Goal: Task Accomplishment & Management: Manage account settings

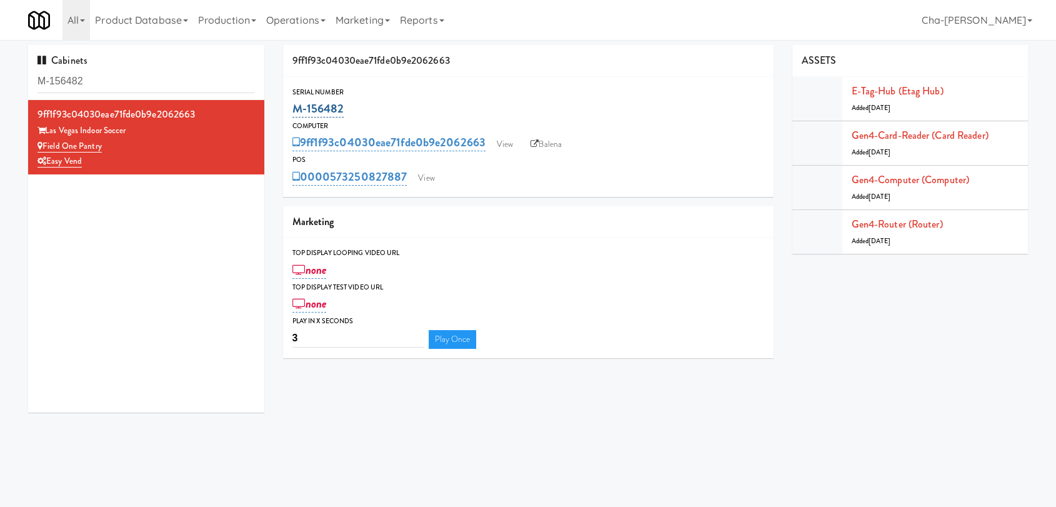
drag, startPoint x: 355, startPoint y: 112, endPoint x: 294, endPoint y: 113, distance: 60.6
click at [294, 113] on div "M-156482" at bounding box center [529, 108] width 472 height 21
copy link "M-156482"
click at [505, 144] on link "View" at bounding box center [505, 144] width 29 height 19
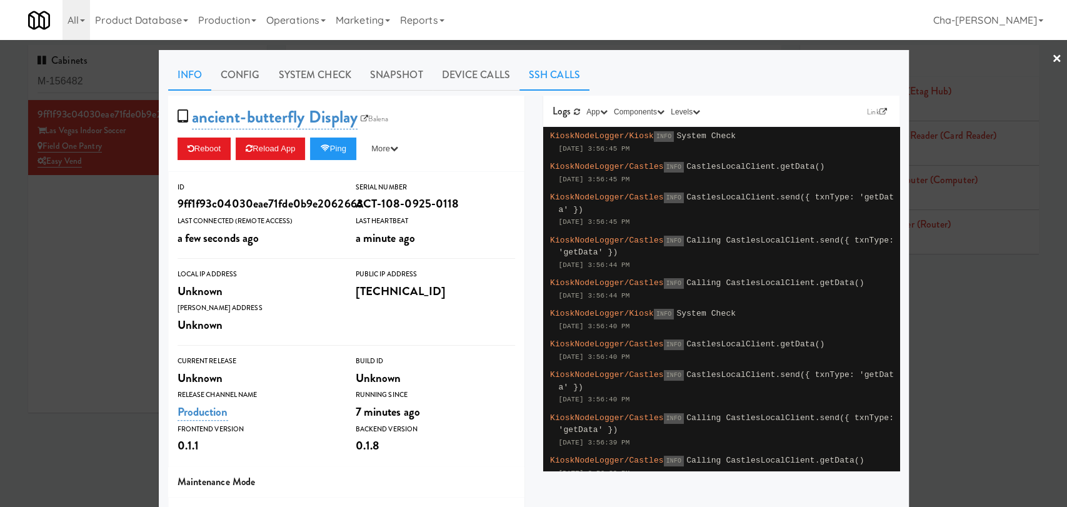
drag, startPoint x: 539, startPoint y: 81, endPoint x: 524, endPoint y: 83, distance: 15.8
click at [538, 81] on link "SSH Calls" at bounding box center [554, 74] width 70 height 31
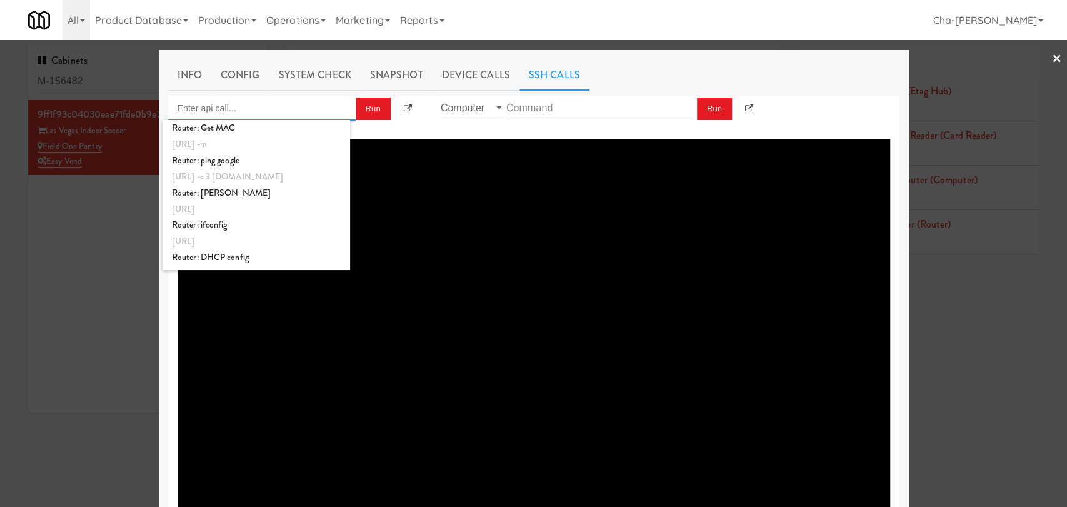
click at [275, 114] on input "Enter api call..." at bounding box center [262, 108] width 188 height 25
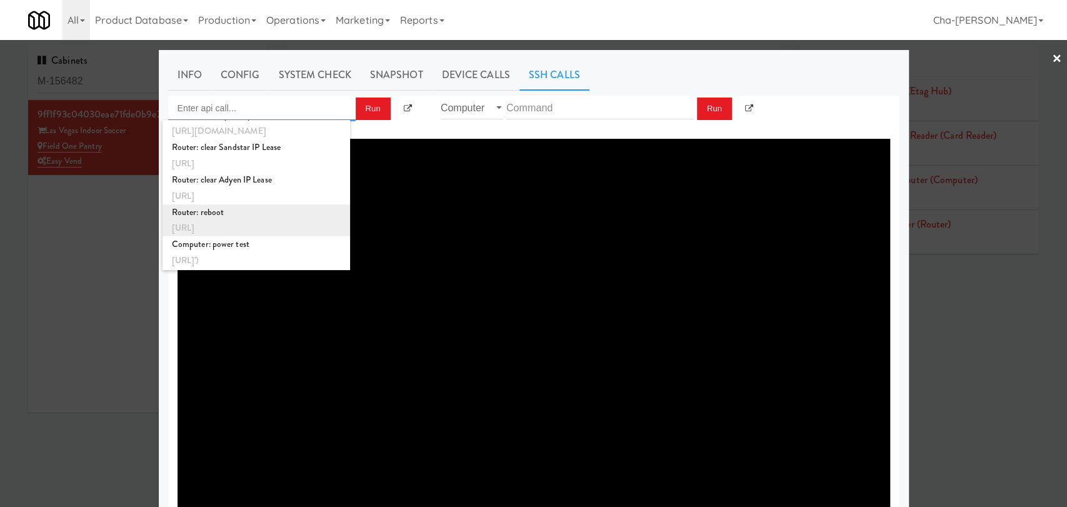
click at [258, 213] on div "Router: reboot" at bounding box center [256, 212] width 169 height 16
type input "Router: reboot"
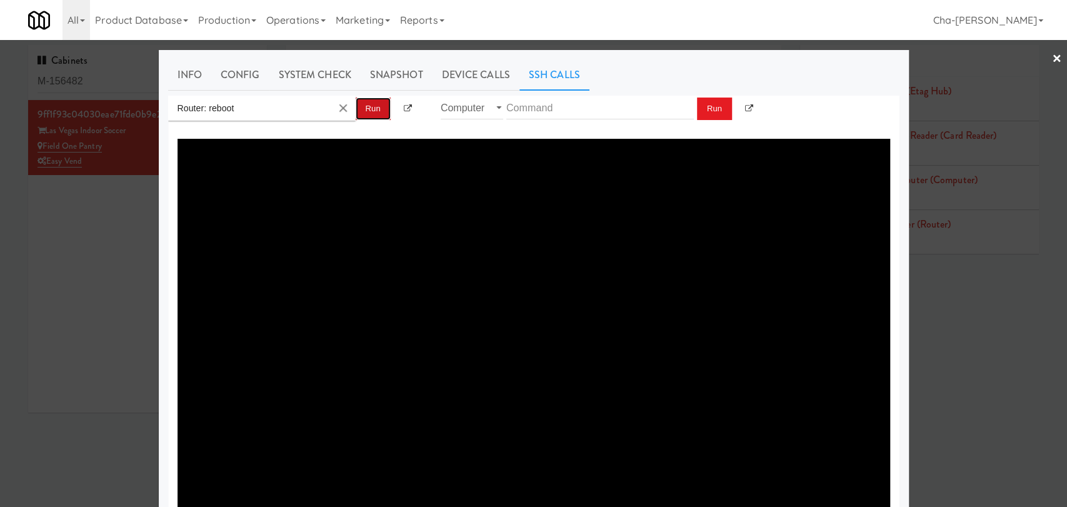
click at [370, 106] on button "Run" at bounding box center [373, 109] width 35 height 23
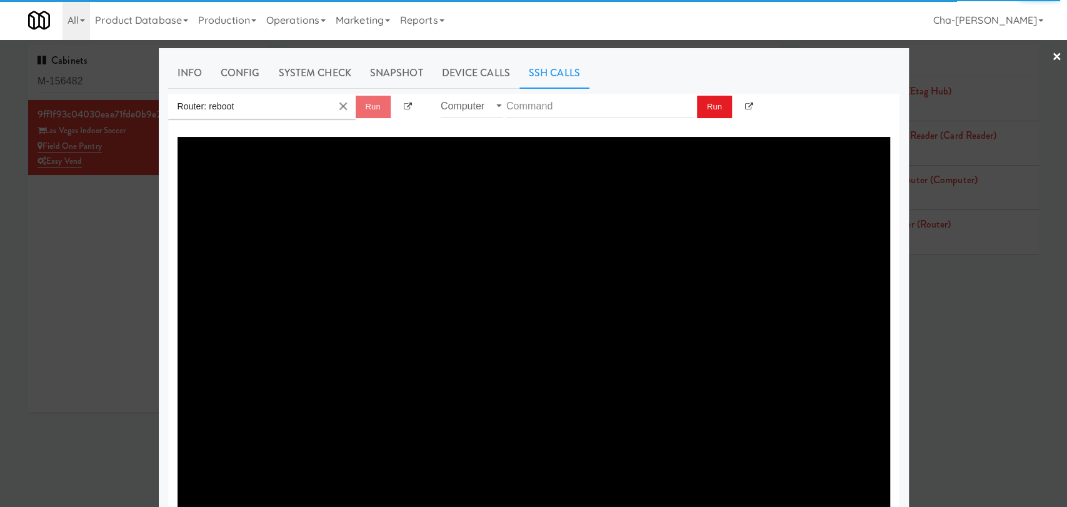
scroll to position [0, 0]
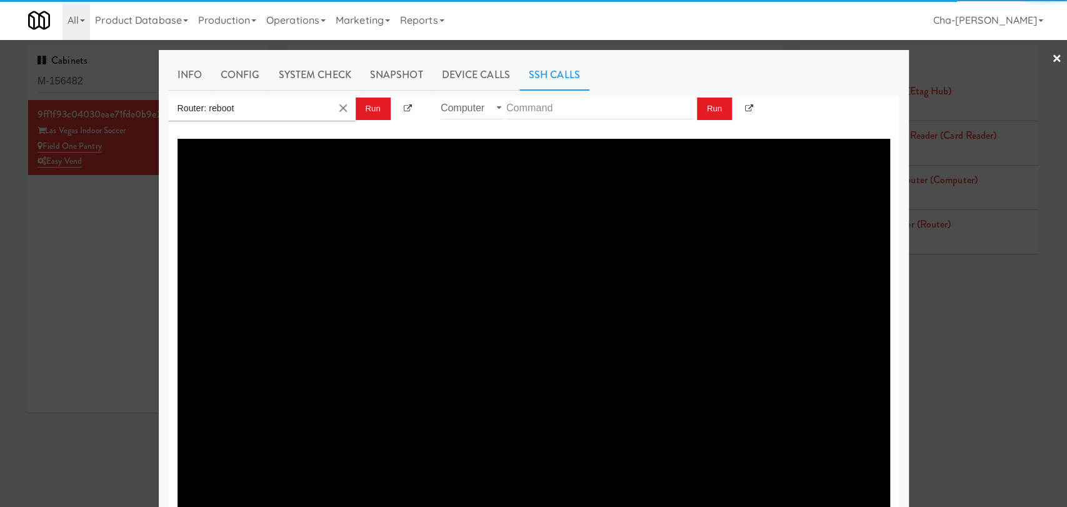
type textarea "{"message":"Cannot set headers after they are sent to the client","status":500}"
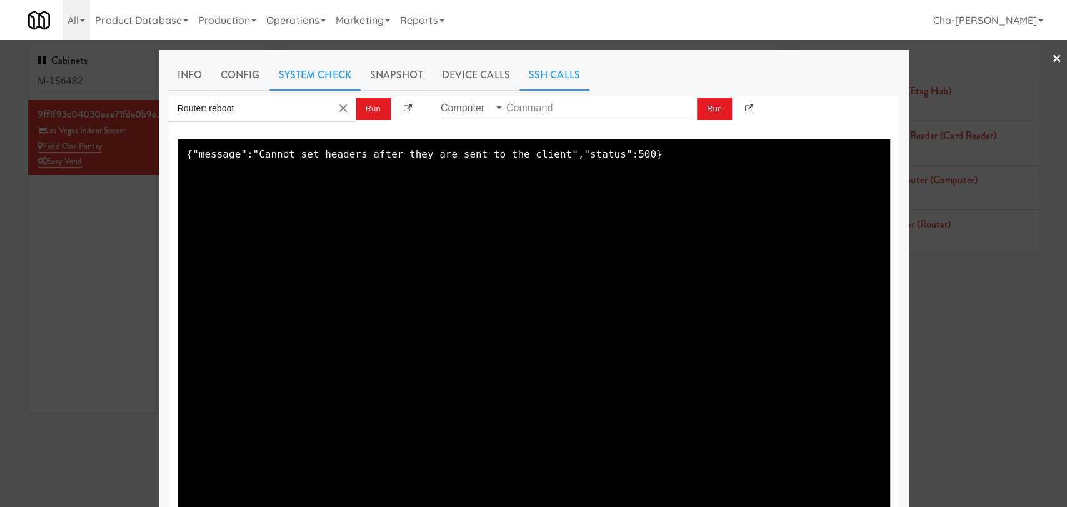
click at [315, 71] on link "System Check" at bounding box center [314, 74] width 91 height 31
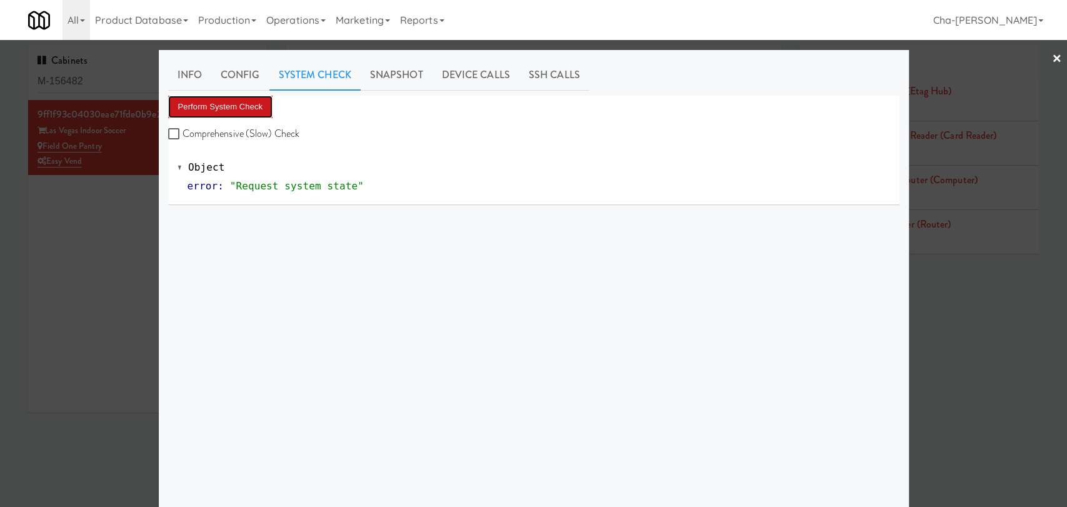
click at [253, 104] on button "Perform System Check" at bounding box center [220, 107] width 105 height 23
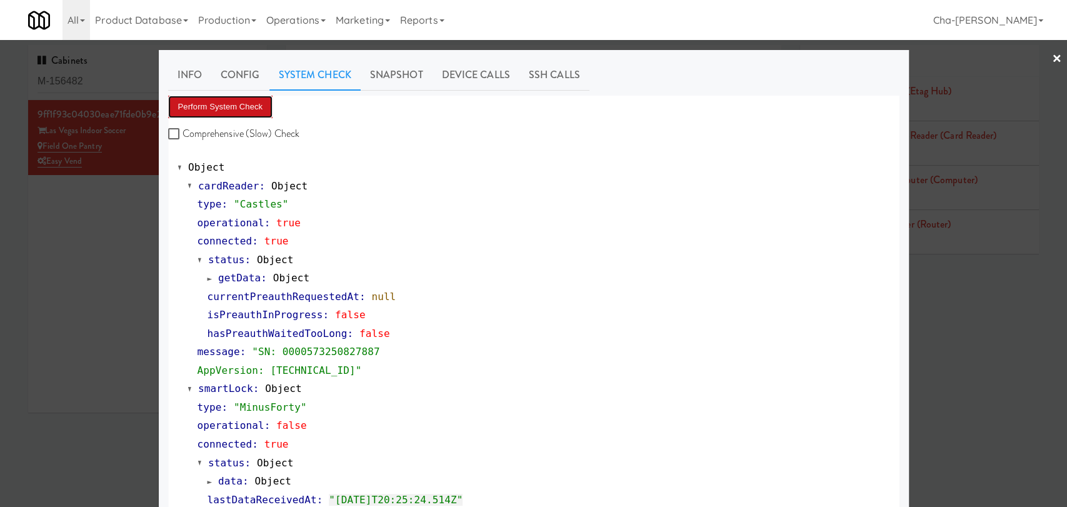
click at [237, 104] on button "Perform System Check" at bounding box center [220, 107] width 105 height 23
click at [109, 238] on div at bounding box center [533, 253] width 1067 height 507
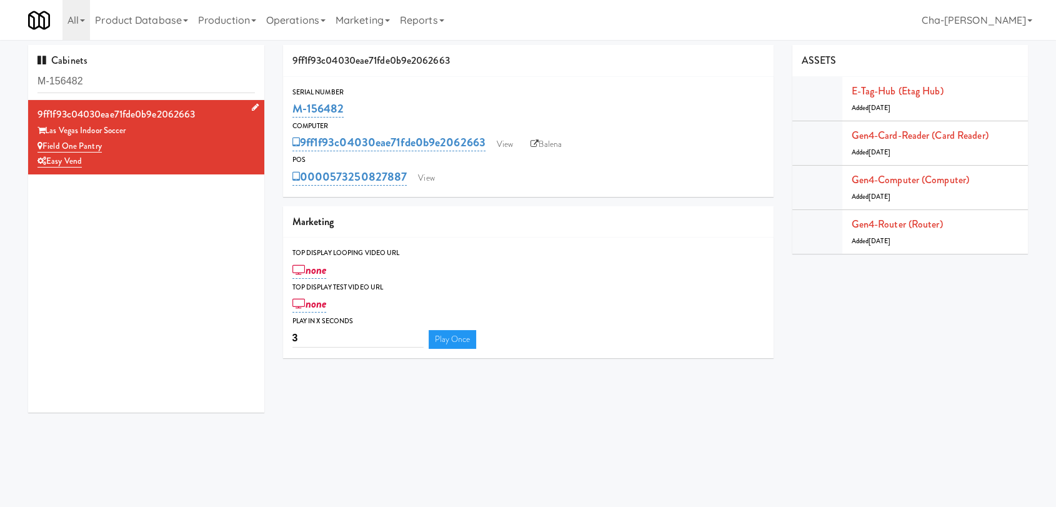
drag, startPoint x: 110, startPoint y: 146, endPoint x: 44, endPoint y: 149, distance: 65.7
click at [44, 149] on div "Field One Pantry" at bounding box center [147, 147] width 218 height 16
copy link "Field One Pantry"
click at [121, 87] on input "M-156482" at bounding box center [147, 81] width 218 height 23
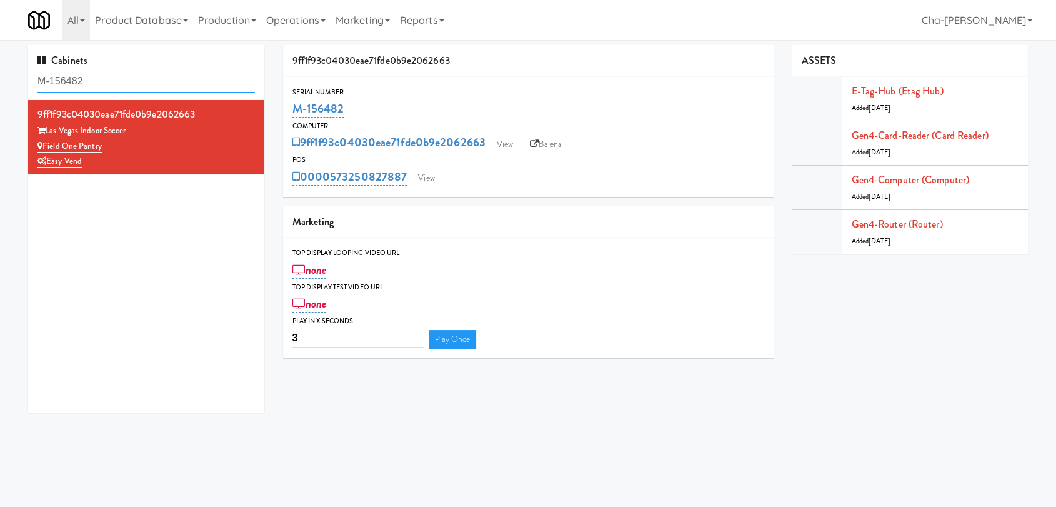
click at [121, 86] on input "M-156482" at bounding box center [147, 81] width 218 height 23
paste input "0385"
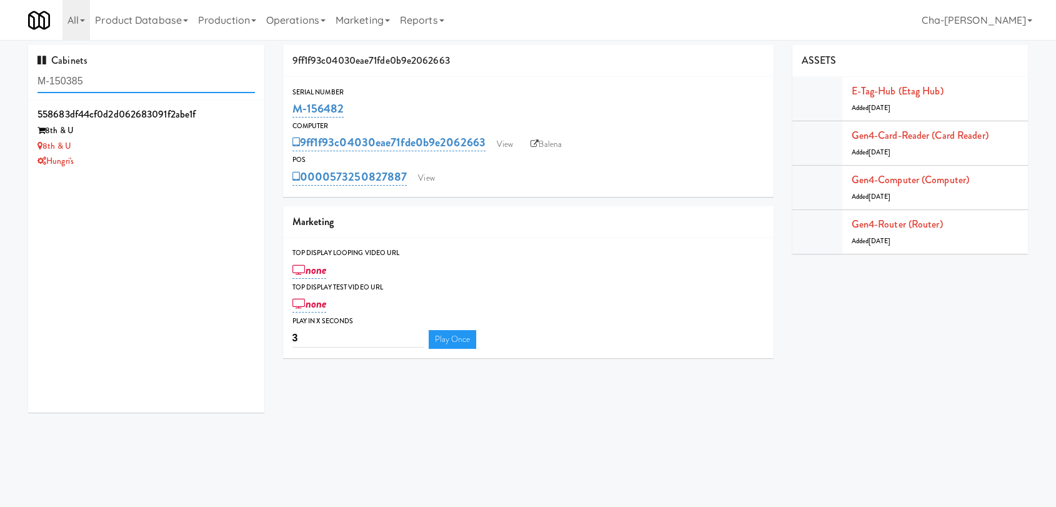
type input "M-150385"
click at [189, 142] on div "8th & U" at bounding box center [147, 147] width 218 height 16
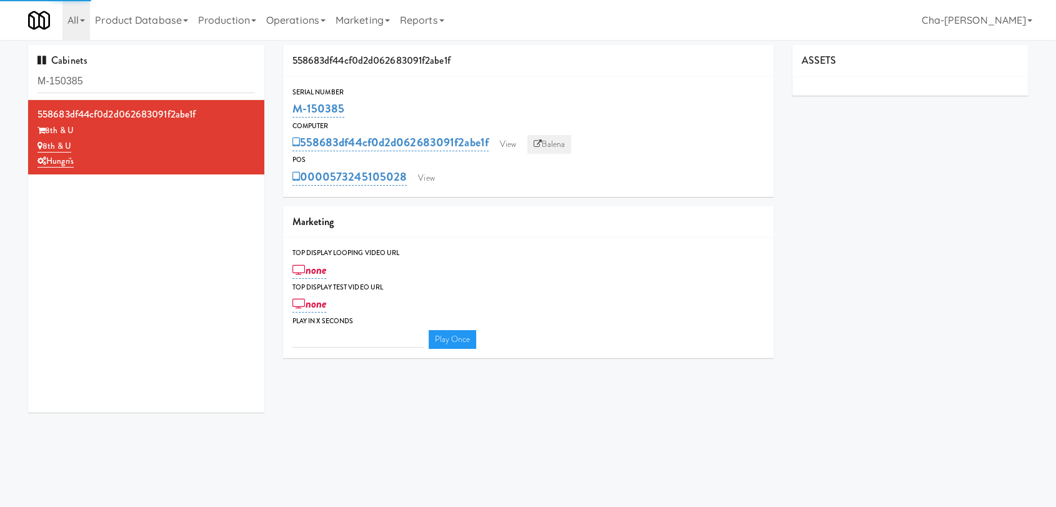
type input "3"
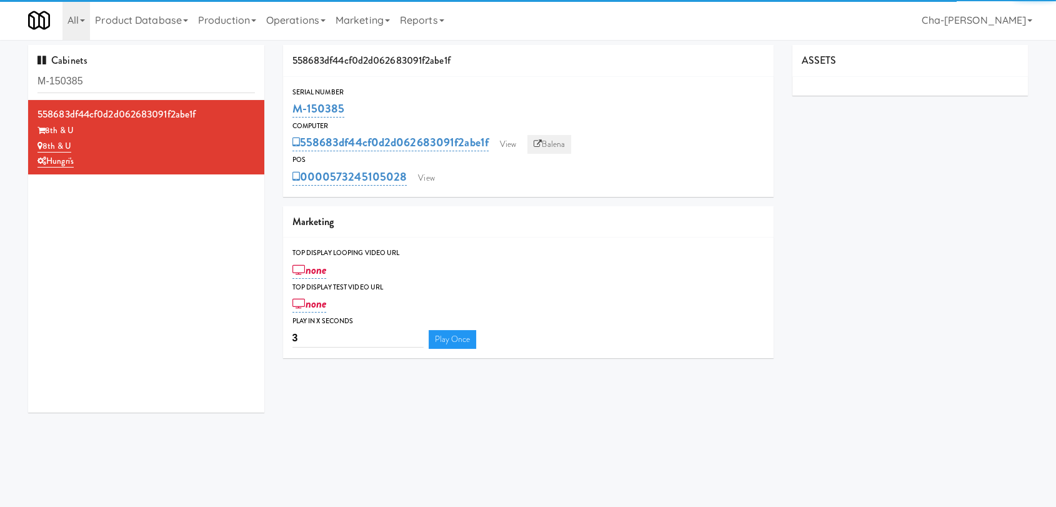
click at [546, 145] on link "Balena" at bounding box center [550, 144] width 44 height 19
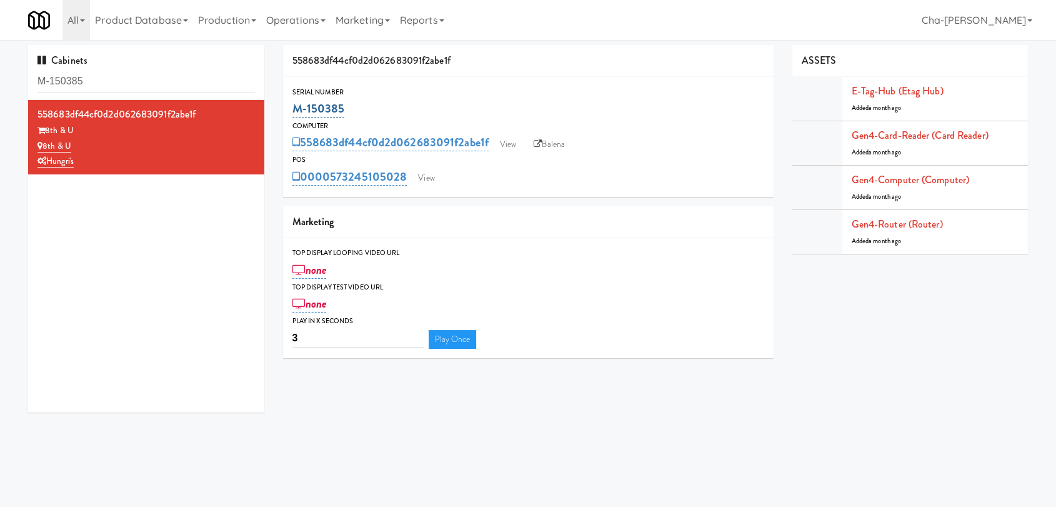
drag, startPoint x: 348, startPoint y: 111, endPoint x: 295, endPoint y: 112, distance: 53.1
click at [295, 112] on div "M-150385" at bounding box center [529, 108] width 472 height 21
copy link "M-150385"
click at [506, 146] on link "View" at bounding box center [504, 144] width 29 height 19
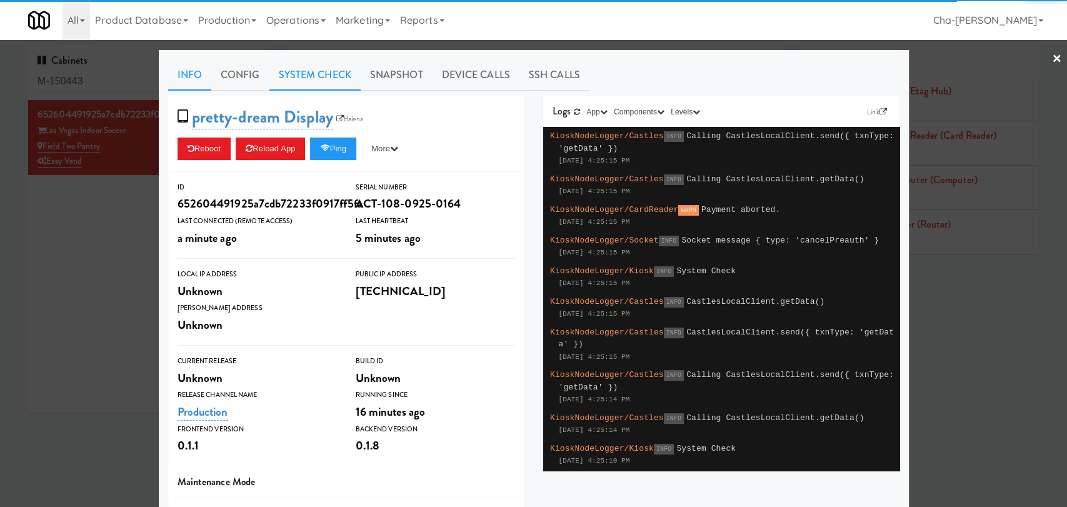
click at [307, 73] on link "System Check" at bounding box center [314, 74] width 91 height 31
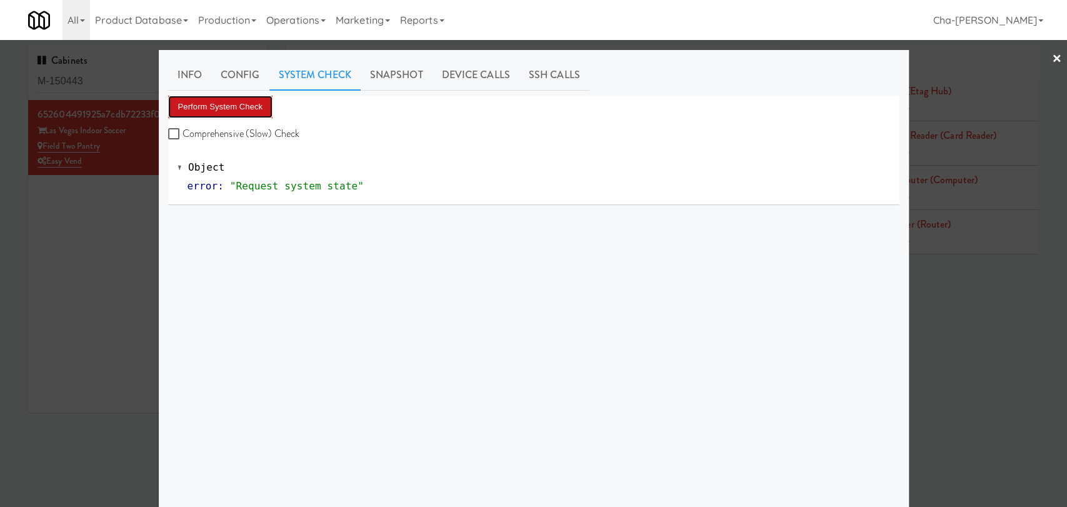
click at [242, 107] on button "Perform System Check" at bounding box center [220, 107] width 105 height 23
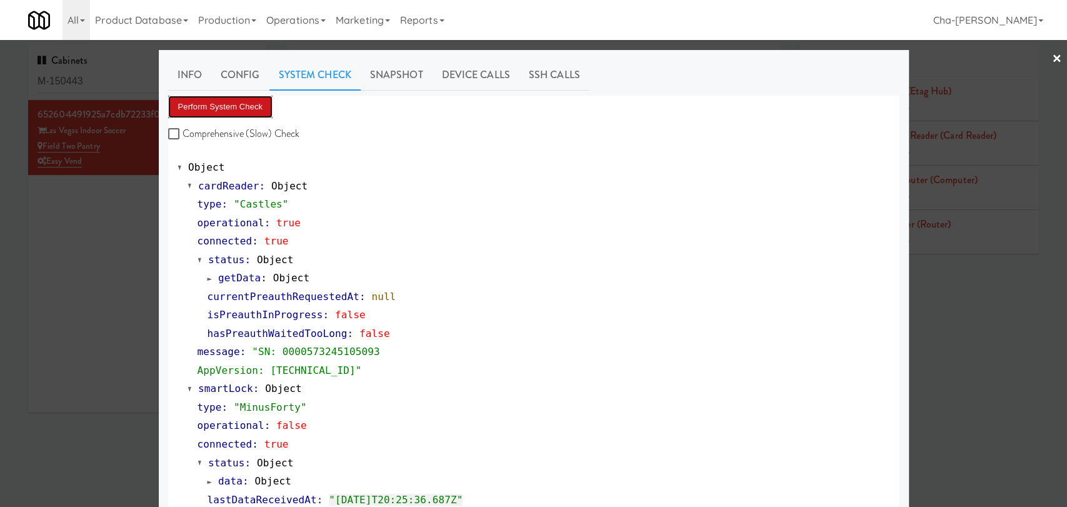
click at [230, 109] on button "Perform System Check" at bounding box center [220, 107] width 105 height 23
click at [88, 219] on div at bounding box center [533, 253] width 1067 height 507
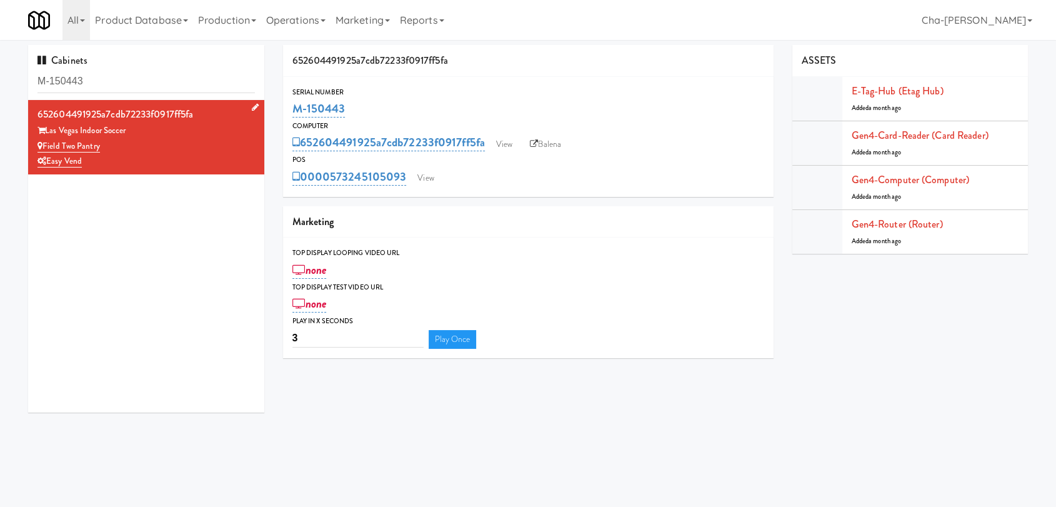
drag, startPoint x: 111, startPoint y: 143, endPoint x: 44, endPoint y: 146, distance: 66.3
click at [44, 146] on div "Field Two Pantry" at bounding box center [147, 147] width 218 height 16
copy link "Field Two Pantry"
click at [516, 139] on link "View" at bounding box center [510, 144] width 29 height 19
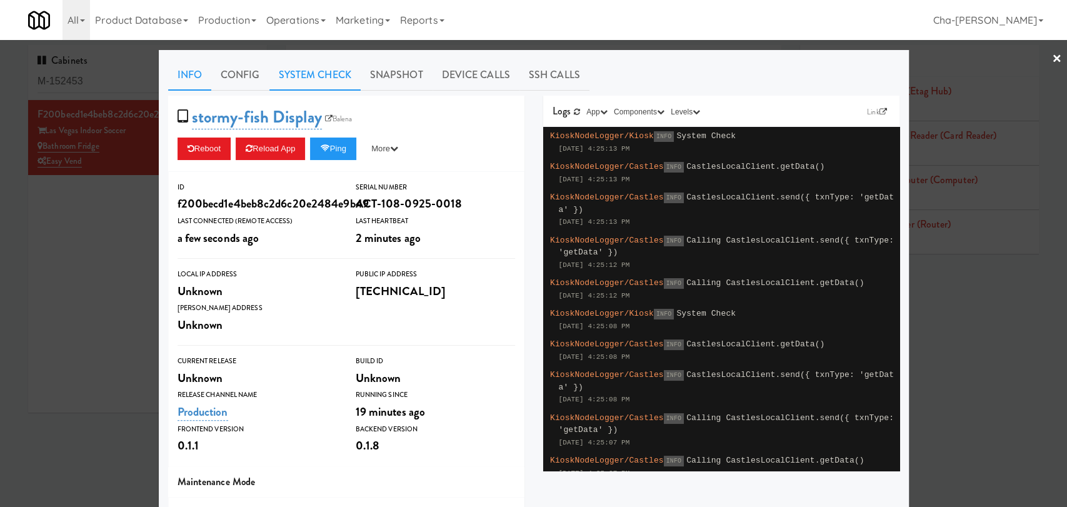
click at [314, 83] on link "System Check" at bounding box center [314, 74] width 91 height 31
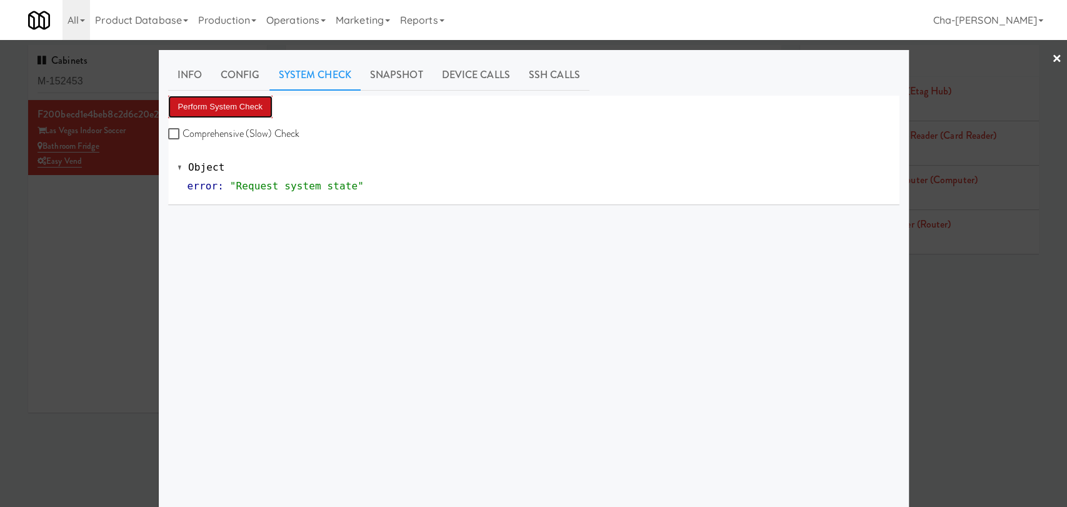
click at [238, 109] on button "Perform System Check" at bounding box center [220, 107] width 105 height 23
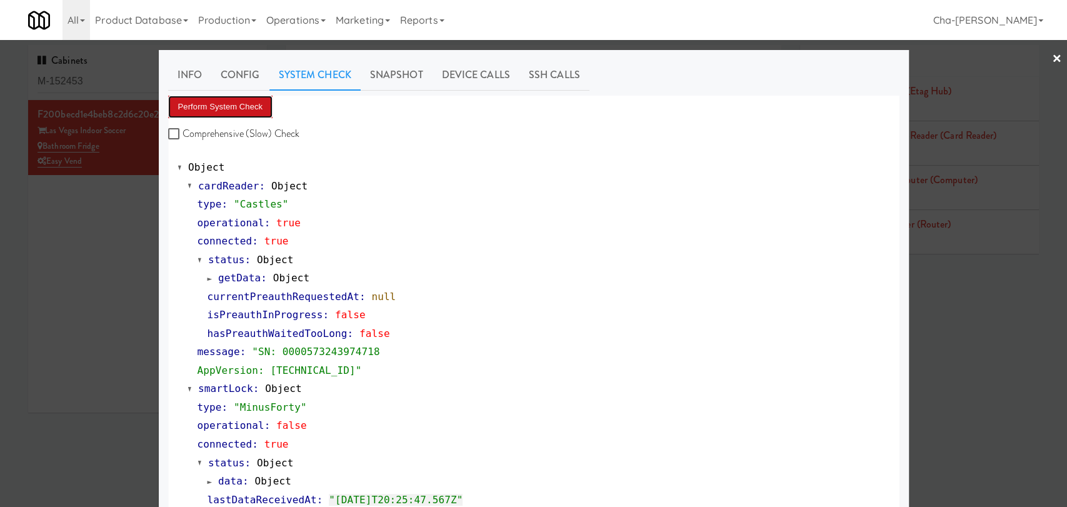
click at [236, 111] on button "Perform System Check" at bounding box center [220, 107] width 105 height 23
click at [97, 235] on div at bounding box center [533, 253] width 1067 height 507
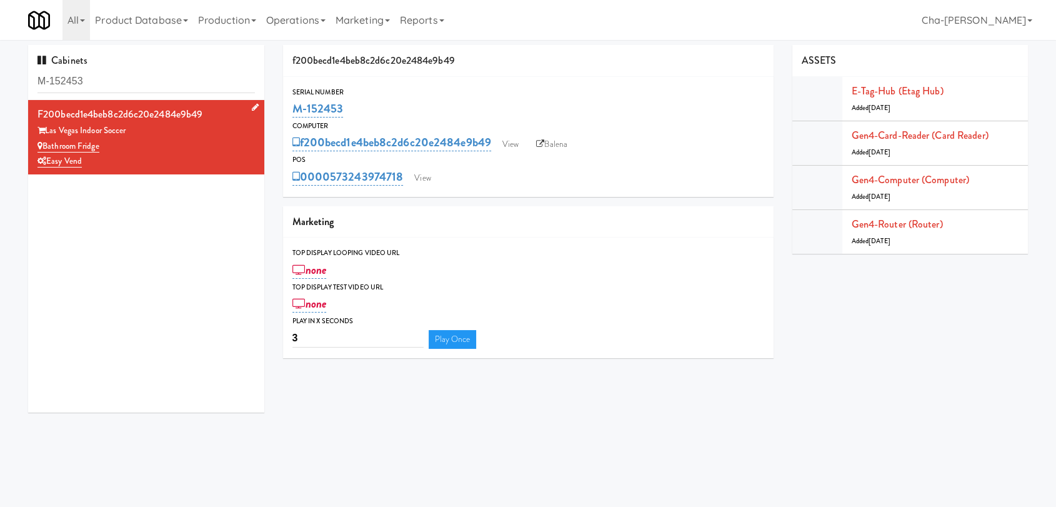
drag, startPoint x: 112, startPoint y: 151, endPoint x: 44, endPoint y: 149, distance: 67.6
click at [44, 149] on div "Bathroom Fridge" at bounding box center [147, 147] width 218 height 16
copy link "Bathroom Fridge"
click at [516, 144] on link "View" at bounding box center [517, 144] width 29 height 19
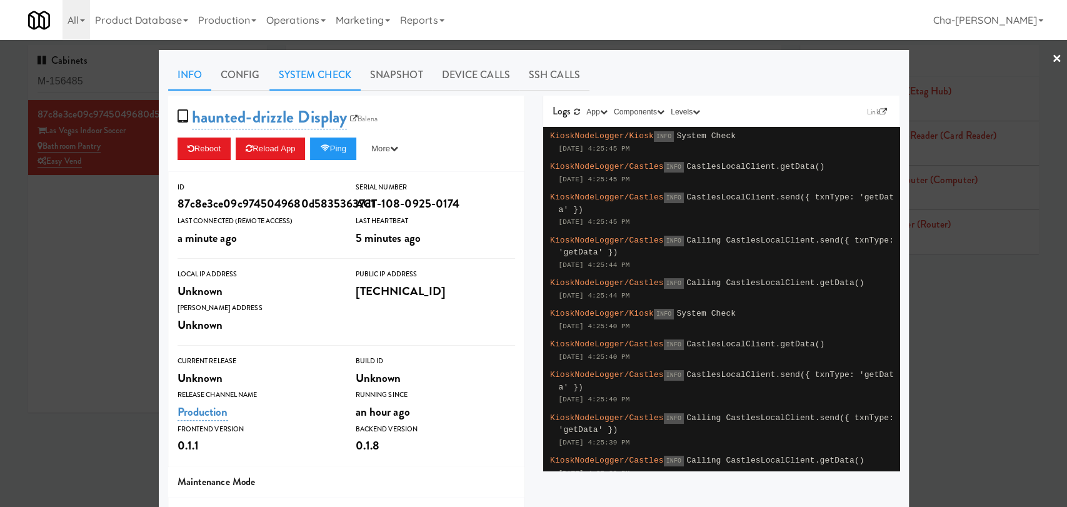
click at [321, 82] on link "System Check" at bounding box center [314, 74] width 91 height 31
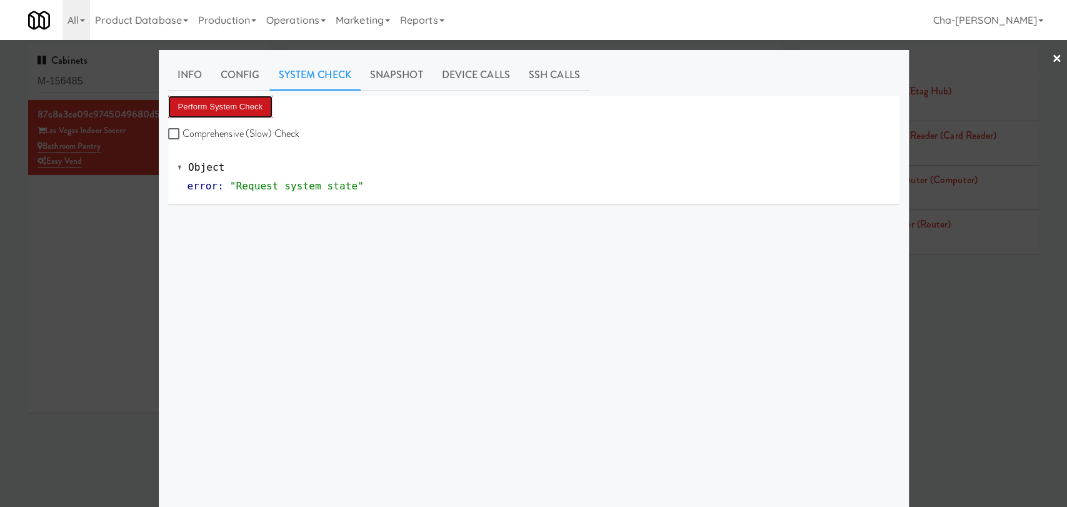
click at [226, 104] on button "Perform System Check" at bounding box center [220, 107] width 105 height 23
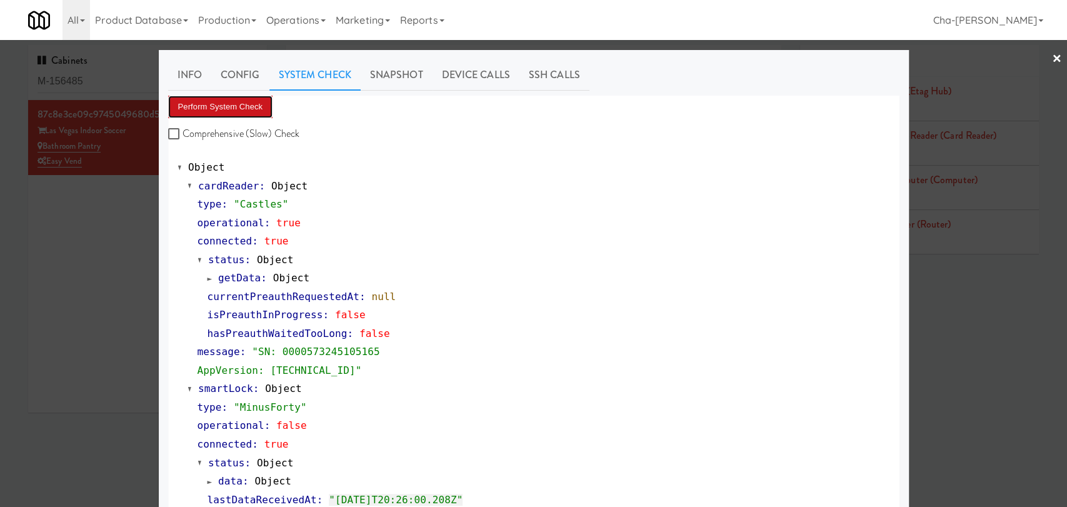
click at [230, 103] on button "Perform System Check" at bounding box center [220, 107] width 105 height 23
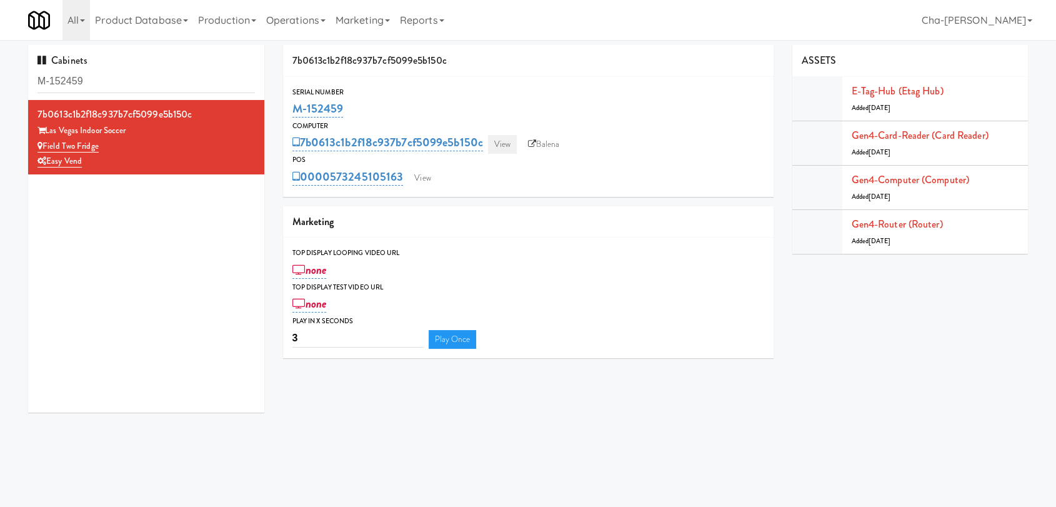
click at [511, 141] on link "View" at bounding box center [502, 144] width 29 height 19
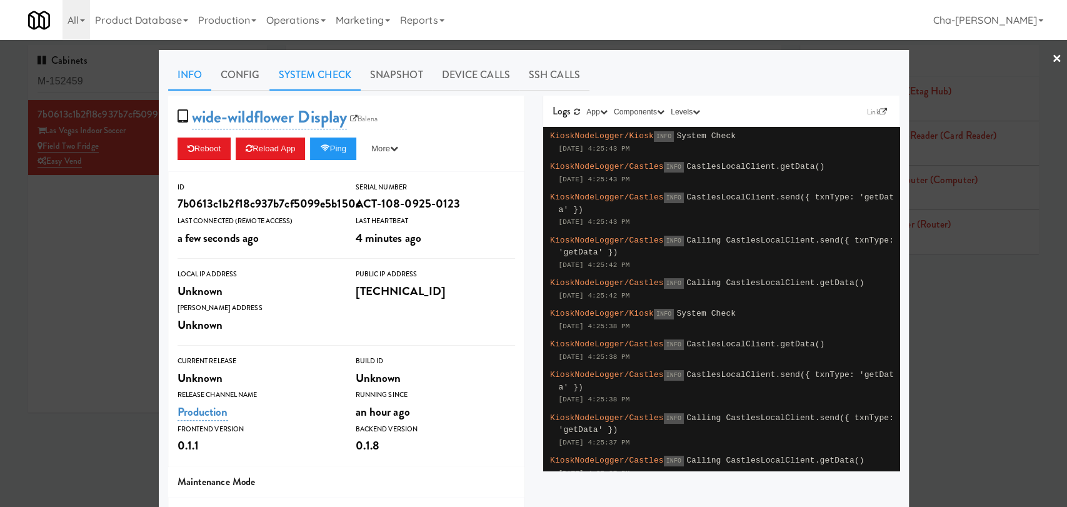
click at [330, 75] on link "System Check" at bounding box center [314, 74] width 91 height 31
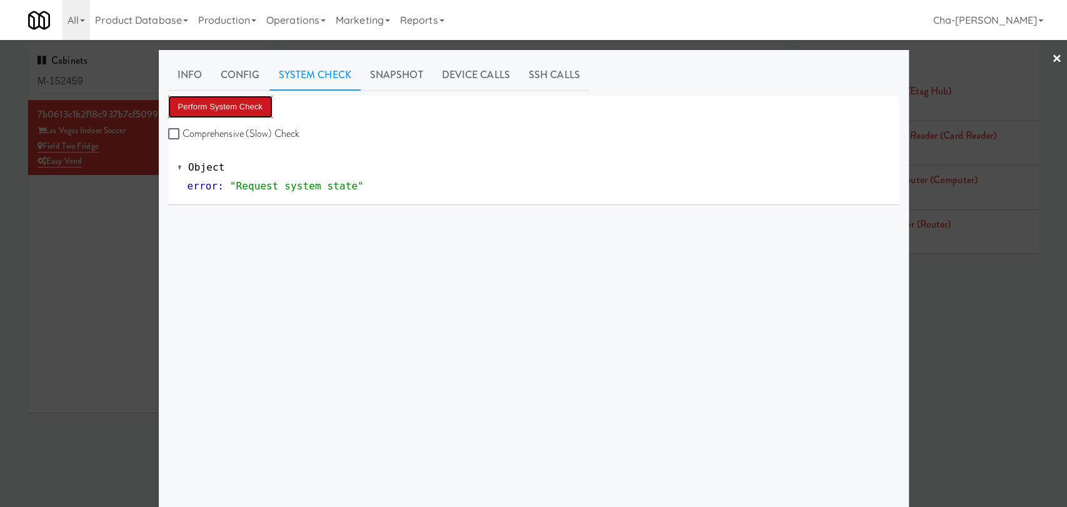
click at [246, 104] on button "Perform System Check" at bounding box center [220, 107] width 105 height 23
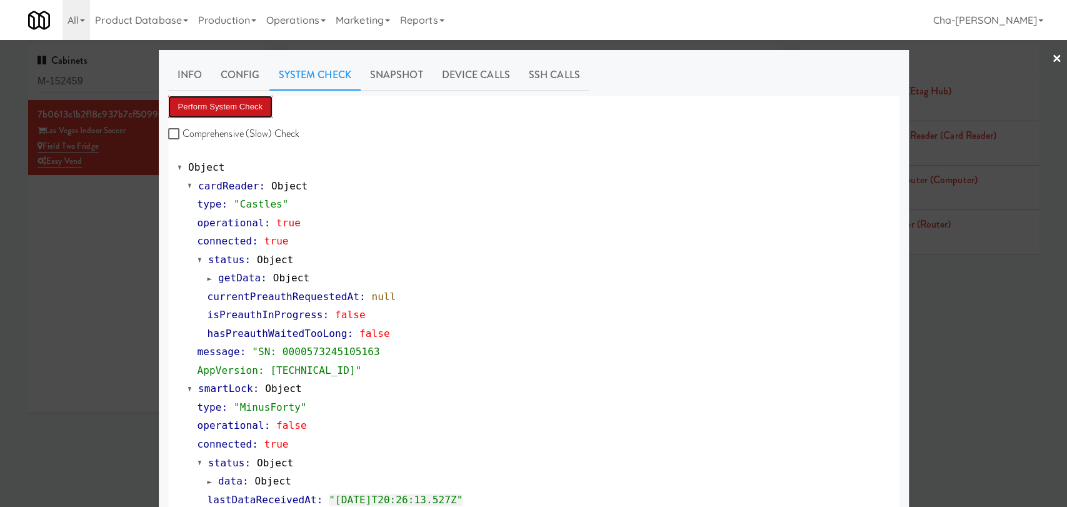
click at [228, 109] on button "Perform System Check" at bounding box center [220, 107] width 105 height 23
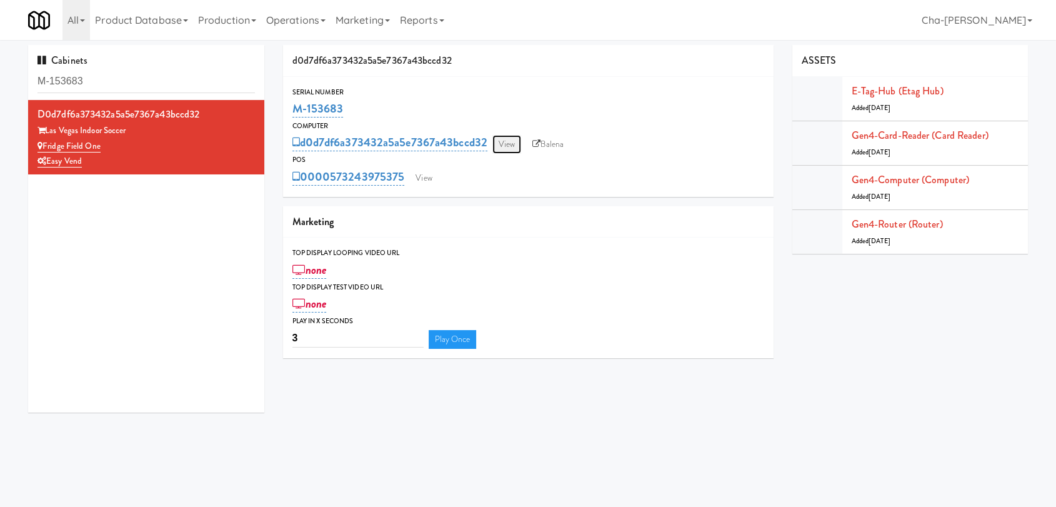
click at [512, 141] on link "View" at bounding box center [507, 144] width 29 height 19
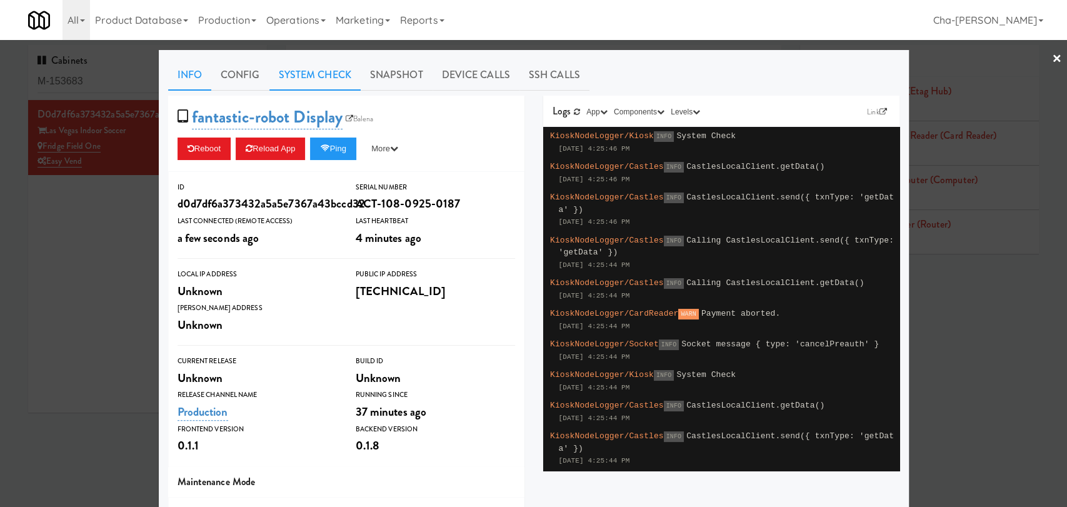
click at [331, 76] on link "System Check" at bounding box center [314, 74] width 91 height 31
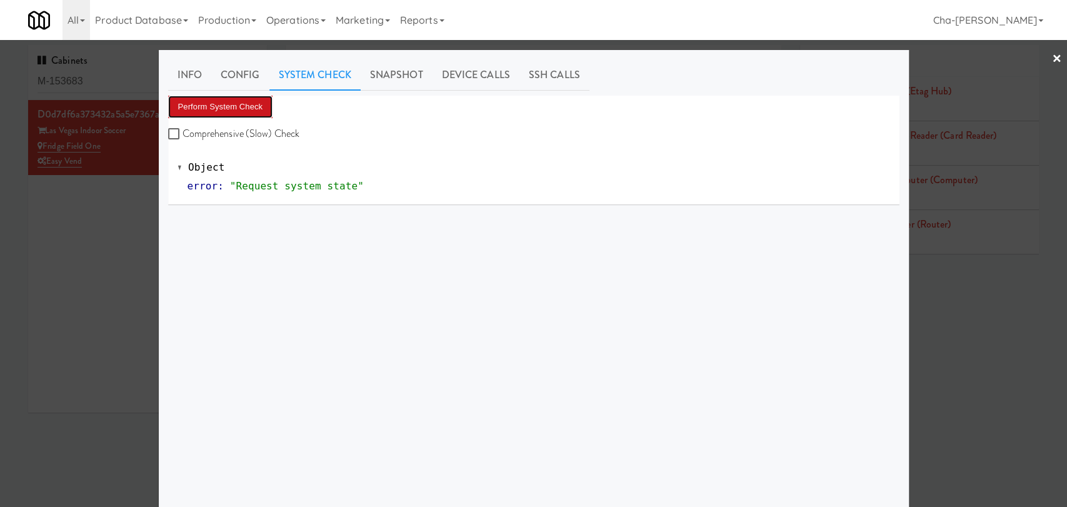
click at [223, 110] on button "Perform System Check" at bounding box center [220, 107] width 105 height 23
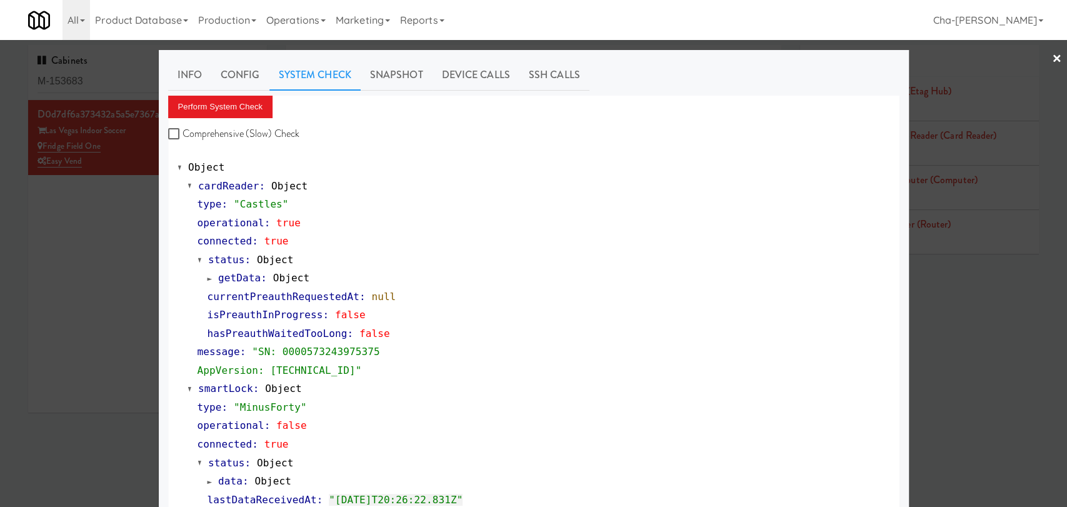
click at [80, 326] on div at bounding box center [533, 253] width 1067 height 507
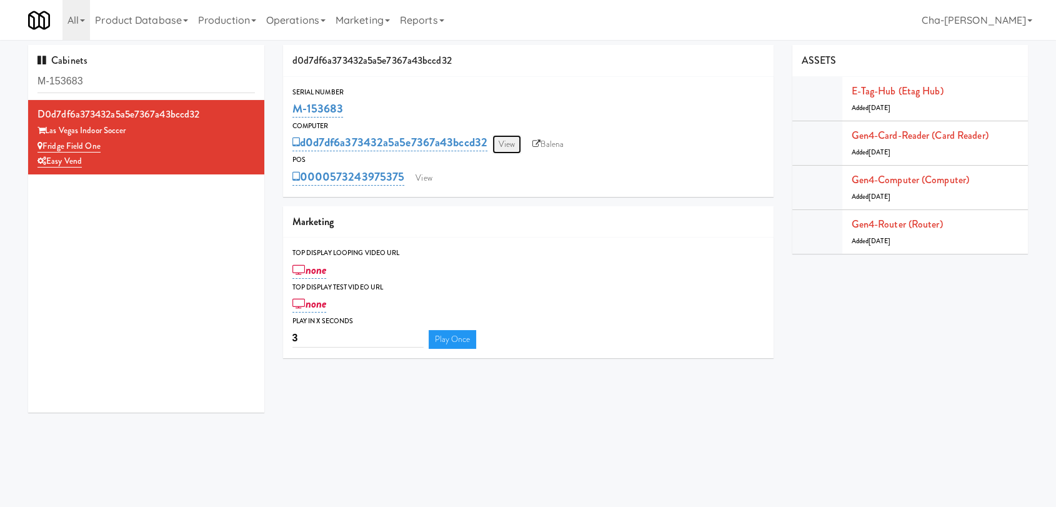
click at [510, 142] on link "View" at bounding box center [507, 144] width 29 height 19
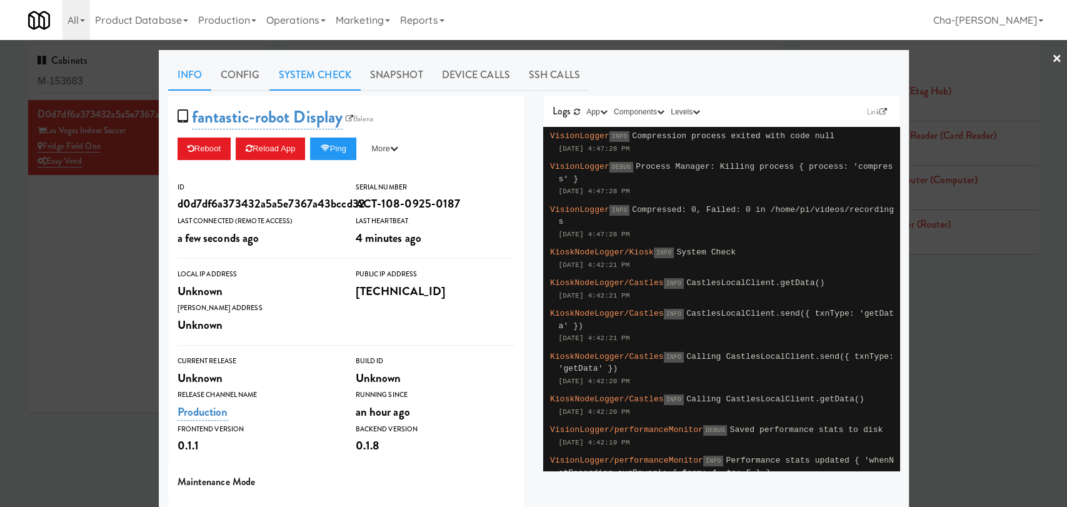
click at [309, 71] on link "System Check" at bounding box center [314, 74] width 91 height 31
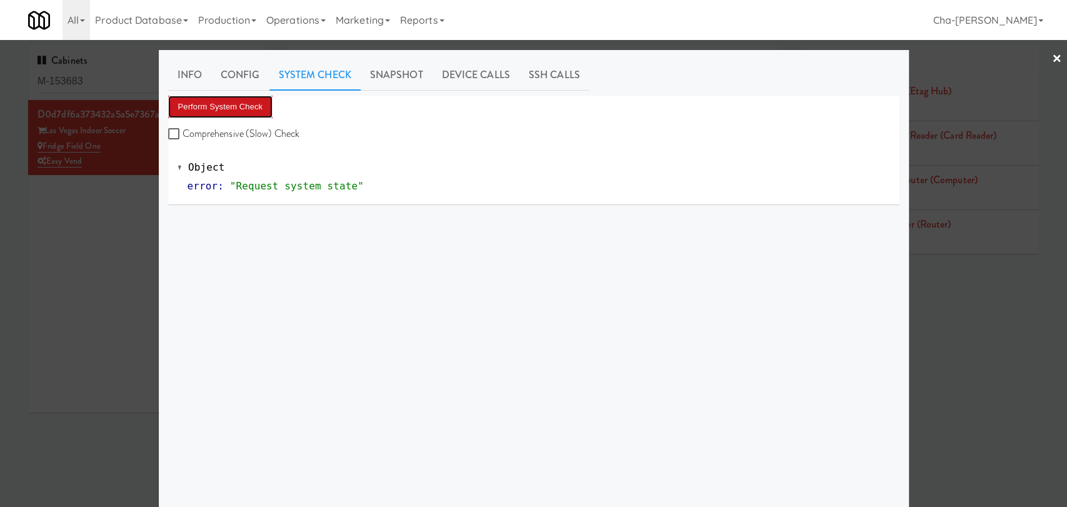
click at [234, 109] on button "Perform System Check" at bounding box center [220, 107] width 105 height 23
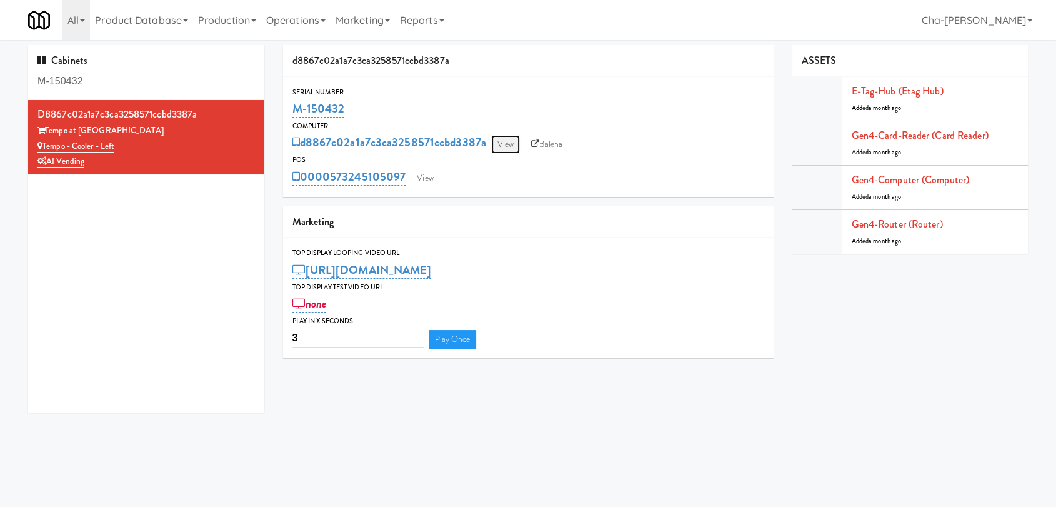
click at [508, 146] on link "View" at bounding box center [505, 144] width 29 height 19
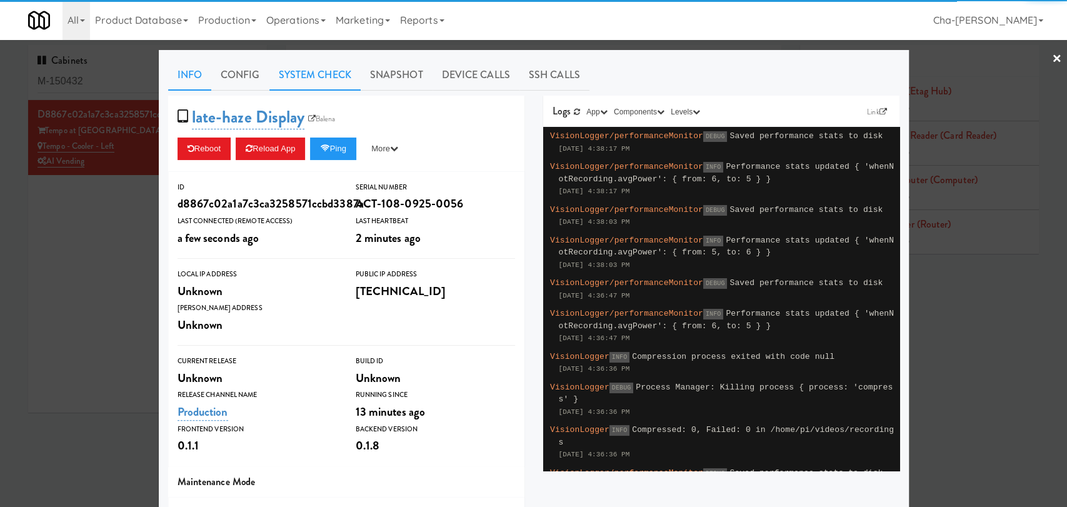
click at [306, 68] on link "System Check" at bounding box center [314, 74] width 91 height 31
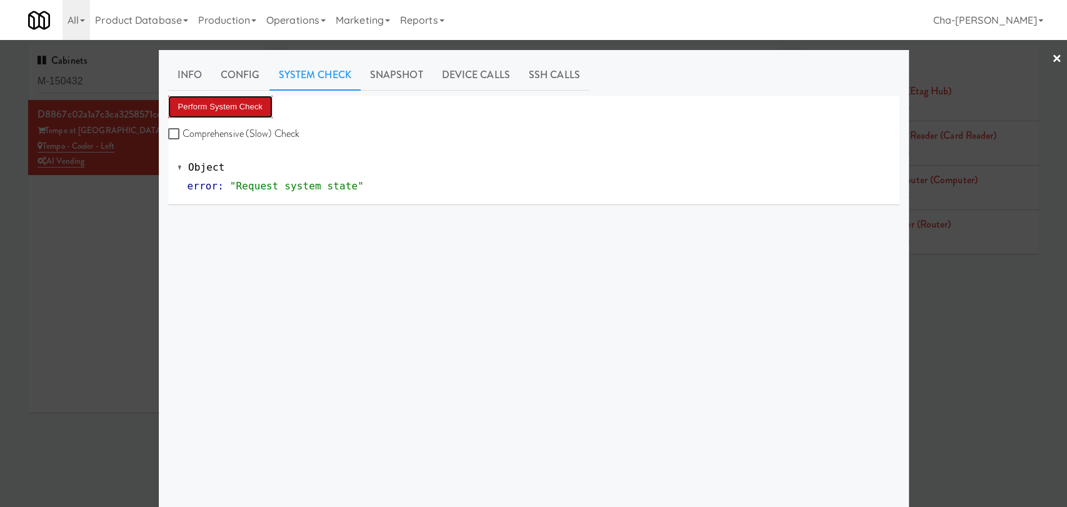
click at [215, 111] on button "Perform System Check" at bounding box center [220, 107] width 105 height 23
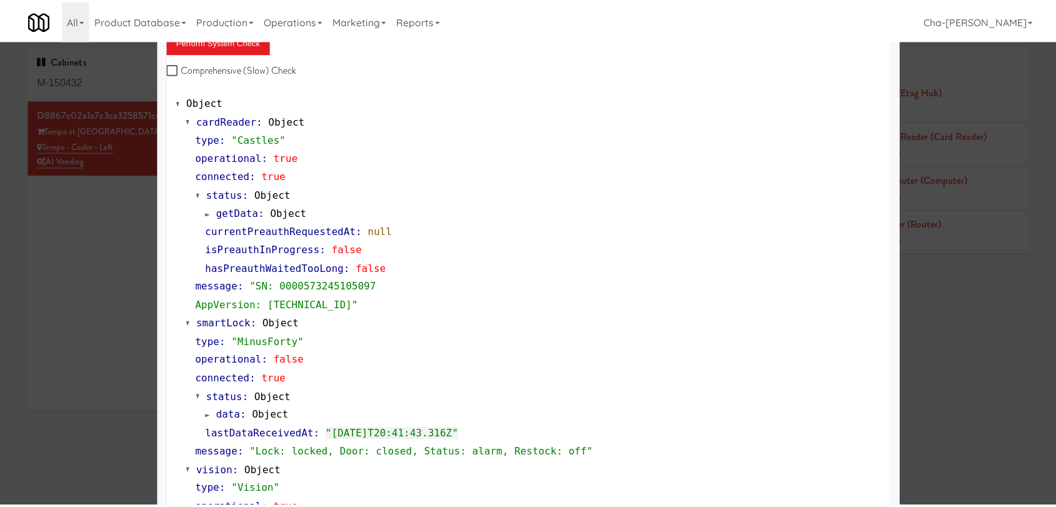
scroll to position [69, 0]
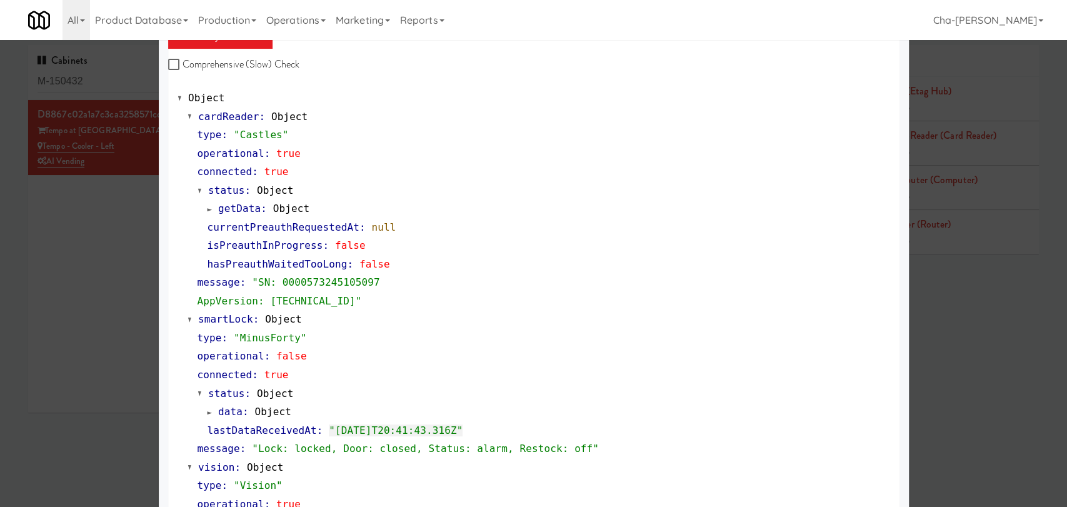
click at [113, 228] on div at bounding box center [533, 253] width 1067 height 507
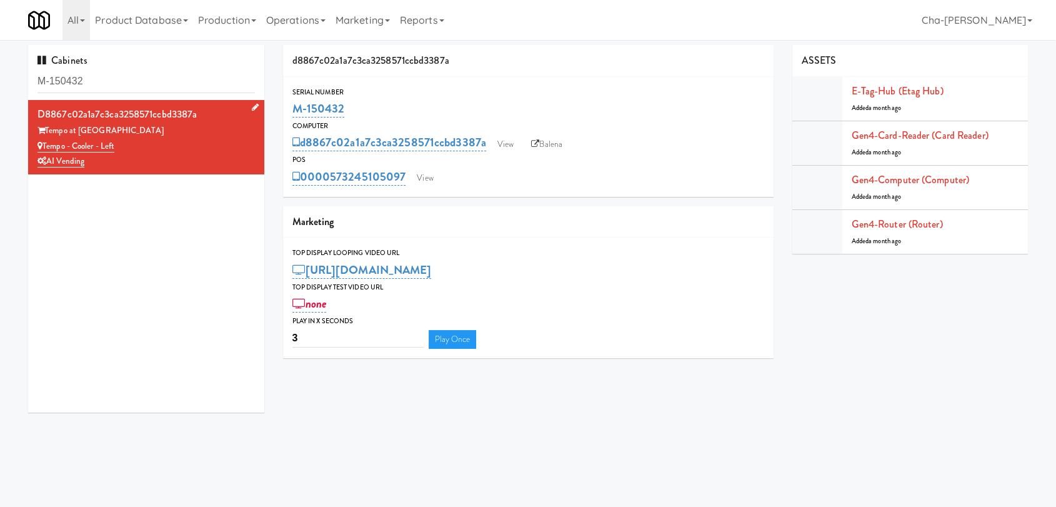
drag, startPoint x: 135, startPoint y: 147, endPoint x: 44, endPoint y: 145, distance: 90.7
click at [44, 145] on div "Tempo - Cooler - Left" at bounding box center [147, 147] width 218 height 16
copy link "Tempo - Cooler - Left"
click at [514, 143] on link "View" at bounding box center [505, 144] width 29 height 19
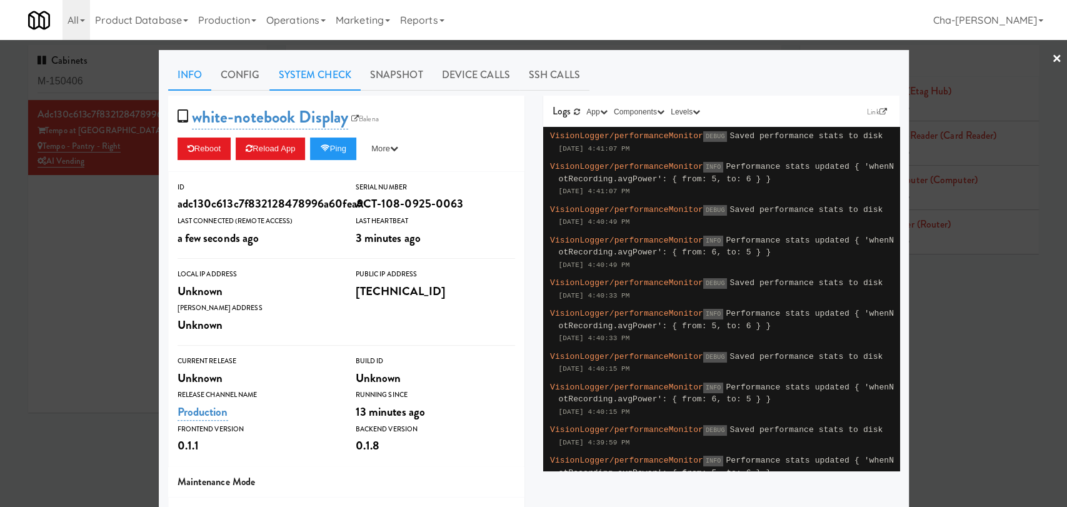
click at [326, 69] on link "System Check" at bounding box center [314, 74] width 91 height 31
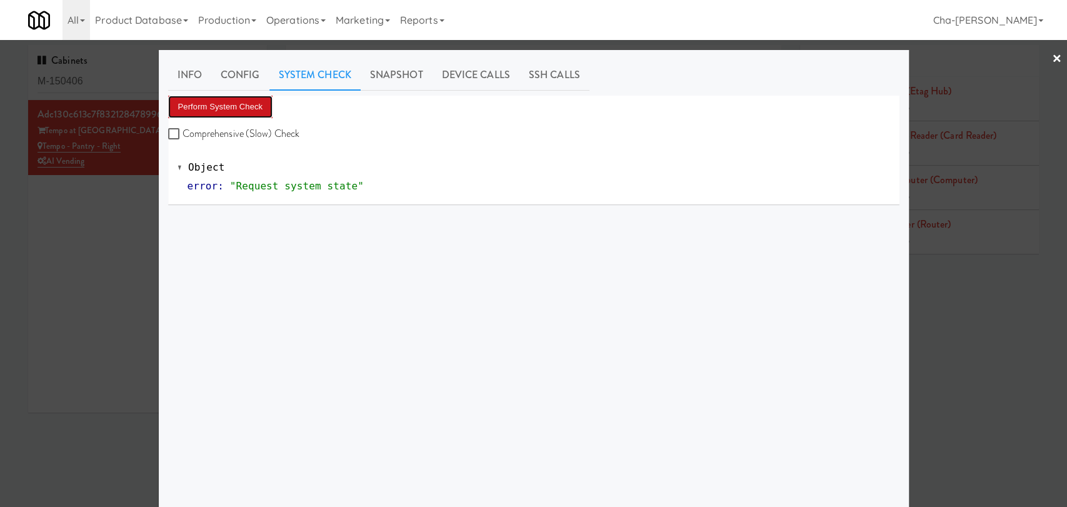
click at [246, 104] on button "Perform System Check" at bounding box center [220, 107] width 105 height 23
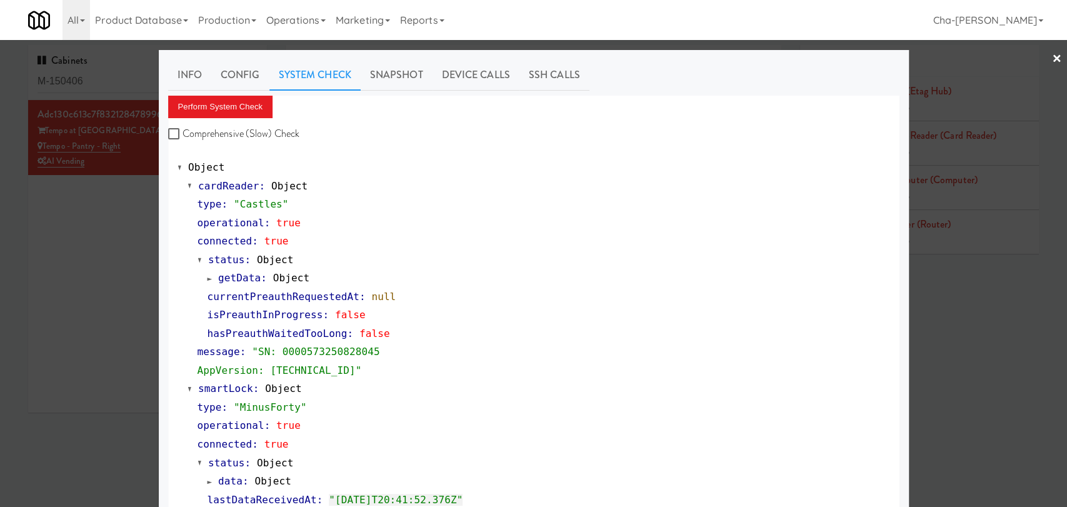
click at [108, 239] on div at bounding box center [533, 253] width 1067 height 507
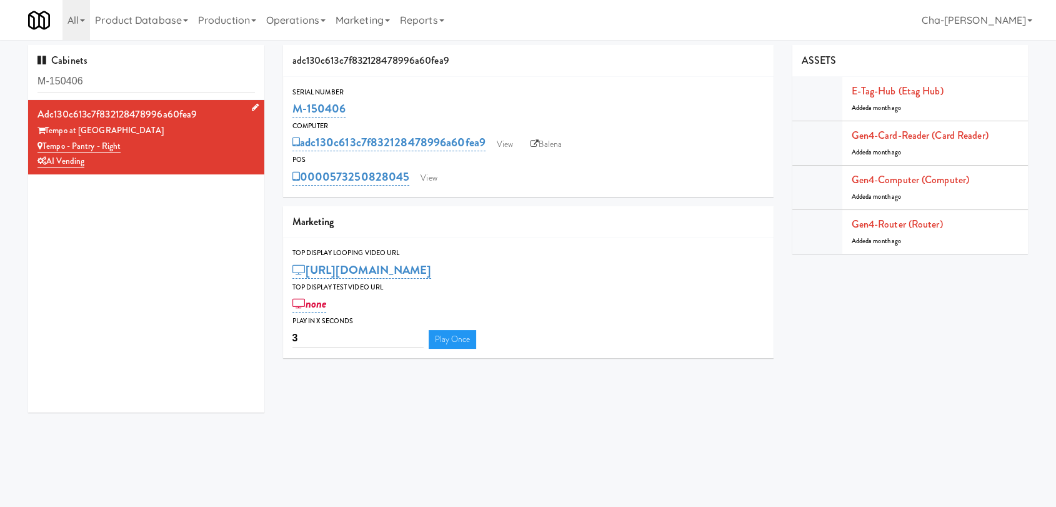
drag, startPoint x: 135, startPoint y: 148, endPoint x: 45, endPoint y: 146, distance: 90.0
click at [45, 146] on div "Tempo - Pantry - Right" at bounding box center [147, 147] width 218 height 16
copy link "Tempo - Pantry - Right"
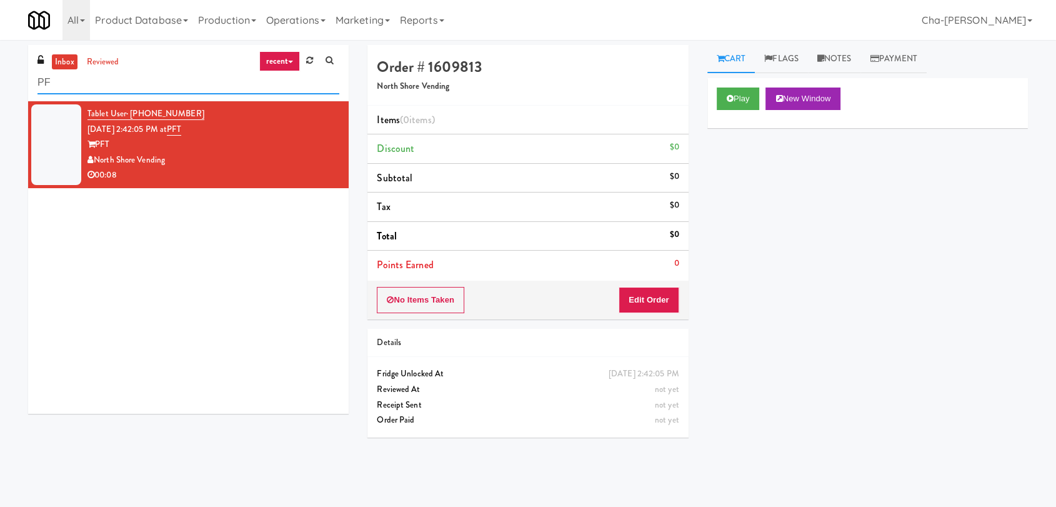
click at [94, 85] on input "PF" at bounding box center [189, 82] width 302 height 23
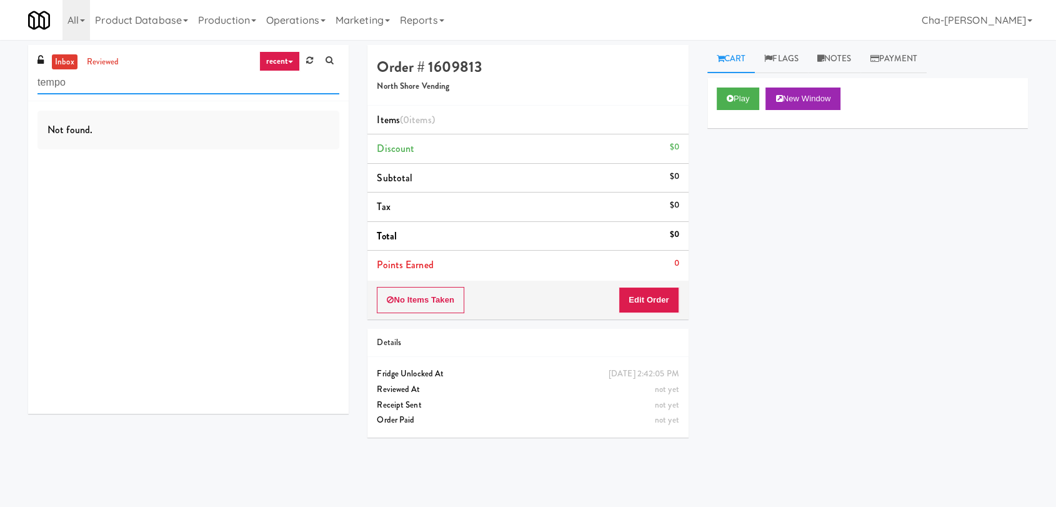
click at [104, 82] on input "tempo" at bounding box center [189, 82] width 302 height 23
paste input "Tempo - Pantry - Right"
type input "Tempo - Pantry - Right"
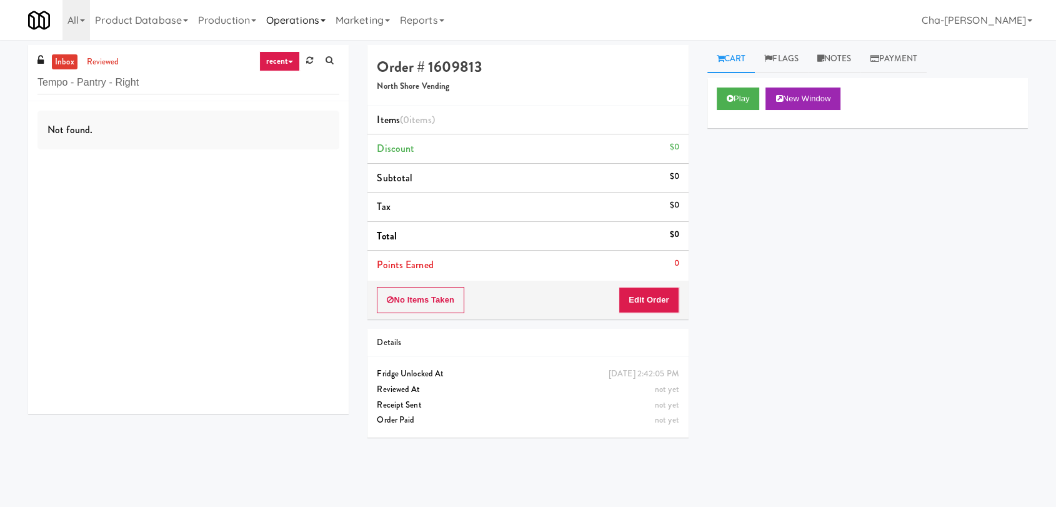
click at [320, 20] on link "Operations" at bounding box center [295, 20] width 69 height 40
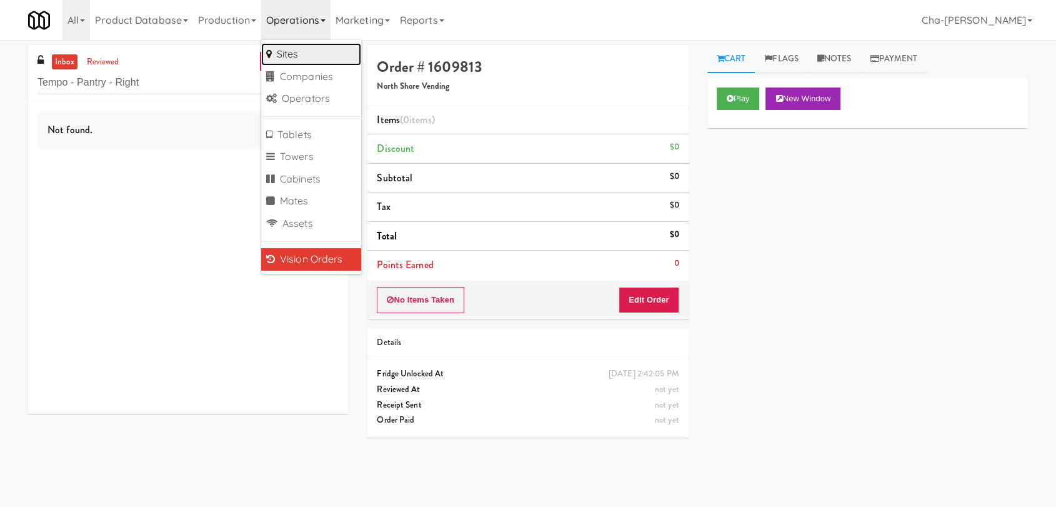
click at [317, 51] on link "Sites" at bounding box center [311, 54] width 100 height 23
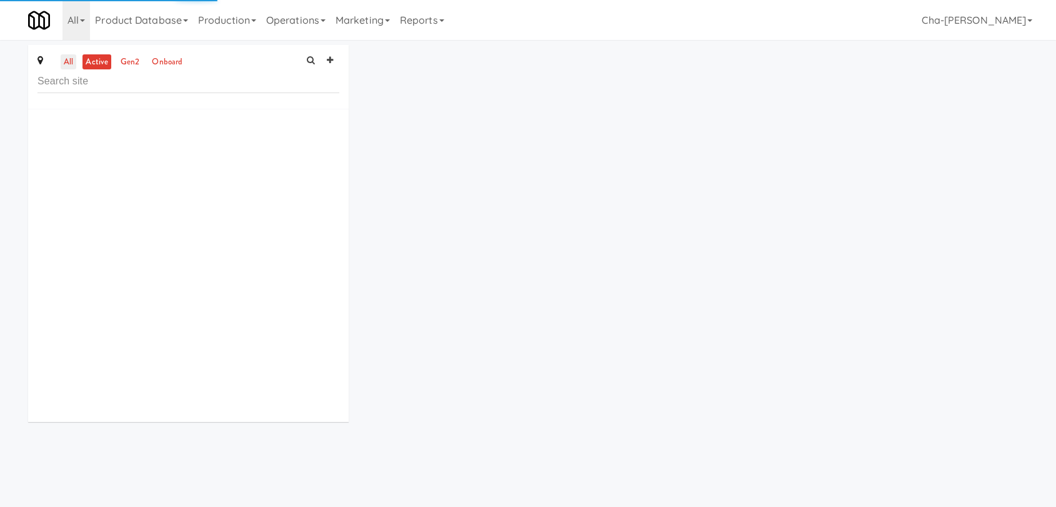
click at [68, 64] on link "all" at bounding box center [69, 62] width 16 height 16
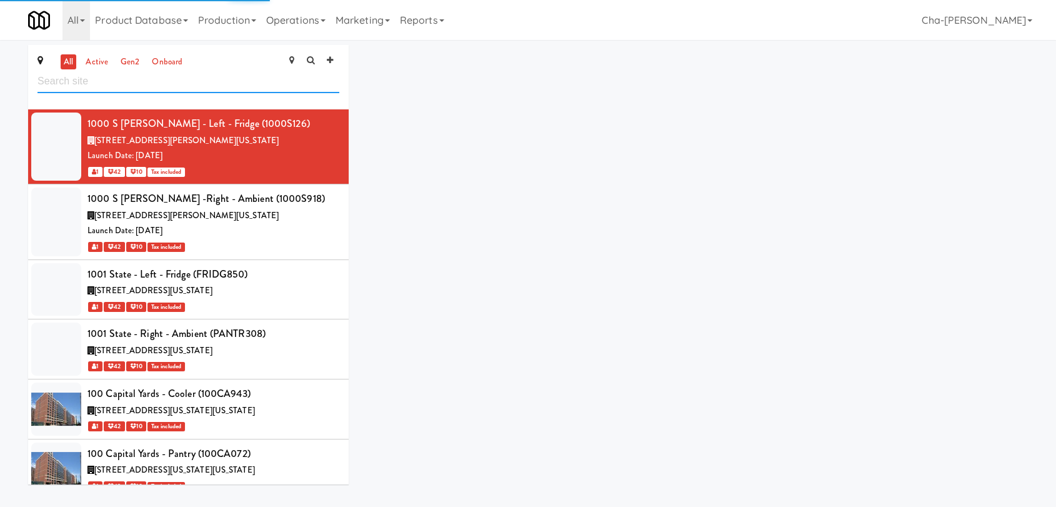
click at [91, 82] on input "text" at bounding box center [189, 81] width 302 height 23
paste input "Tempo - Pantry - Right"
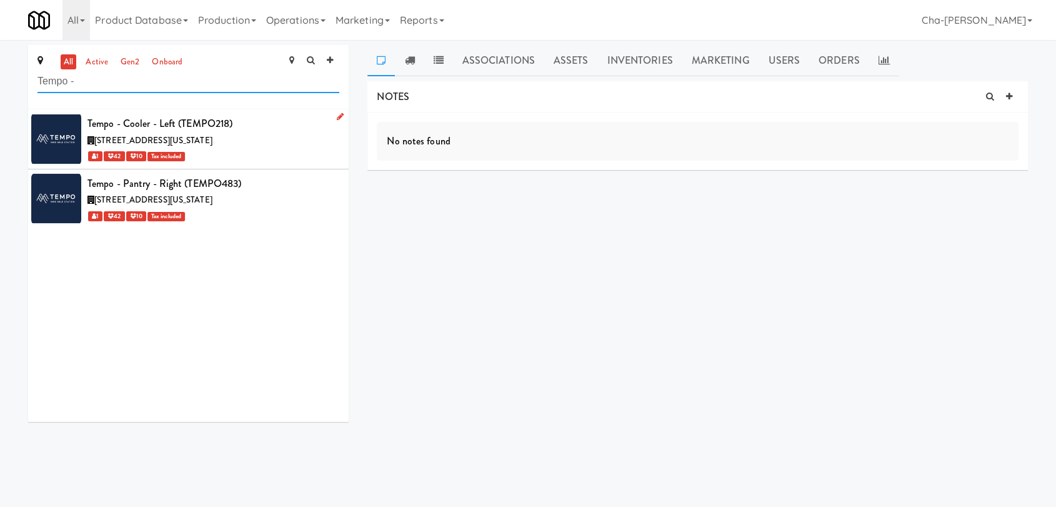
type input "Tempo -"
click at [332, 116] on link at bounding box center [338, 117] width 12 height 16
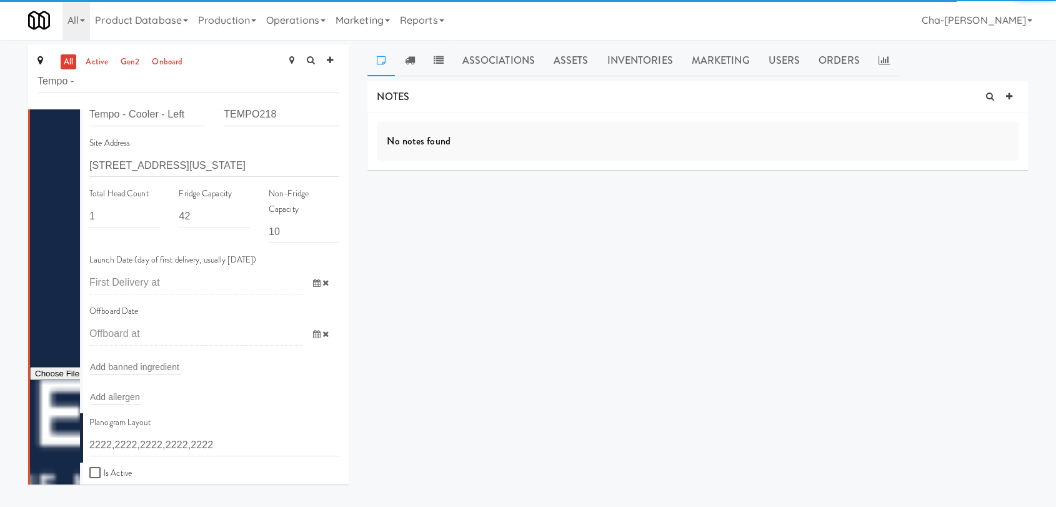
scroll to position [139, 0]
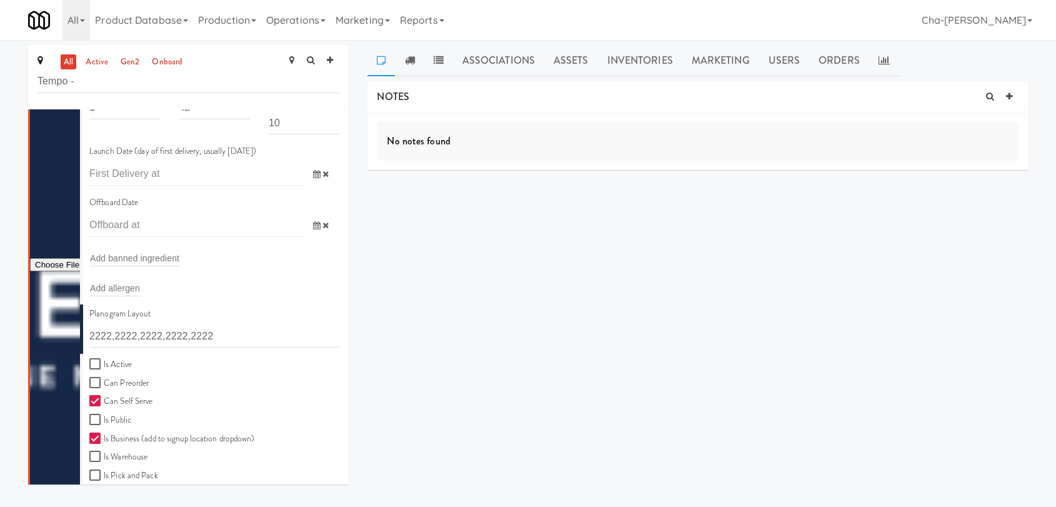
click at [110, 367] on label "Is Active" at bounding box center [110, 365] width 43 height 16
click at [104, 367] on input "Is Active" at bounding box center [96, 364] width 14 height 10
checkbox input "true"
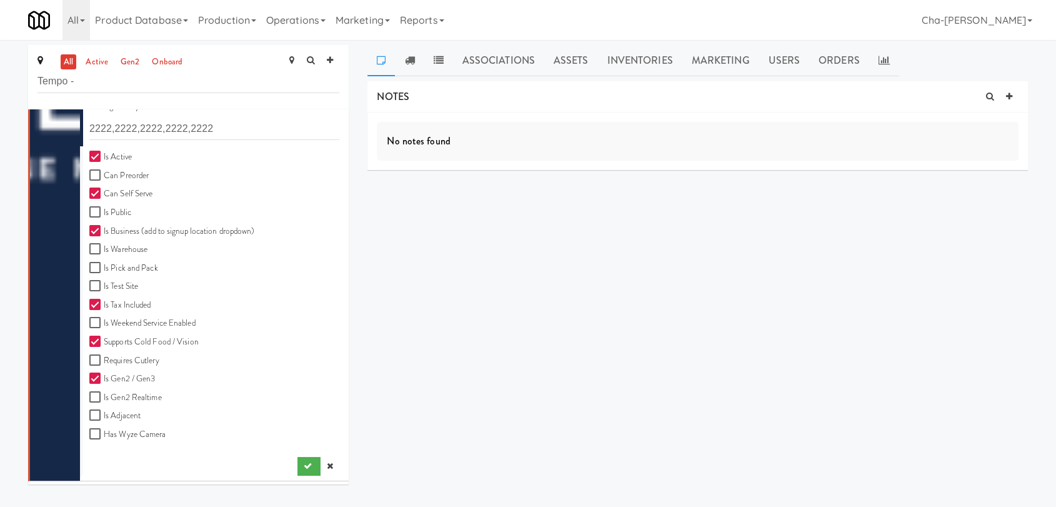
scroll to position [402, 0]
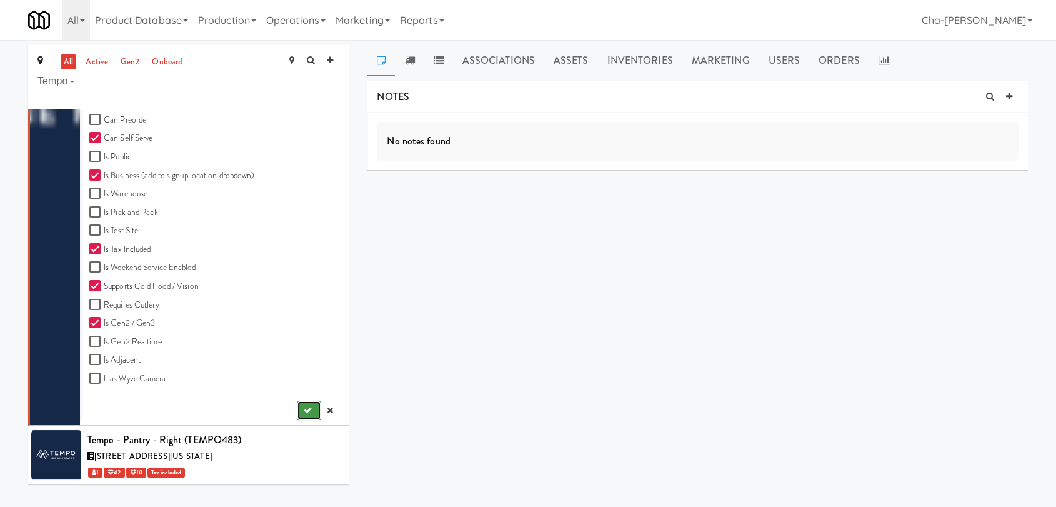
click at [304, 409] on icon "submit" at bounding box center [308, 410] width 8 height 8
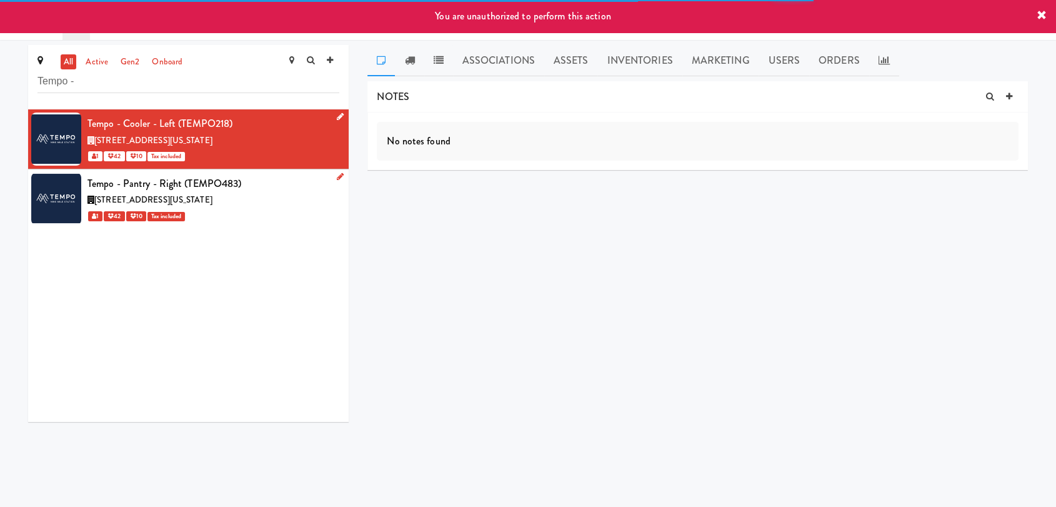
click at [337, 177] on icon at bounding box center [340, 177] width 7 height 8
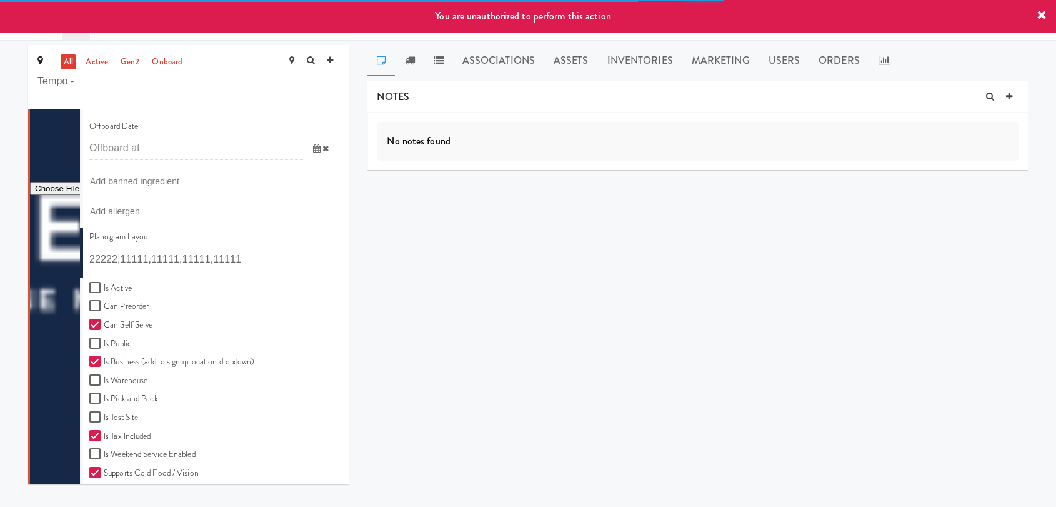
scroll to position [278, 0]
click at [110, 284] on label "Is Active" at bounding box center [110, 286] width 43 height 16
click at [104, 284] on input "Is Active" at bounding box center [96, 286] width 14 height 10
checkbox input "true"
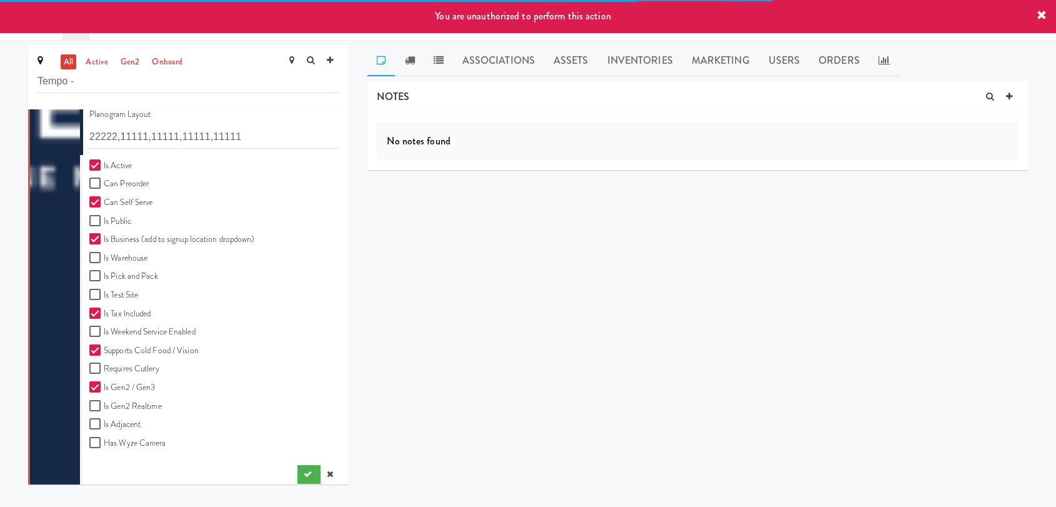
scroll to position [406, 0]
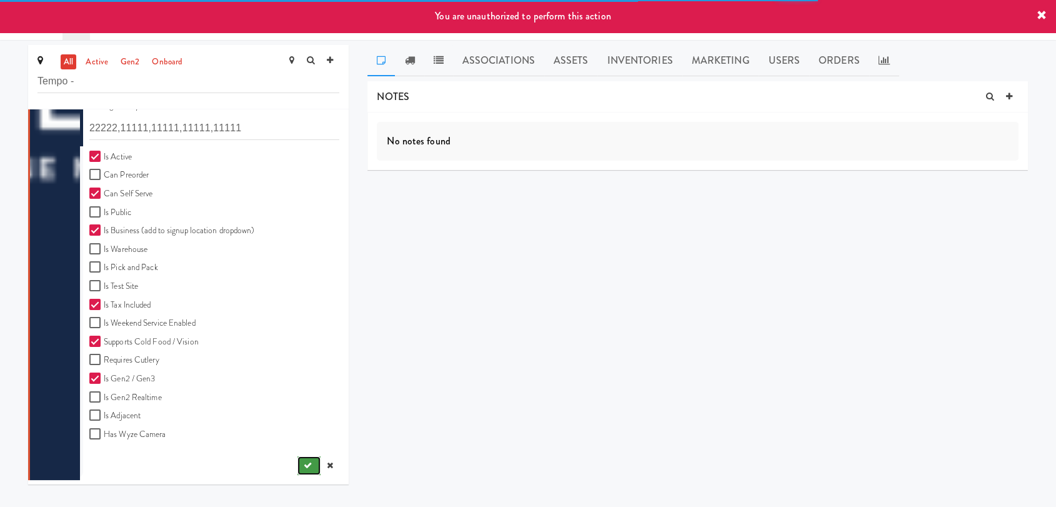
click at [298, 469] on button "submit" at bounding box center [309, 465] width 23 height 19
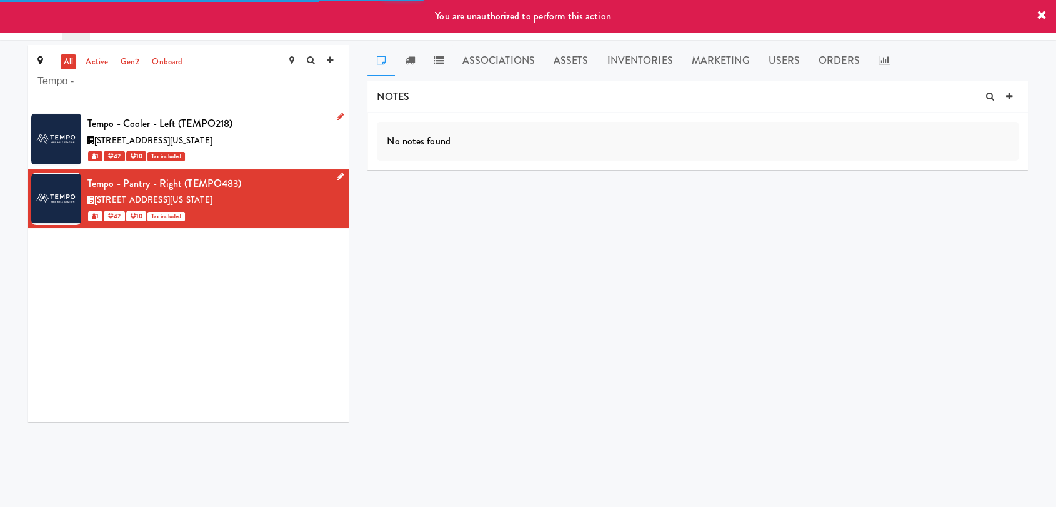
click at [1042, 16] on icon at bounding box center [1042, 16] width 10 height 10
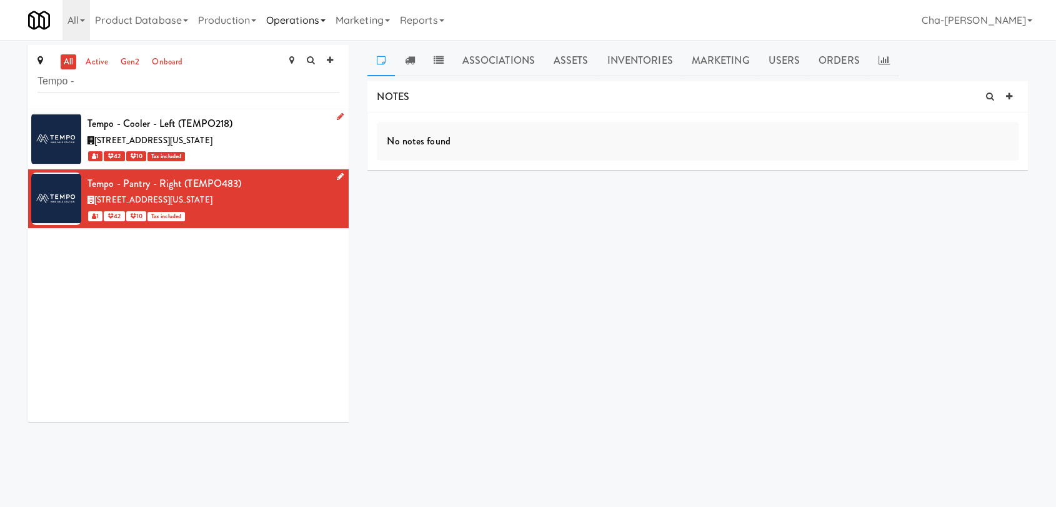
click at [302, 19] on link "Operations" at bounding box center [295, 20] width 69 height 40
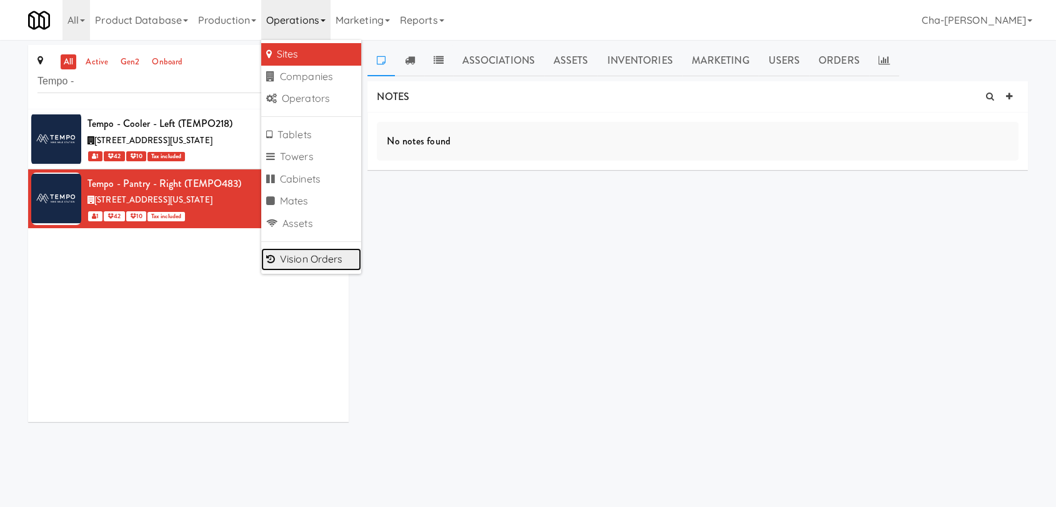
click at [315, 261] on link "Vision Orders" at bounding box center [311, 259] width 100 height 23
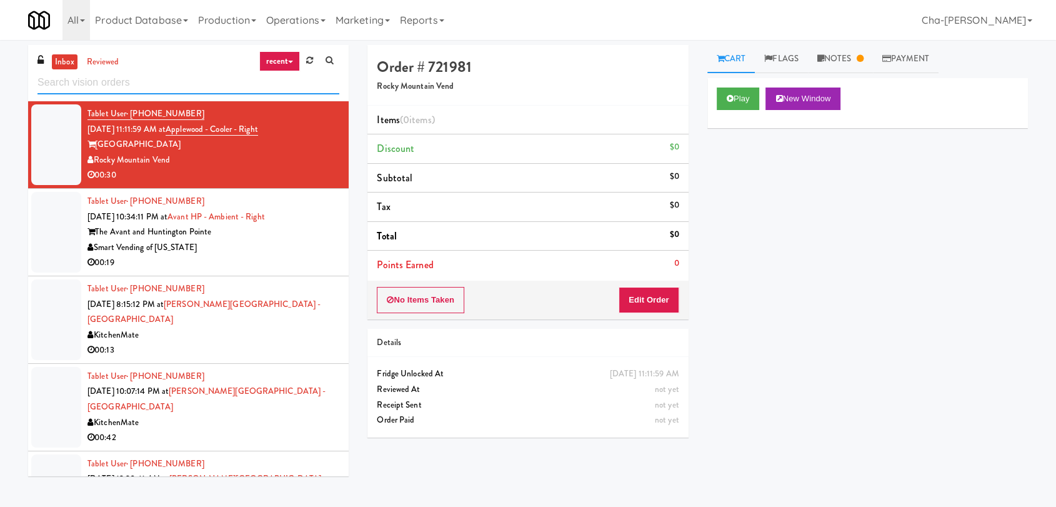
click at [118, 81] on input "text" at bounding box center [189, 82] width 302 height 23
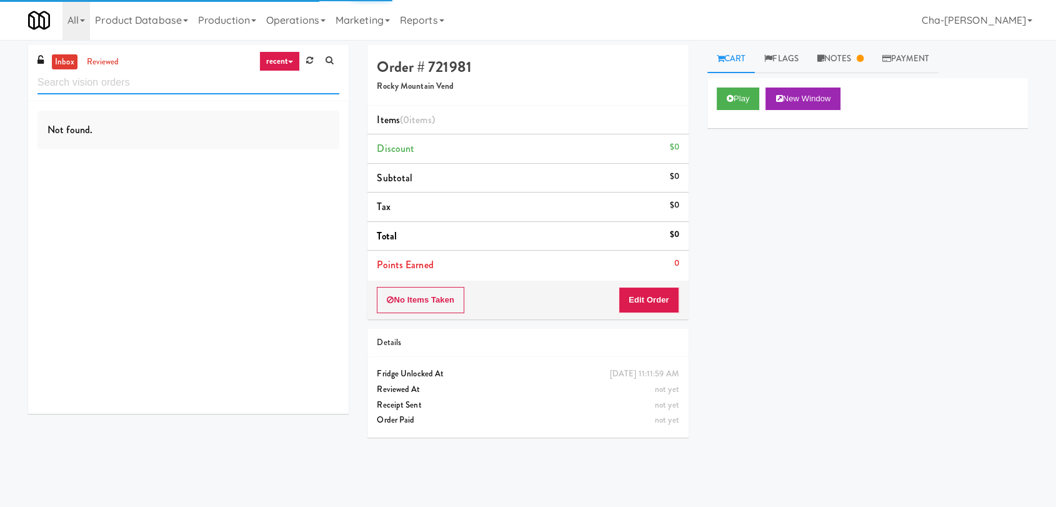
paste input "Tempo - Pantry - Right"
click at [113, 84] on input "Tempo -" at bounding box center [189, 82] width 302 height 23
paste input "Field One Pantry"
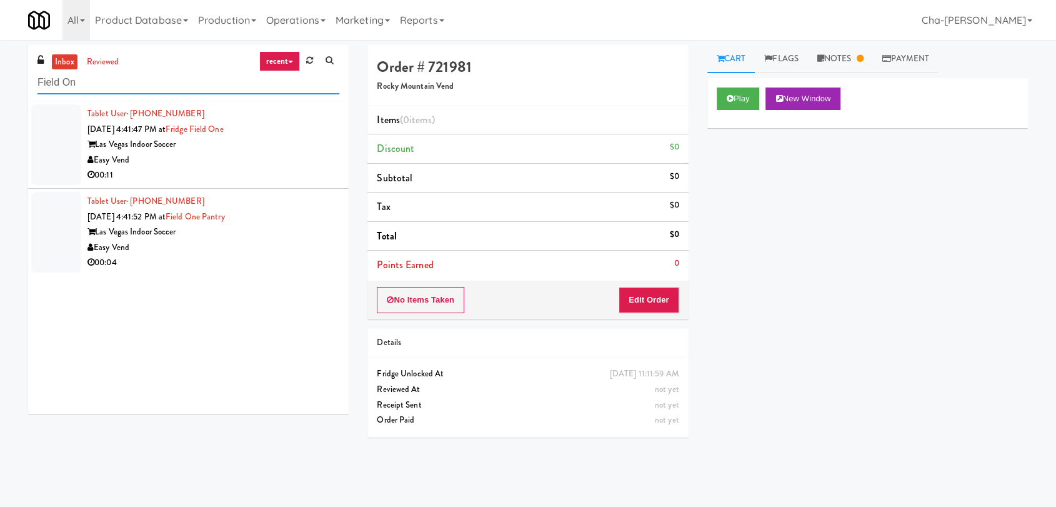
click at [89, 83] on input "Field On" at bounding box center [189, 82] width 302 height 23
click at [89, 82] on input "Field On" at bounding box center [189, 82] width 302 height 23
paste input "Two Pantry"
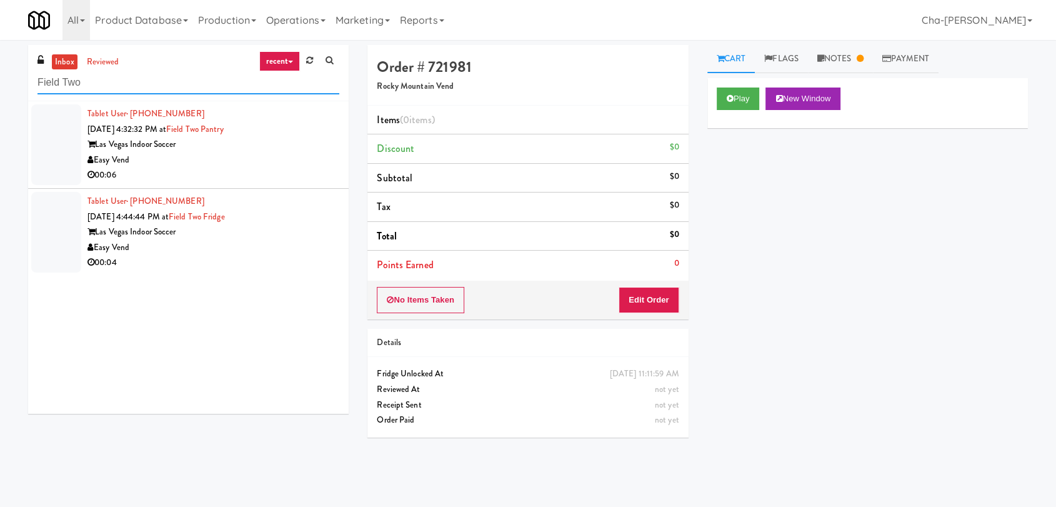
click at [115, 81] on input "Field Two" at bounding box center [189, 82] width 302 height 23
paste input "Bathroom Fridge"
click at [149, 90] on input "Bathroom" at bounding box center [189, 82] width 302 height 23
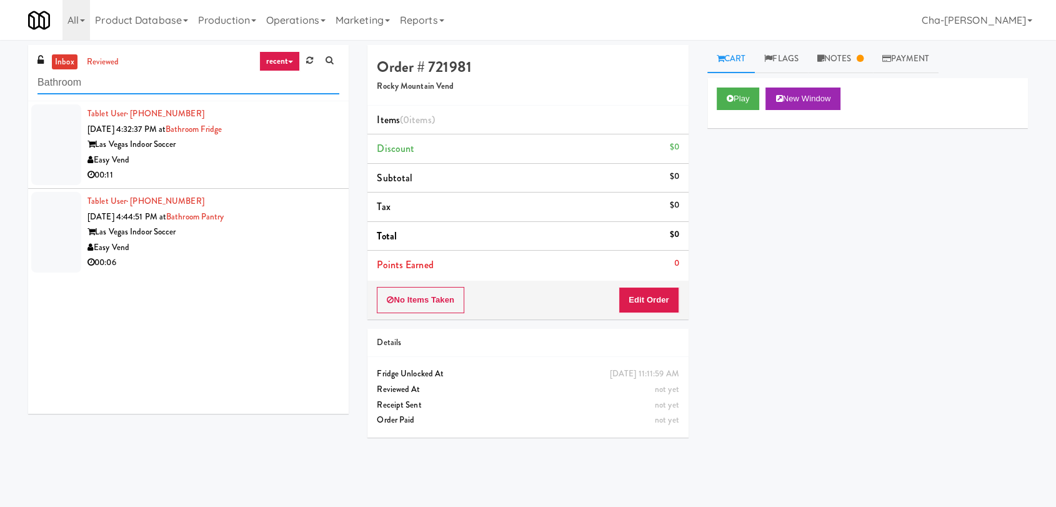
click at [149, 90] on input "Bathroom" at bounding box center [189, 82] width 302 height 23
paste input "Tempo - Cooler - Left"
type input "Tempo -"
click at [309, 20] on link "Operations" at bounding box center [295, 20] width 69 height 40
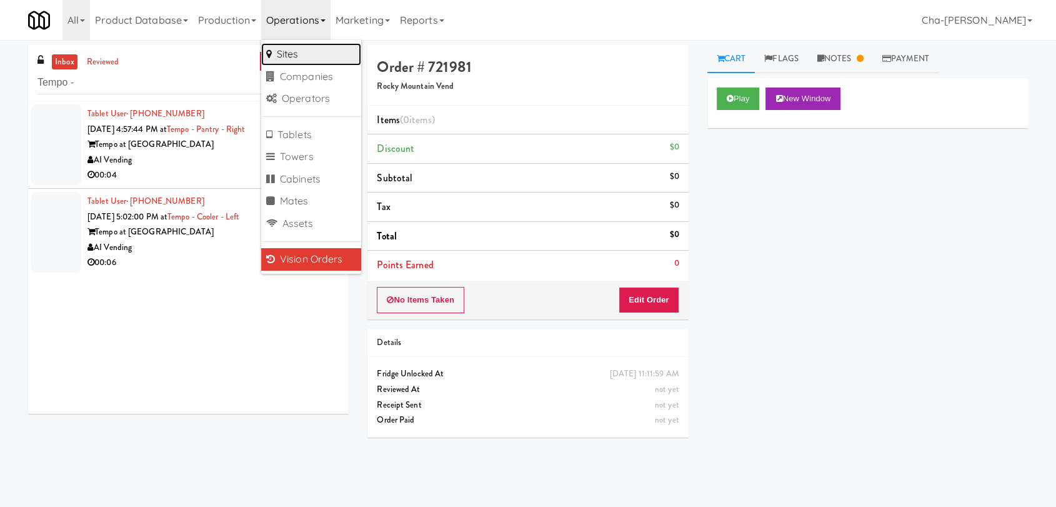
click at [294, 56] on link "Sites" at bounding box center [311, 54] width 100 height 23
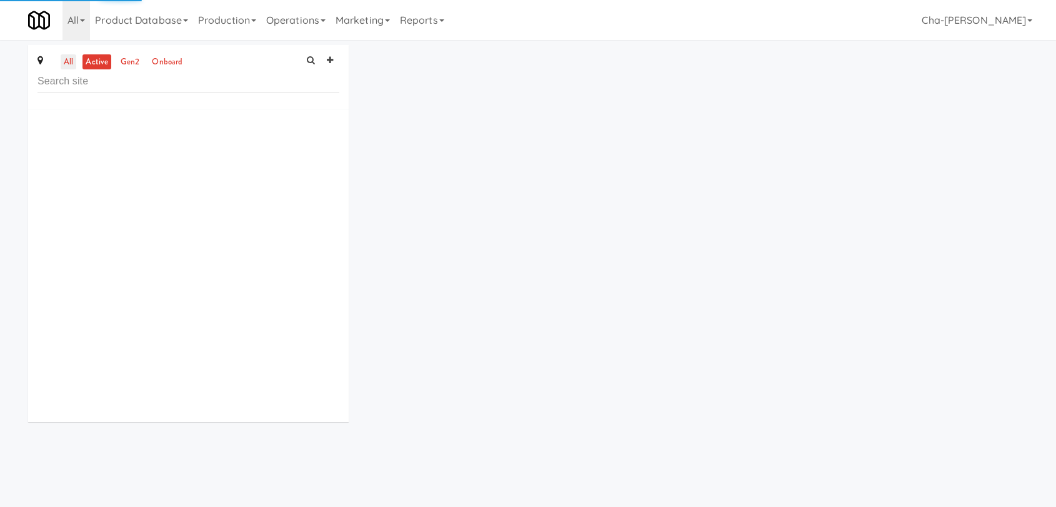
click at [70, 60] on link "all" at bounding box center [69, 62] width 16 height 16
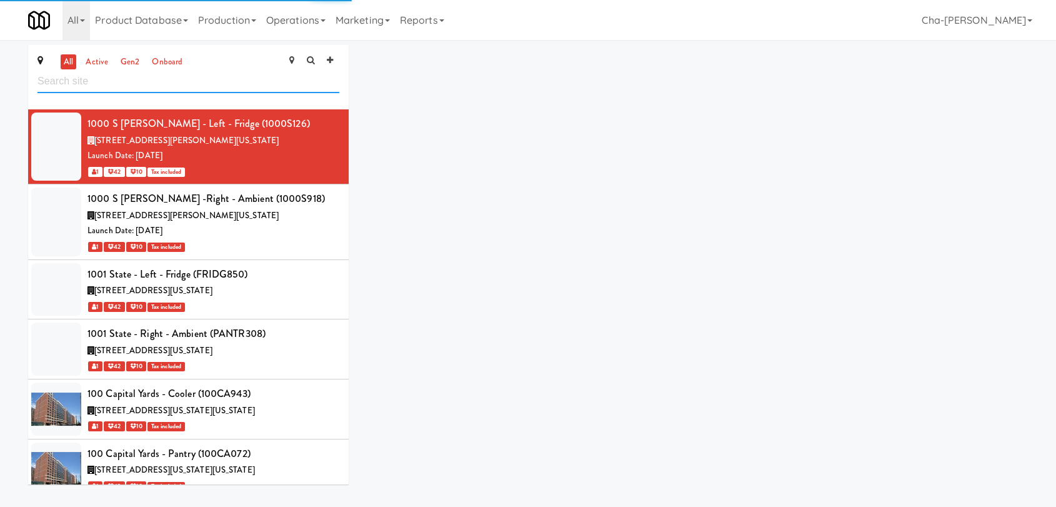
click at [103, 83] on input "text" at bounding box center [189, 81] width 302 height 23
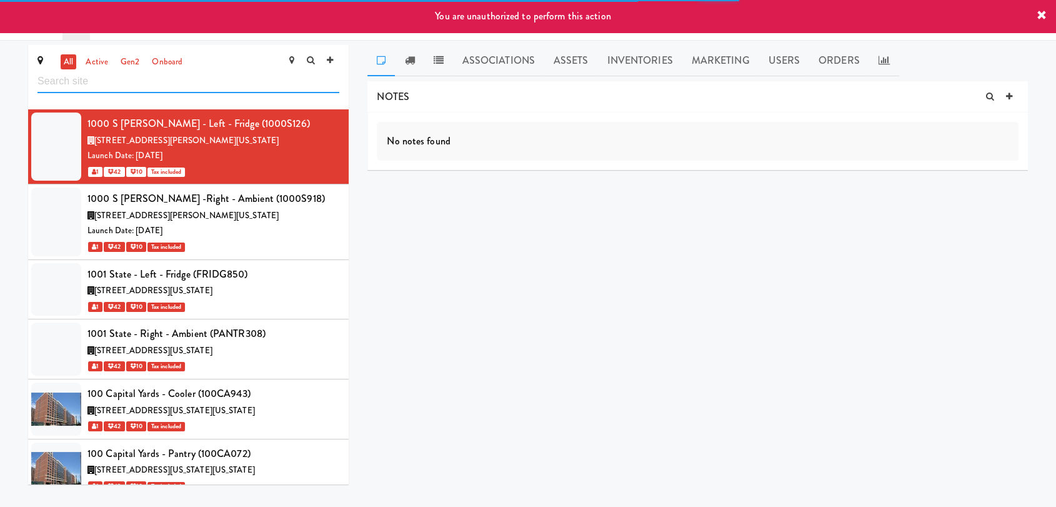
paste input "8th & U"
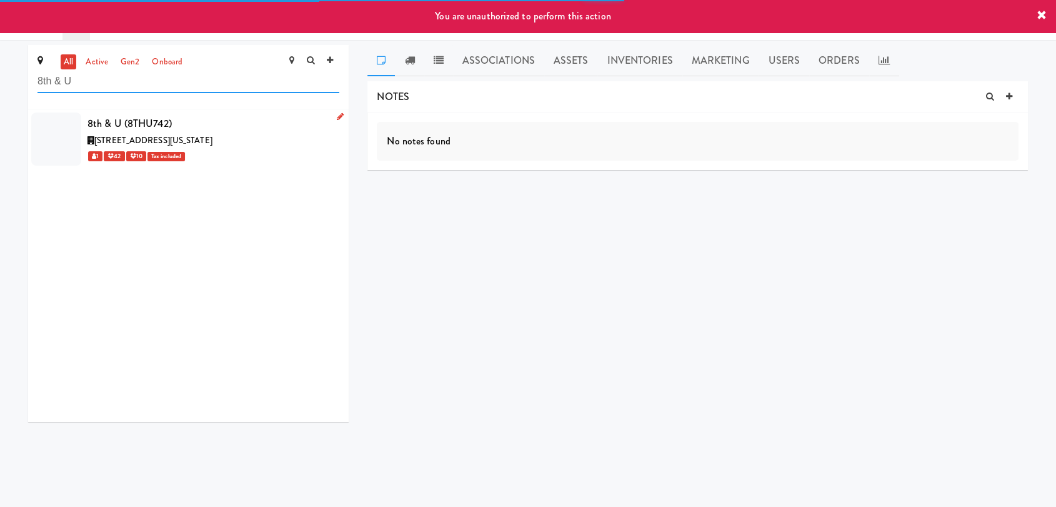
type input "8th & U"
click at [337, 114] on icon at bounding box center [340, 117] width 7 height 8
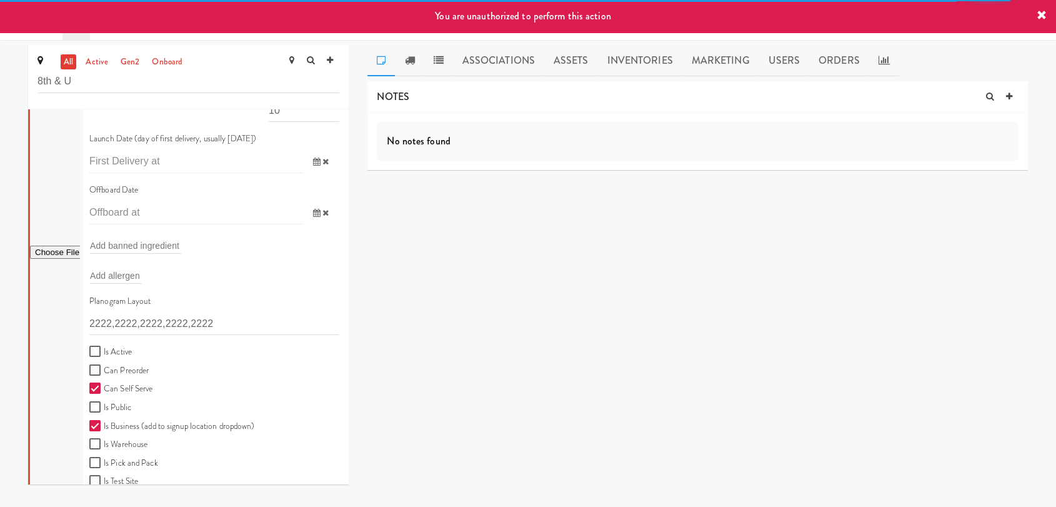
scroll to position [208, 0]
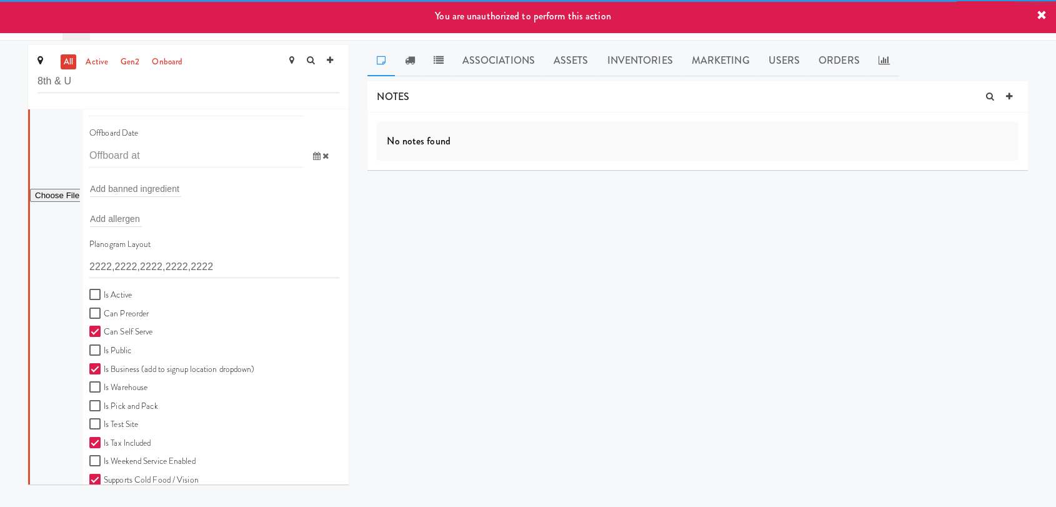
click at [124, 294] on label "Is Active" at bounding box center [110, 296] width 43 height 16
click at [104, 294] on input "Is Active" at bounding box center [96, 295] width 14 height 10
checkbox input "true"
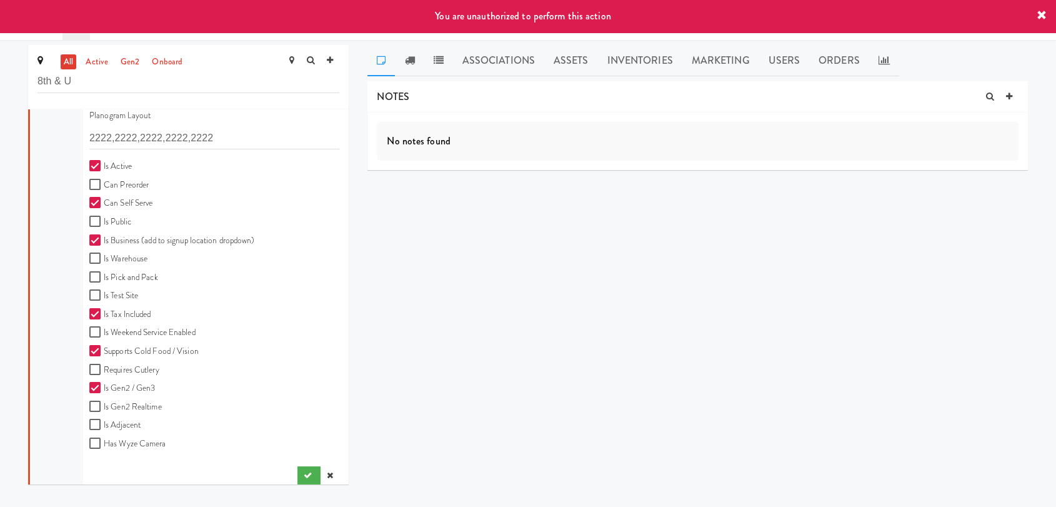
scroll to position [346, 0]
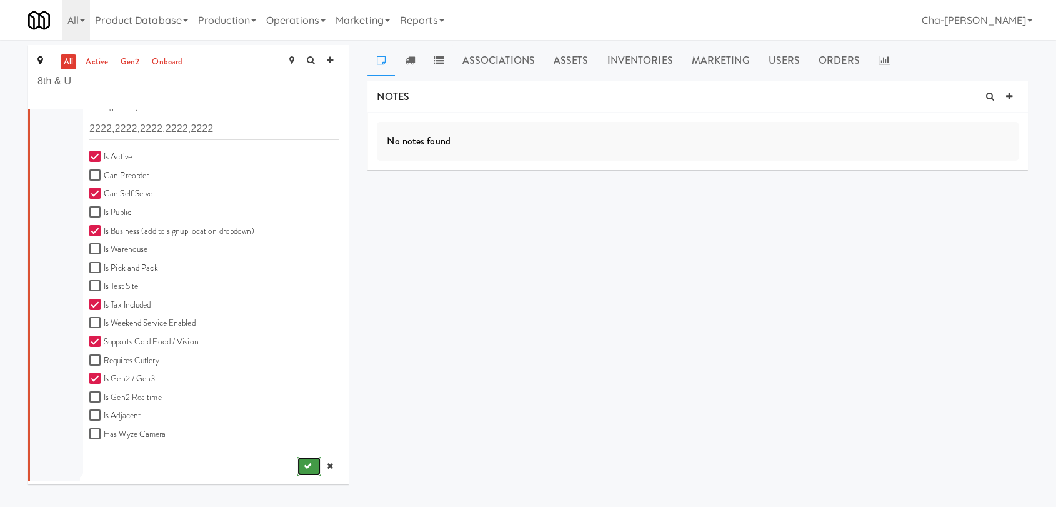
click at [304, 466] on icon "submit" at bounding box center [308, 466] width 8 height 8
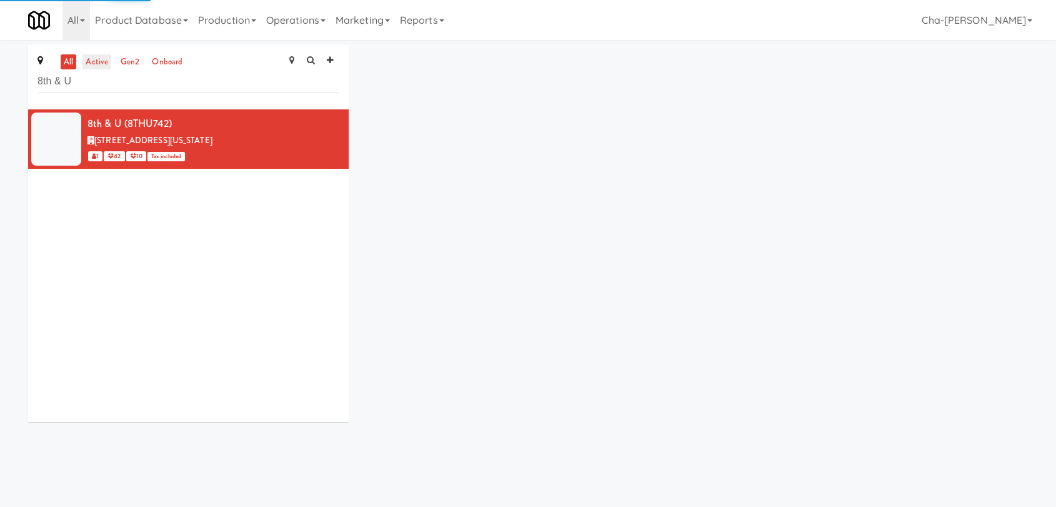
click at [92, 59] on link "active" at bounding box center [97, 62] width 29 height 16
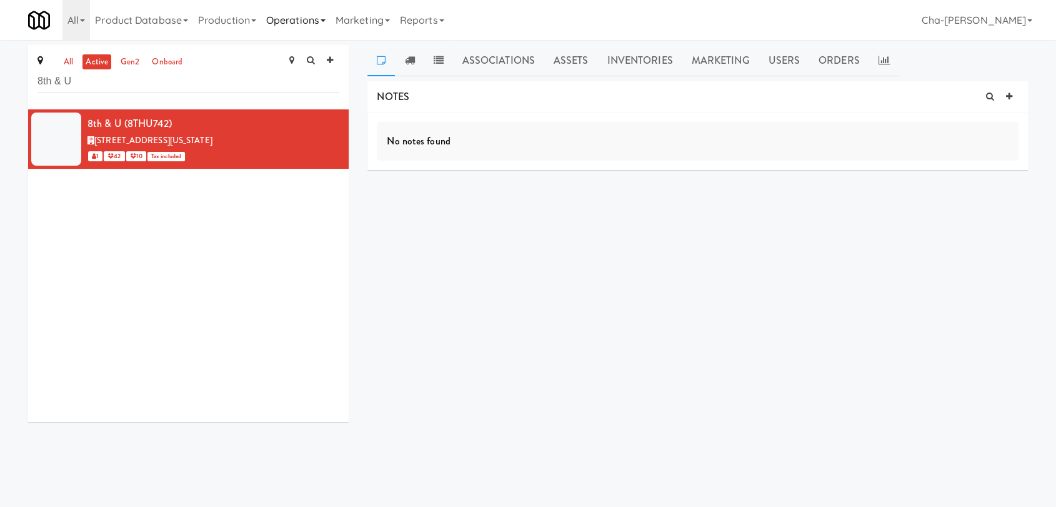
click at [309, 23] on link "Operations" at bounding box center [295, 20] width 69 height 40
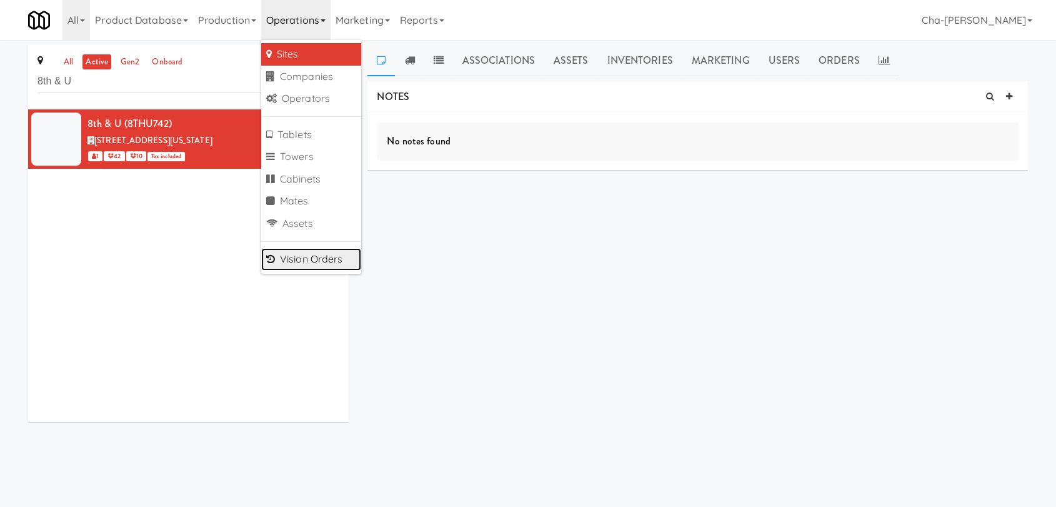
click at [311, 256] on link "Vision Orders" at bounding box center [311, 259] width 100 height 23
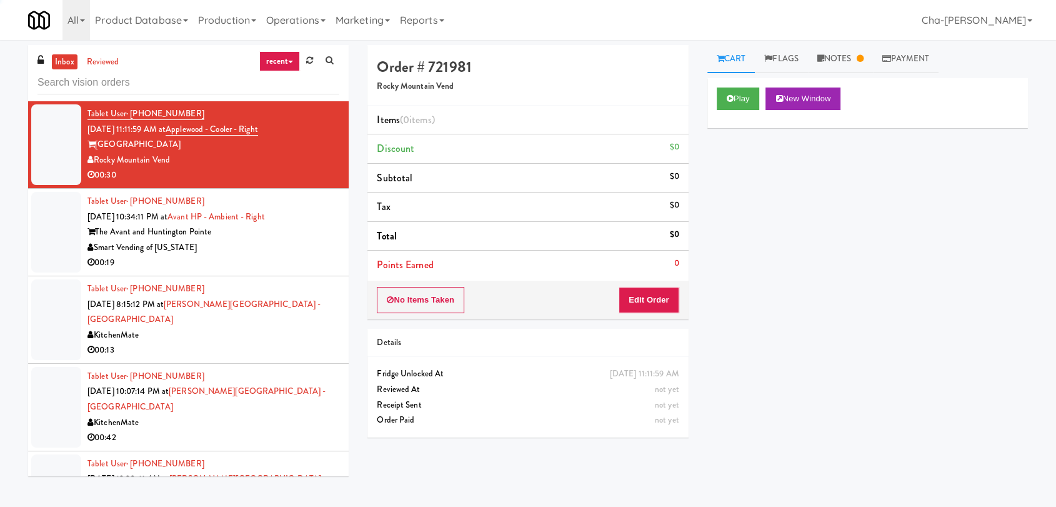
click at [77, 81] on input "text" at bounding box center [189, 82] width 302 height 23
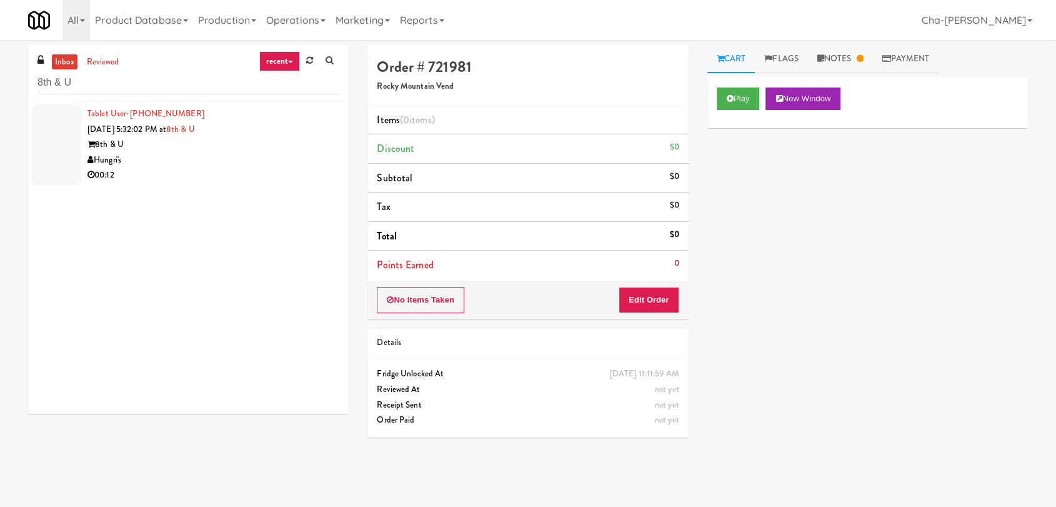
type input "8th & U"
click at [282, 166] on div "Hungri's" at bounding box center [214, 161] width 252 height 16
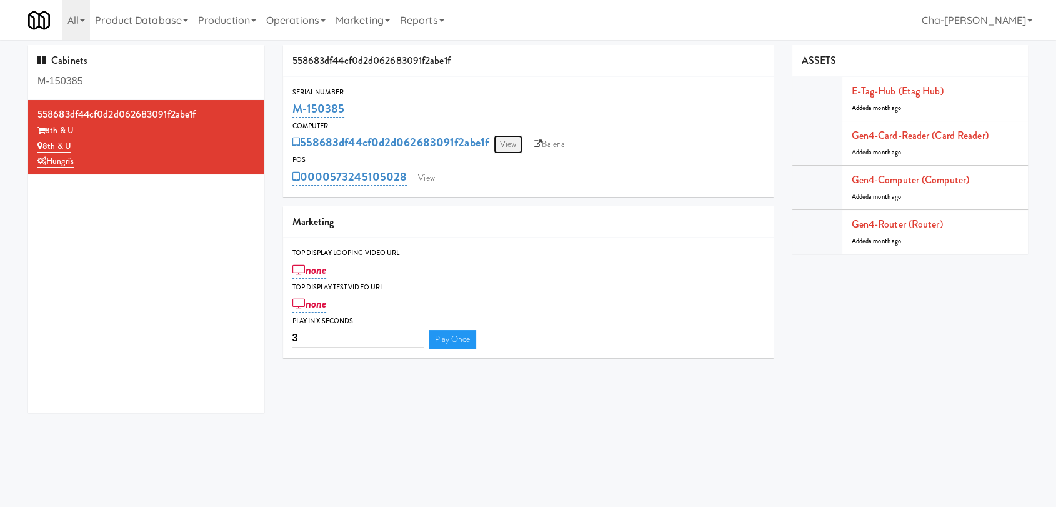
click at [504, 149] on link "View" at bounding box center [508, 144] width 29 height 19
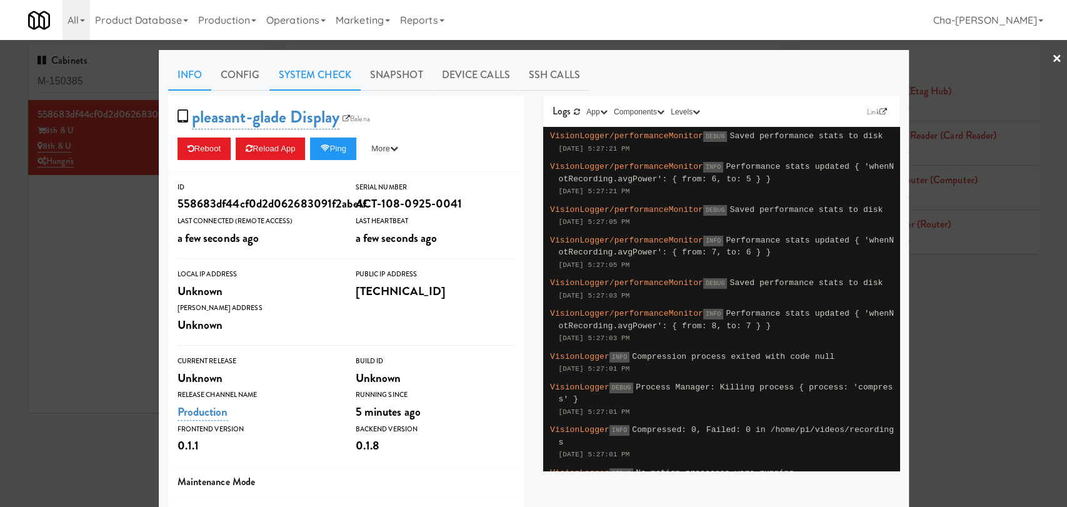
click at [300, 71] on link "System Check" at bounding box center [314, 74] width 91 height 31
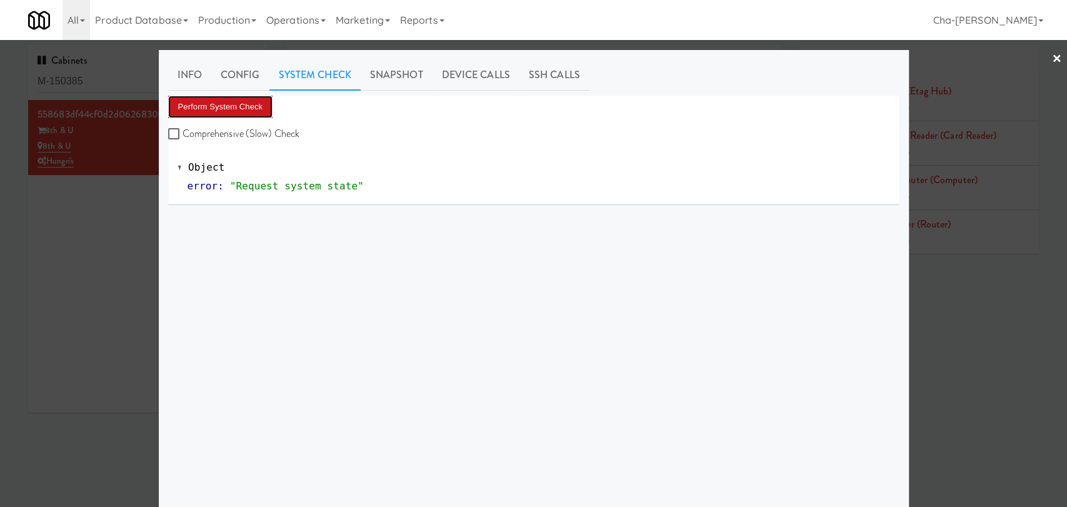
click at [236, 111] on button "Perform System Check" at bounding box center [220, 107] width 105 height 23
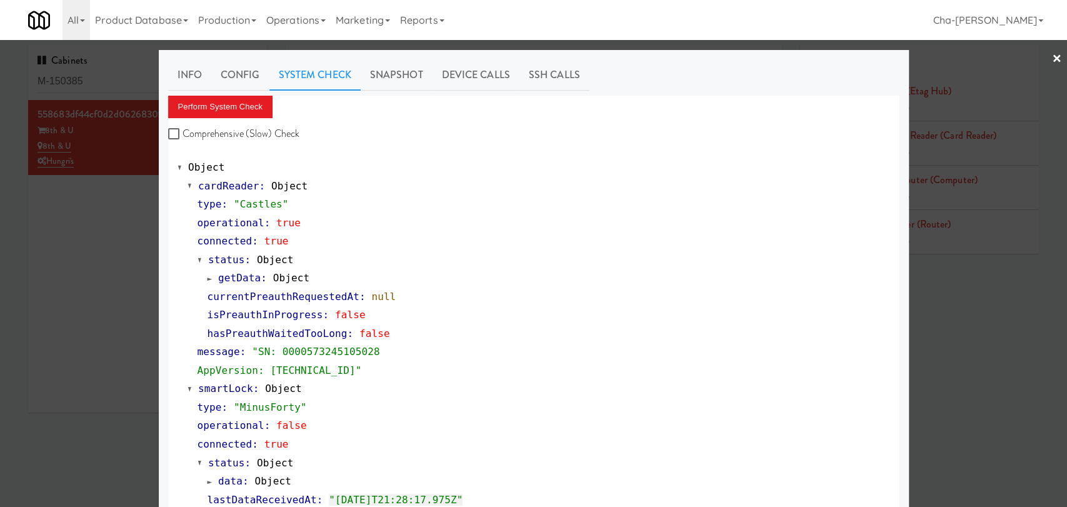
click at [82, 236] on div at bounding box center [533, 253] width 1067 height 507
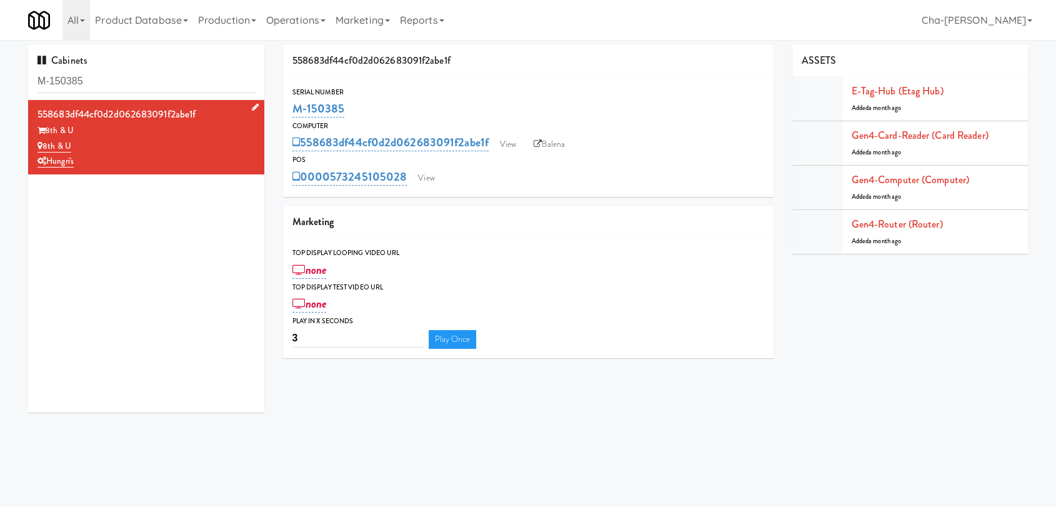
drag, startPoint x: 79, startPoint y: 146, endPoint x: 44, endPoint y: 143, distance: 35.2
click at [44, 143] on div "8th & U" at bounding box center [147, 147] width 218 height 16
copy link "8th & U"
click at [159, 84] on input "M-150443" at bounding box center [147, 81] width 218 height 23
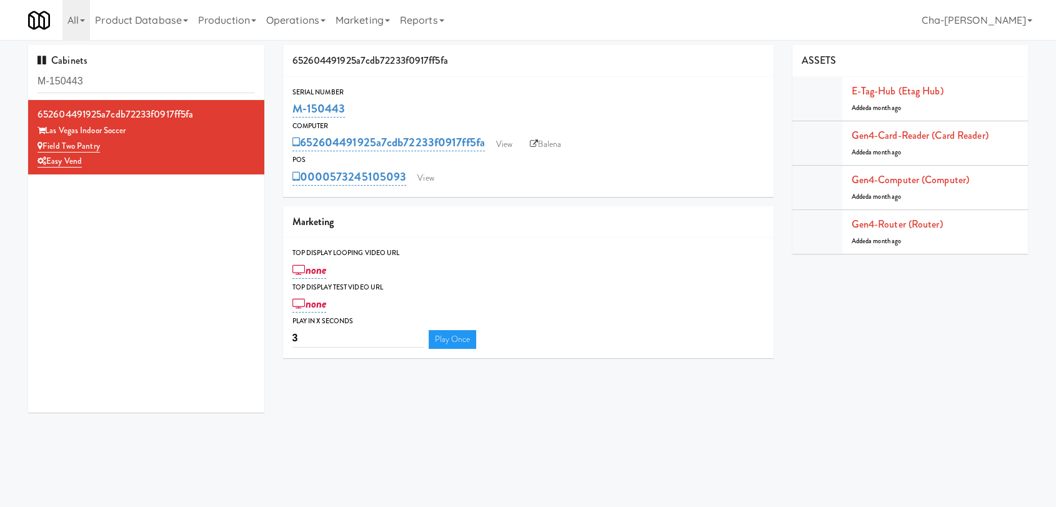
click at [159, 84] on input "M-150443" at bounding box center [147, 81] width 218 height 23
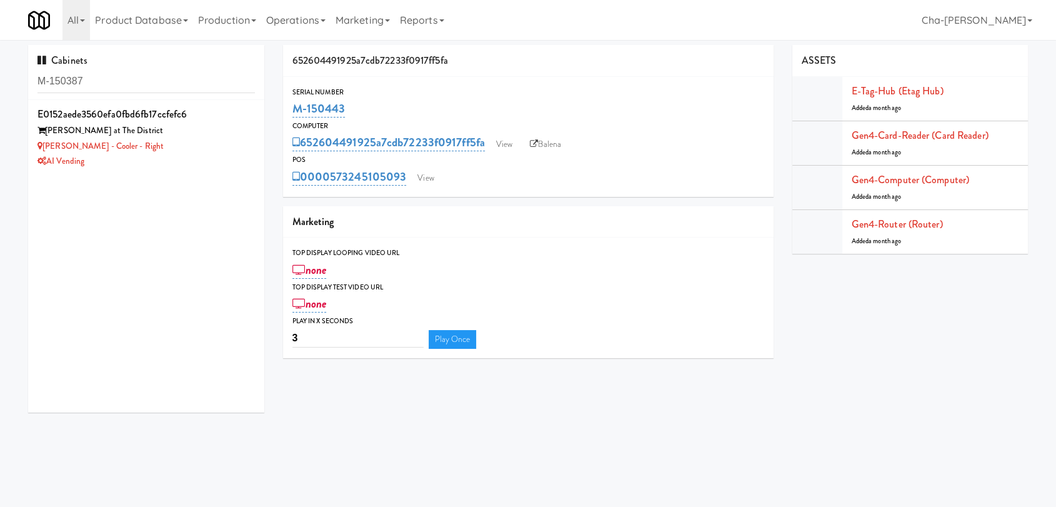
type input "M-150387"
click at [212, 159] on div "AI Vending" at bounding box center [147, 162] width 218 height 16
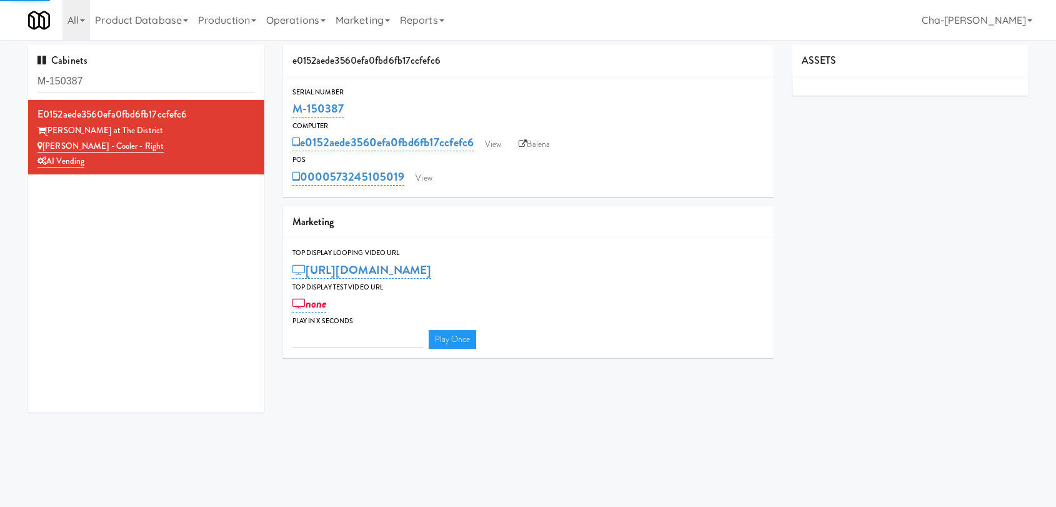
type input "3"
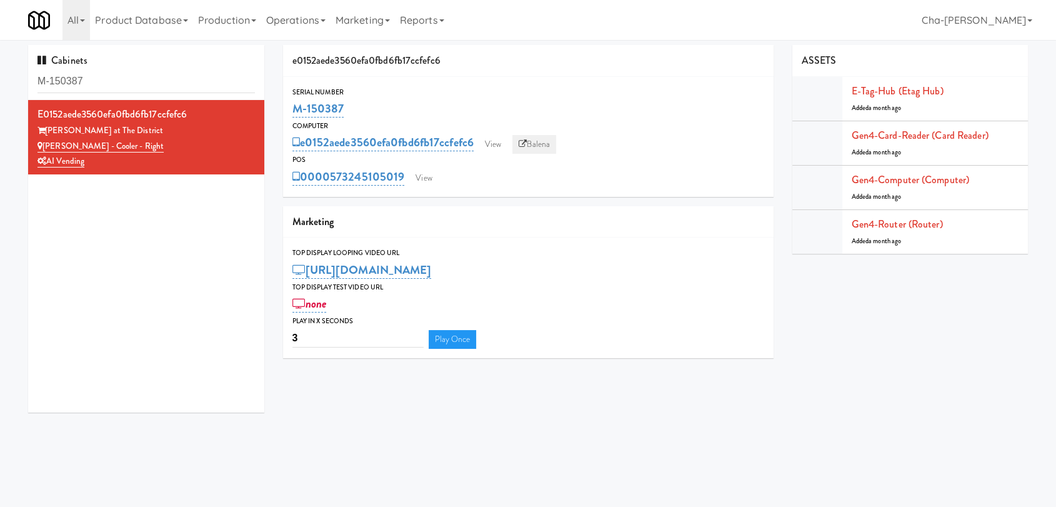
click at [549, 146] on link "Balena" at bounding box center [535, 144] width 44 height 19
drag, startPoint x: 353, startPoint y: 104, endPoint x: 293, endPoint y: 111, distance: 60.4
click at [293, 111] on div "M-150387" at bounding box center [529, 108] width 472 height 21
copy link "M-150387"
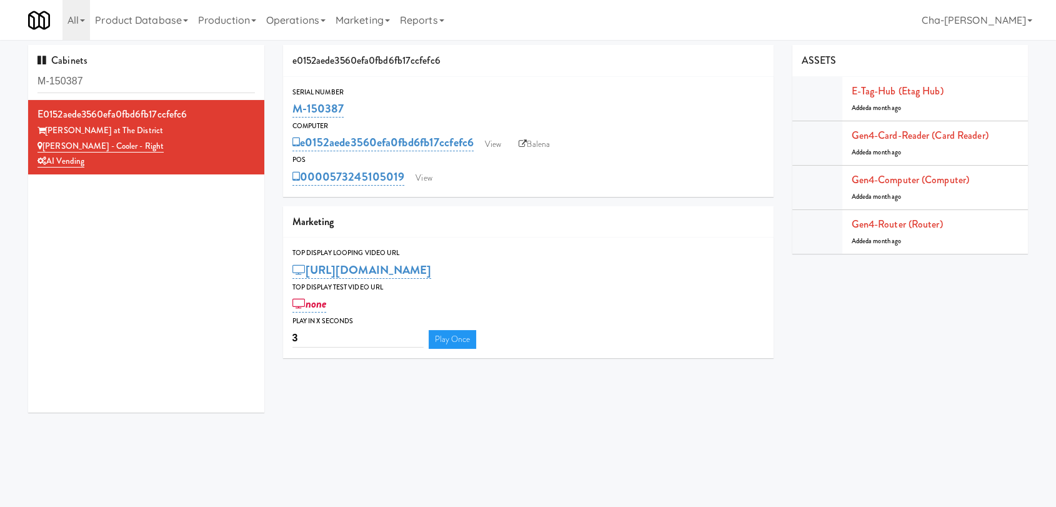
copy link "M-150387"
drag, startPoint x: 129, startPoint y: 146, endPoint x: 45, endPoint y: 141, distance: 83.9
click at [45, 141] on div "Keene - Cooler - Right" at bounding box center [147, 147] width 218 height 16
copy link "Keene - Cooler - Right"
click at [490, 143] on link "View" at bounding box center [493, 144] width 29 height 19
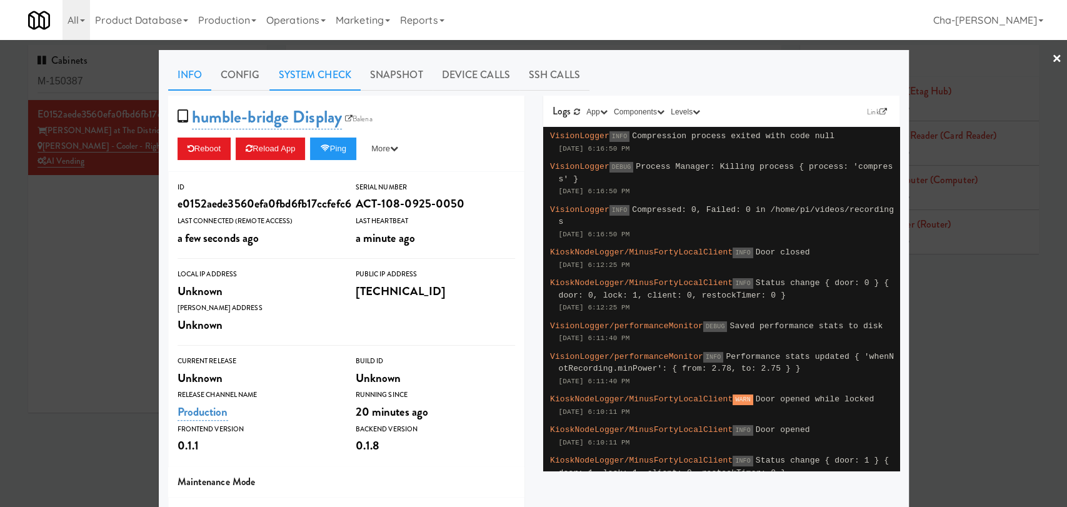
click at [304, 80] on link "System Check" at bounding box center [314, 74] width 91 height 31
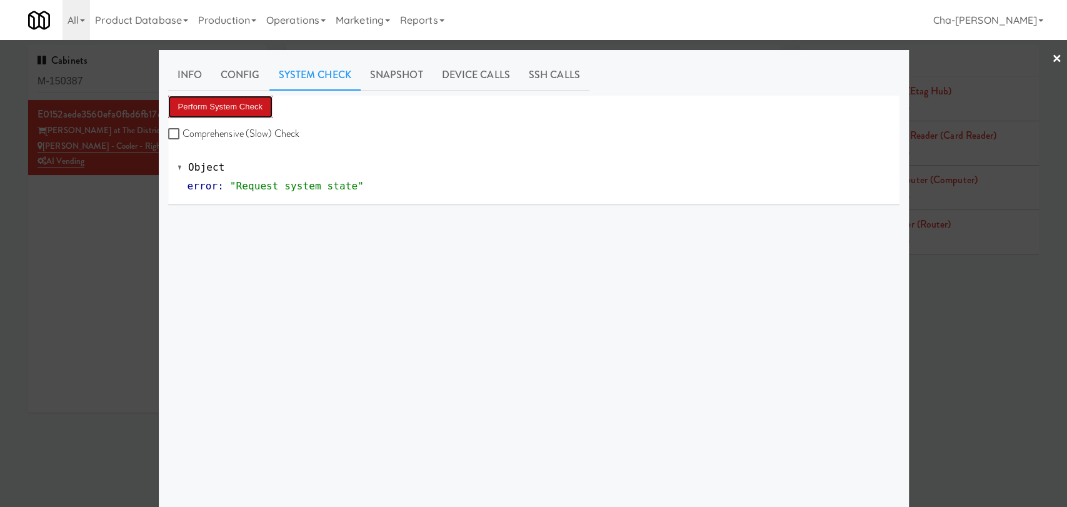
click at [210, 109] on button "Perform System Check" at bounding box center [220, 107] width 105 height 23
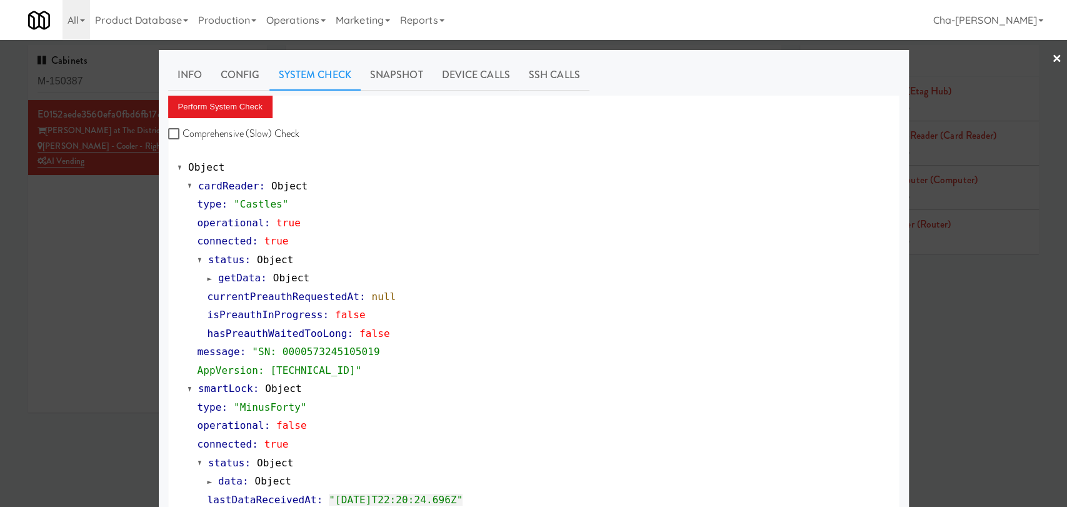
click at [106, 239] on div at bounding box center [533, 253] width 1067 height 507
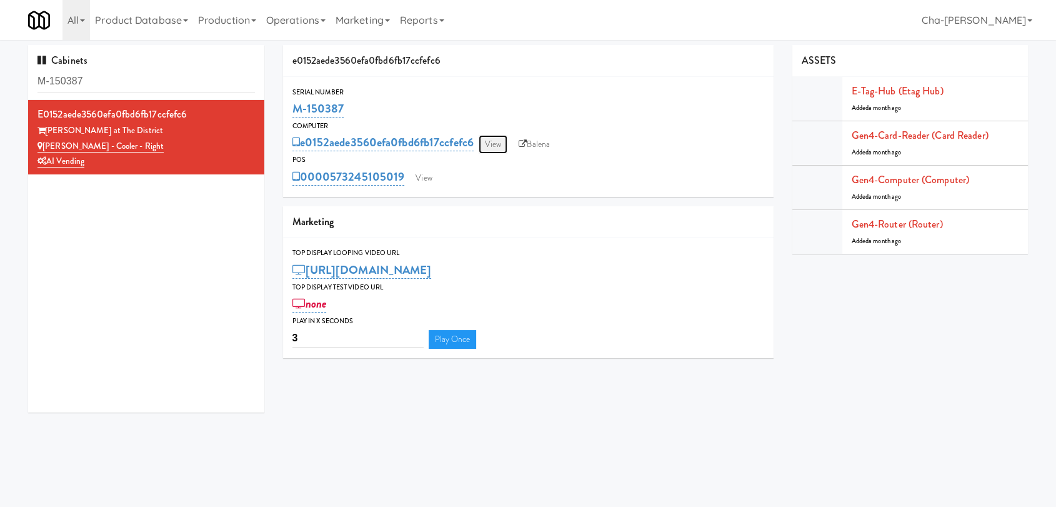
click at [500, 141] on link "View" at bounding box center [493, 144] width 29 height 19
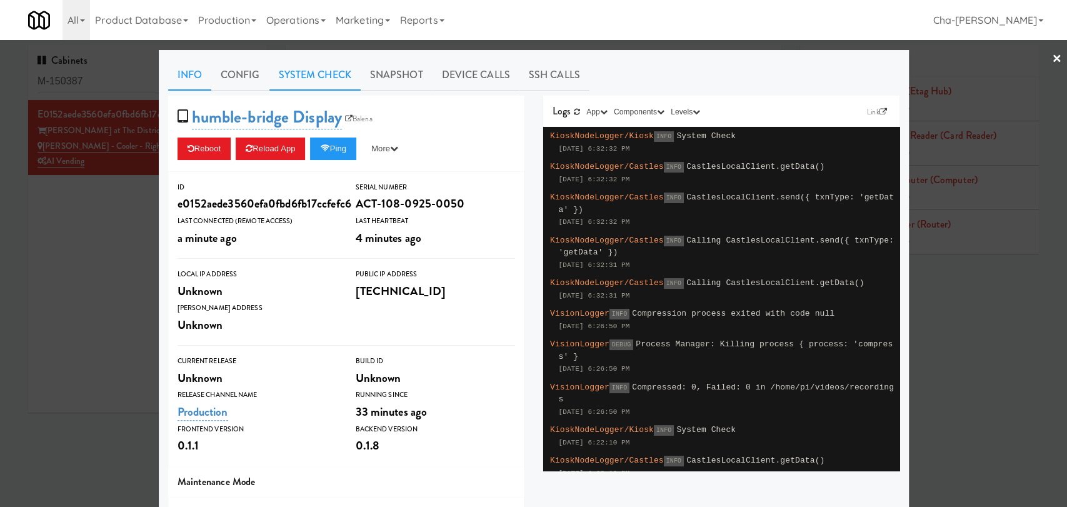
click at [332, 71] on link "System Check" at bounding box center [314, 74] width 91 height 31
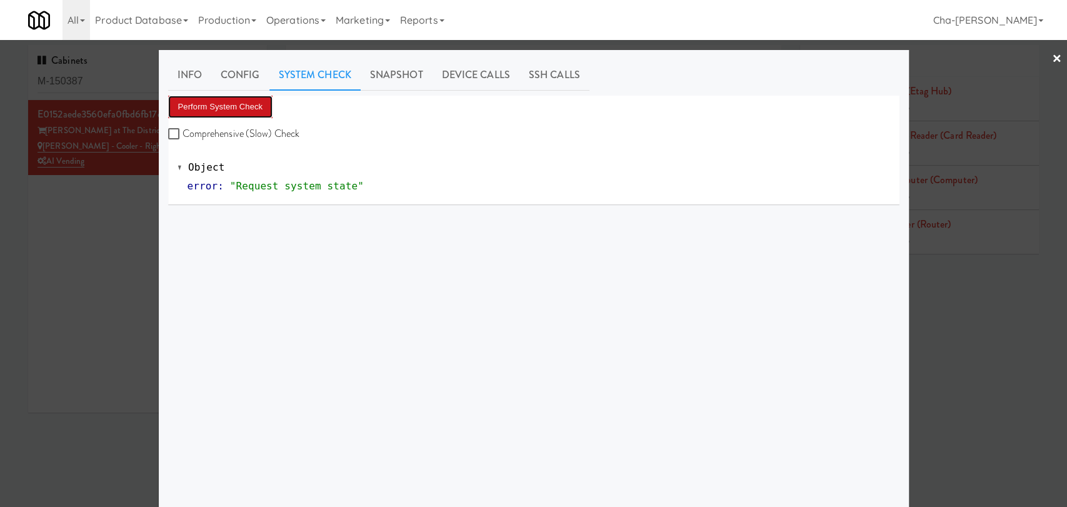
click at [231, 106] on button "Perform System Check" at bounding box center [220, 107] width 105 height 23
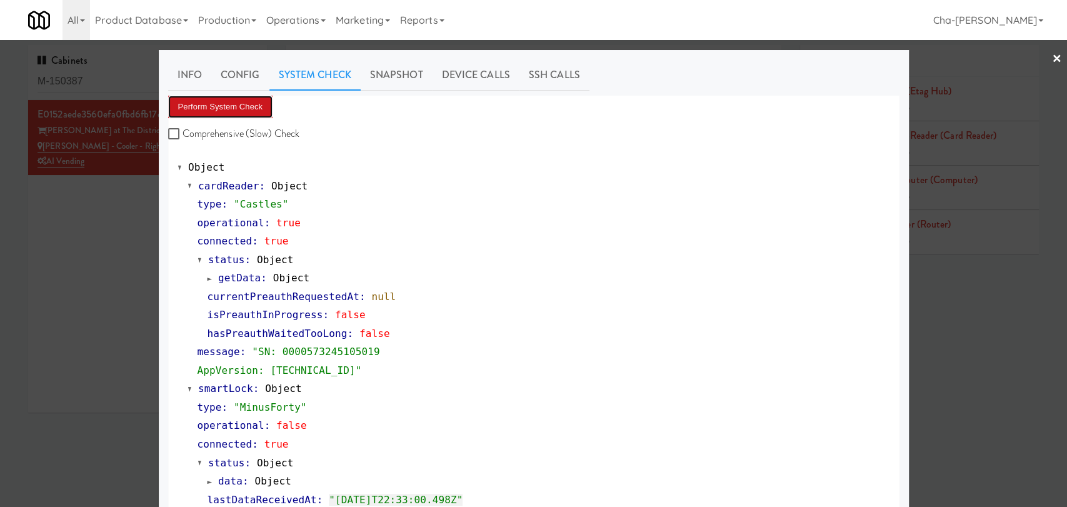
click at [248, 106] on button "Perform System Check" at bounding box center [220, 107] width 105 height 23
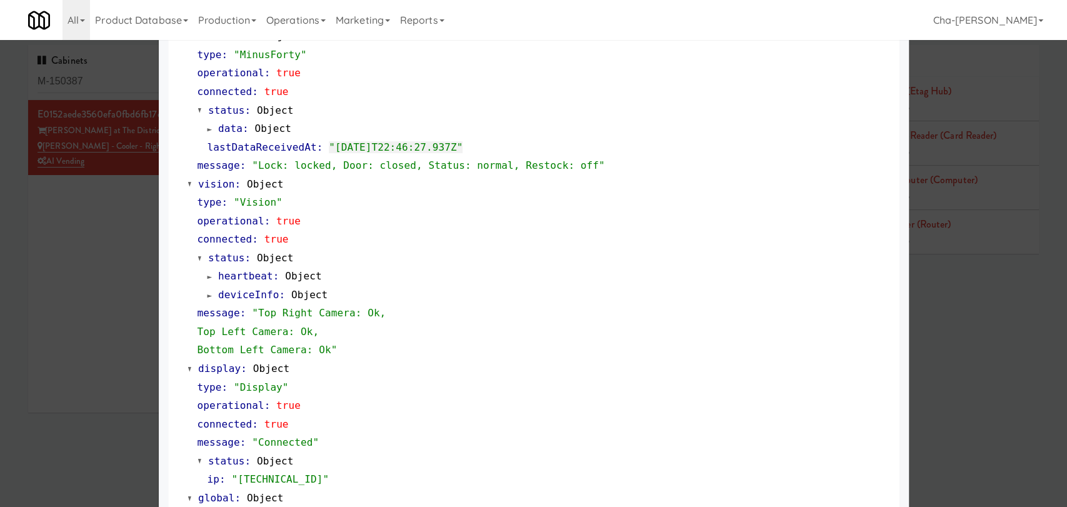
scroll to position [416, 0]
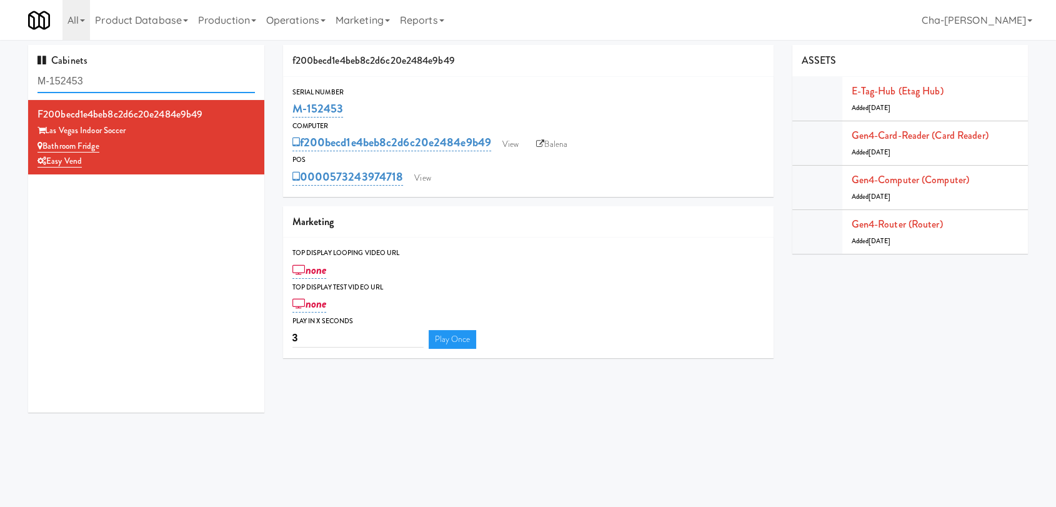
click at [138, 85] on input "M-152453" at bounding box center [147, 81] width 218 height 23
paste input "M-150380"
click at [145, 84] on input "M-M-150380" at bounding box center [147, 81] width 218 height 23
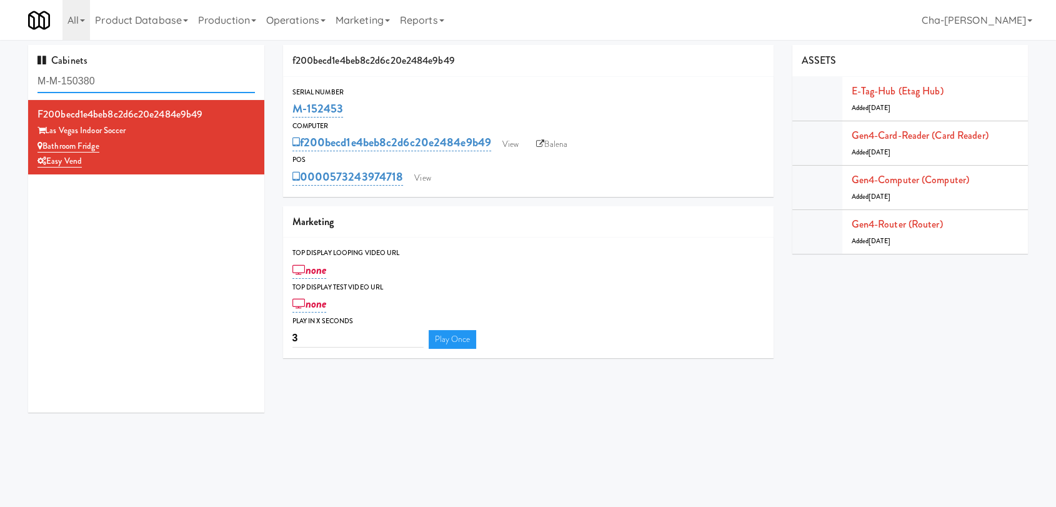
click at [145, 84] on input "M-M-150380" at bounding box center [147, 81] width 218 height 23
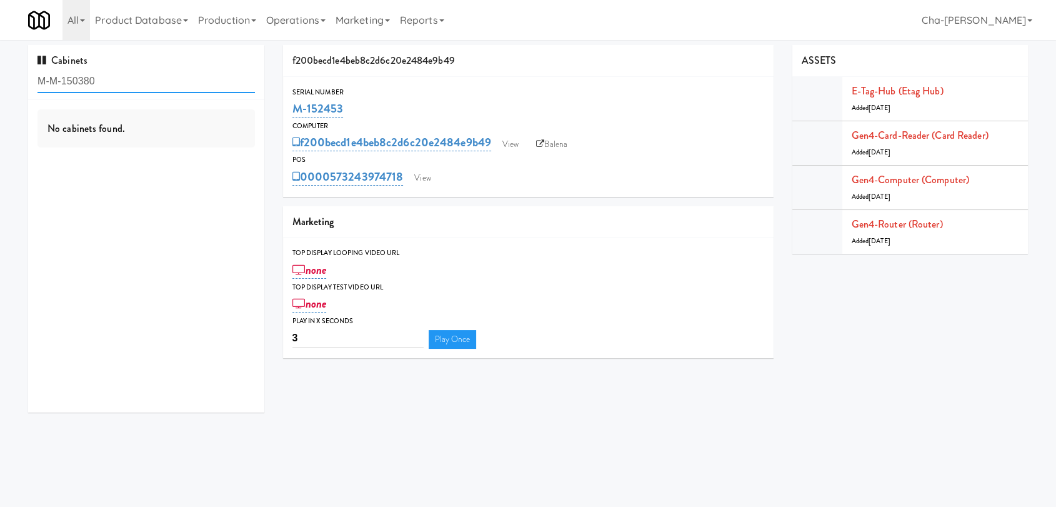
paste input "text"
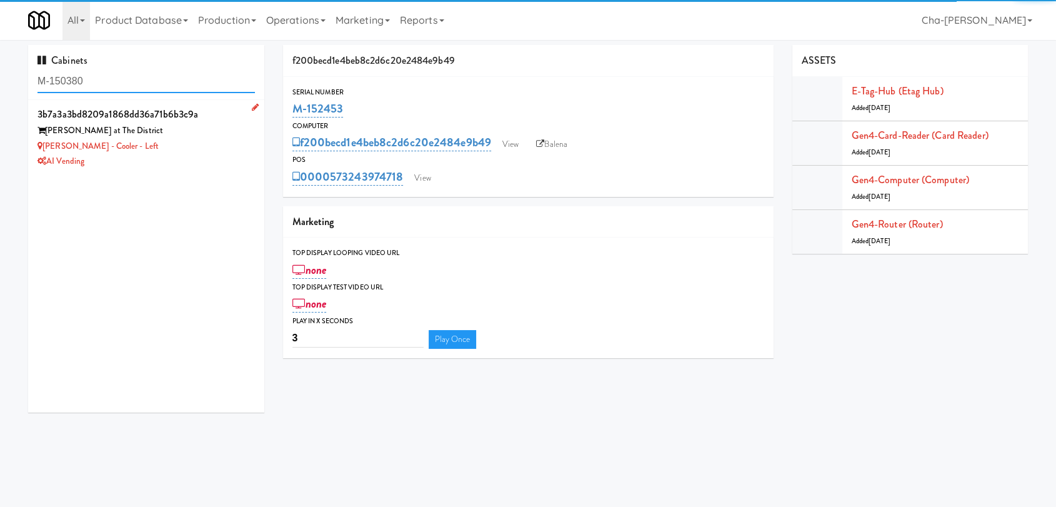
type input "M-150380"
click at [203, 131] on div "[PERSON_NAME] at The District" at bounding box center [147, 131] width 218 height 16
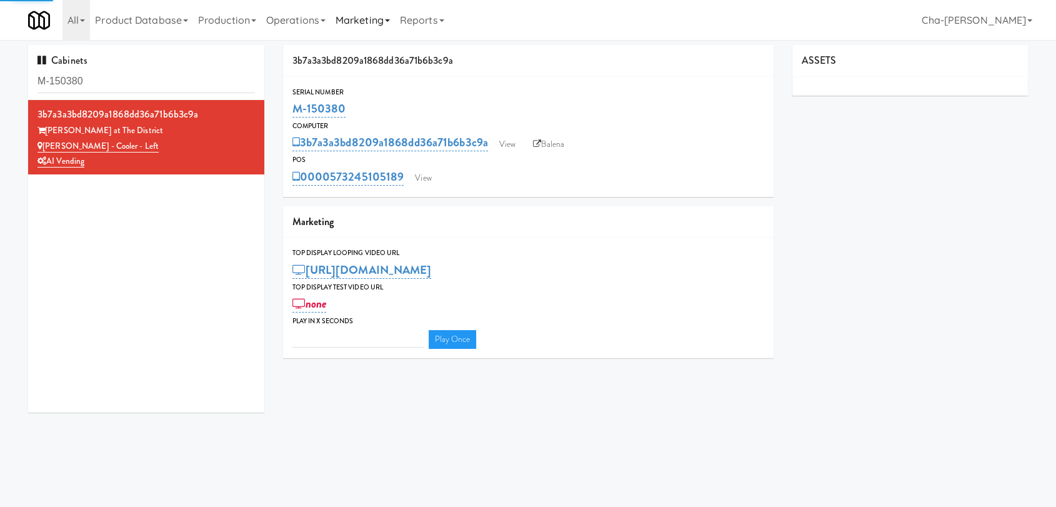
type input "3"
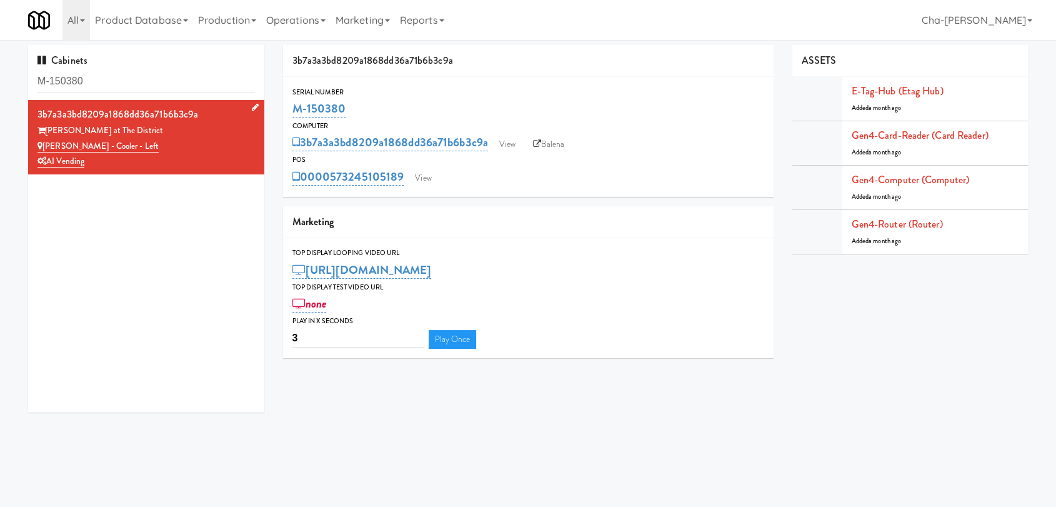
click at [184, 146] on div "Keene - Cooler - Left" at bounding box center [147, 147] width 218 height 16
click at [541, 140] on icon at bounding box center [537, 144] width 8 height 8
drag, startPoint x: 360, startPoint y: 108, endPoint x: 288, endPoint y: 104, distance: 72.0
click at [288, 104] on div "Serial Number M-150380" at bounding box center [528, 103] width 491 height 34
copy link "M-150380"
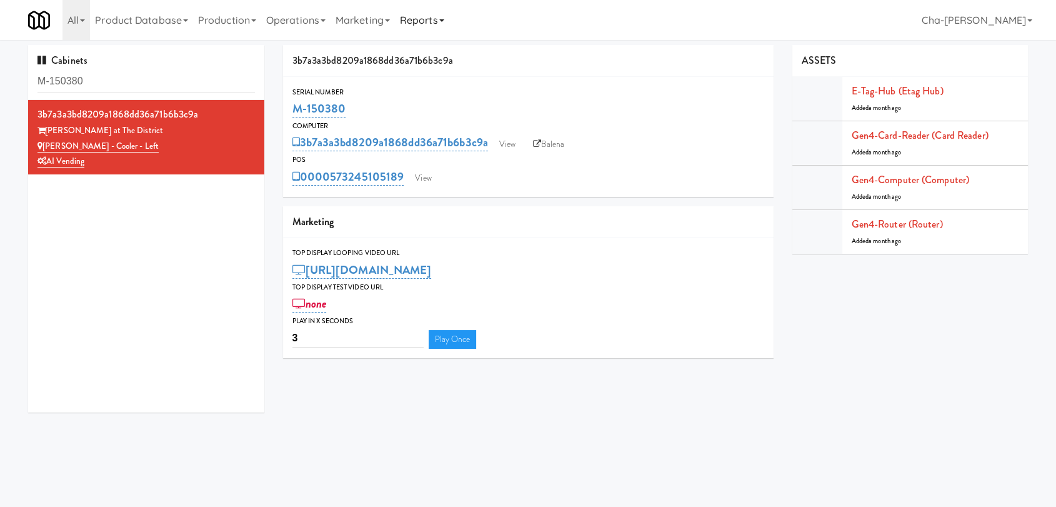
copy link "M-150380"
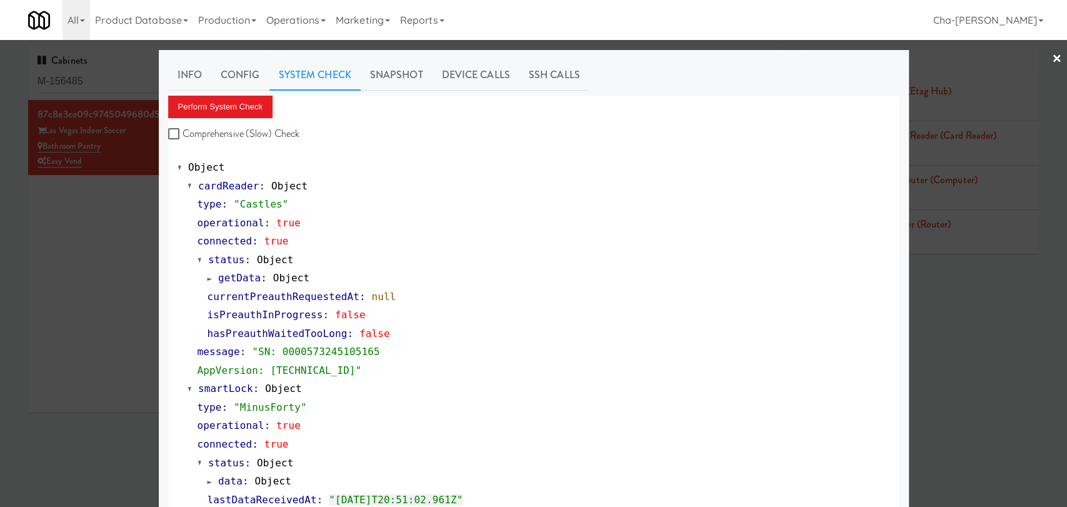
click at [69, 216] on div at bounding box center [533, 253] width 1067 height 507
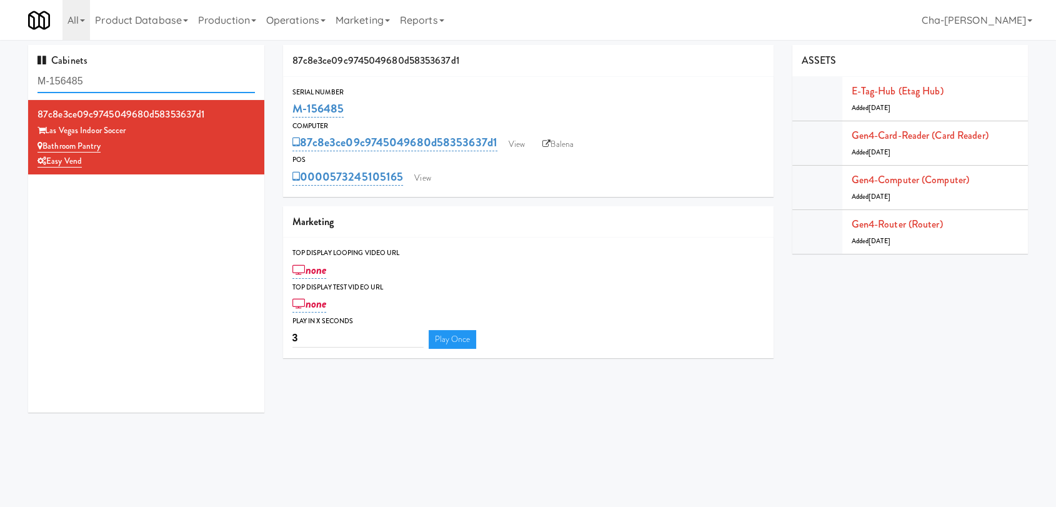
click at [109, 79] on input "M-156485" at bounding box center [147, 81] width 218 height 23
click at [109, 78] on input "M-156485" at bounding box center [147, 81] width 218 height 23
paste input "0404"
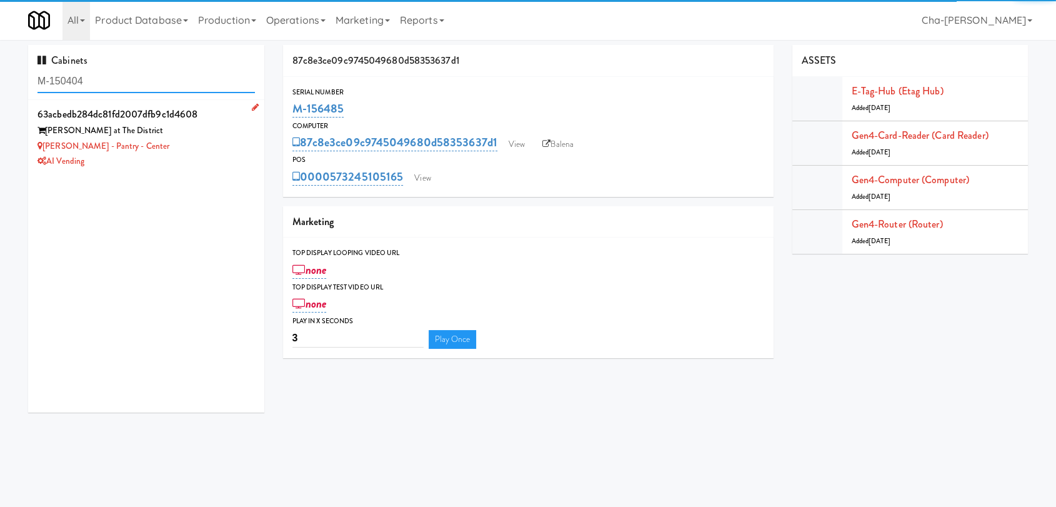
type input "M-150404"
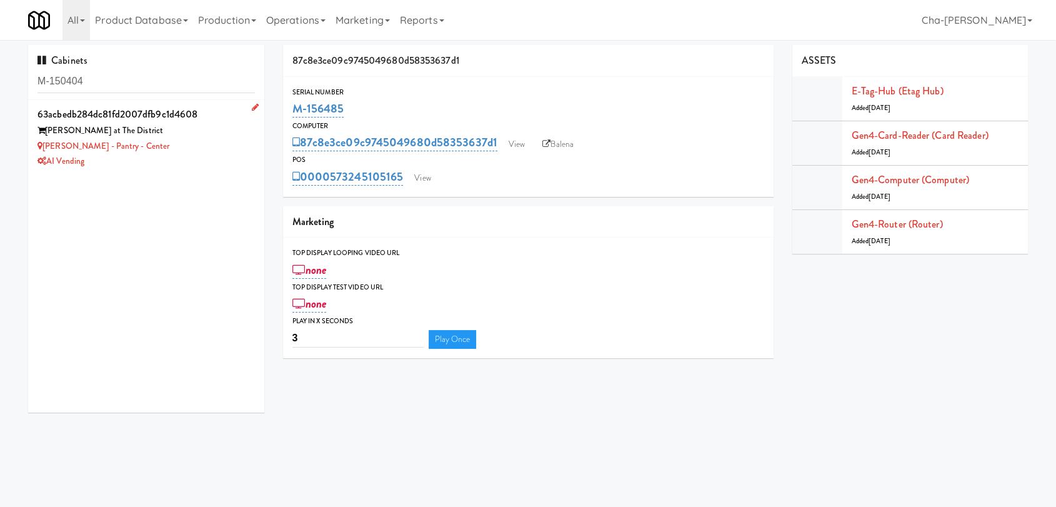
click at [210, 140] on div "Keene - Pantry - Center" at bounding box center [147, 147] width 218 height 16
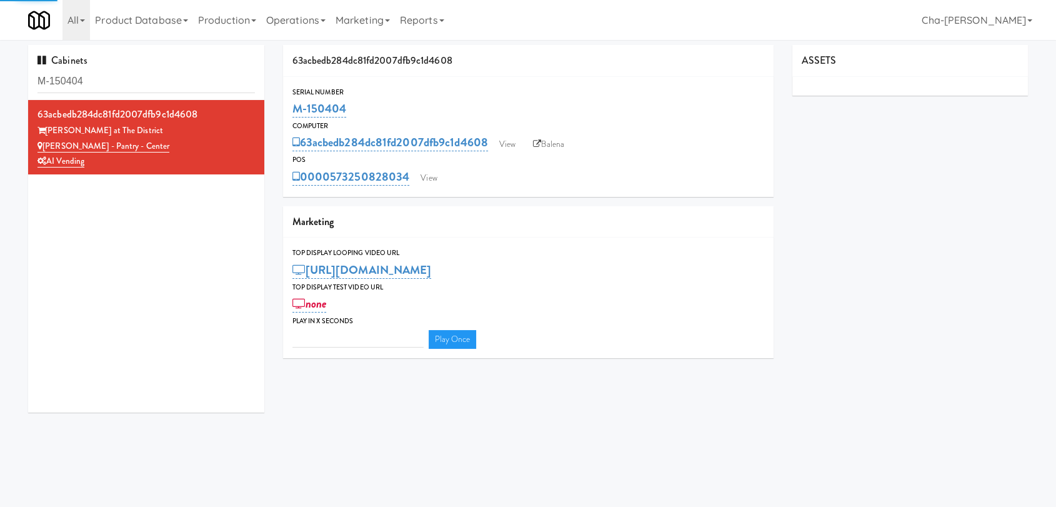
type input "3"
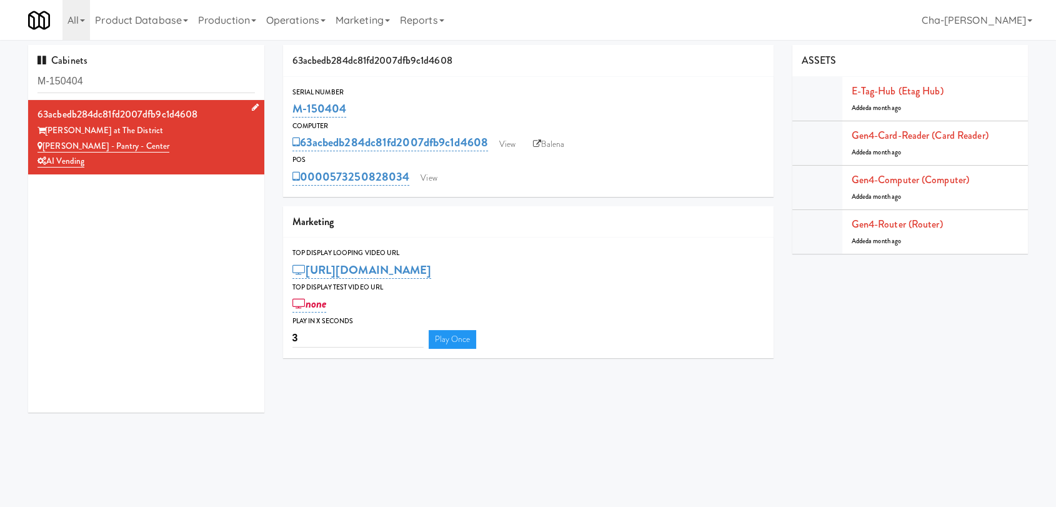
click at [178, 152] on div "Keene - Pantry - Center" at bounding box center [147, 147] width 218 height 16
click at [544, 141] on link "Balena" at bounding box center [549, 144] width 44 height 19
drag, startPoint x: 358, startPoint y: 108, endPoint x: 286, endPoint y: 108, distance: 71.9
click at [286, 108] on div "Serial Number M-150404" at bounding box center [528, 103] width 491 height 34
copy link "M-150404"
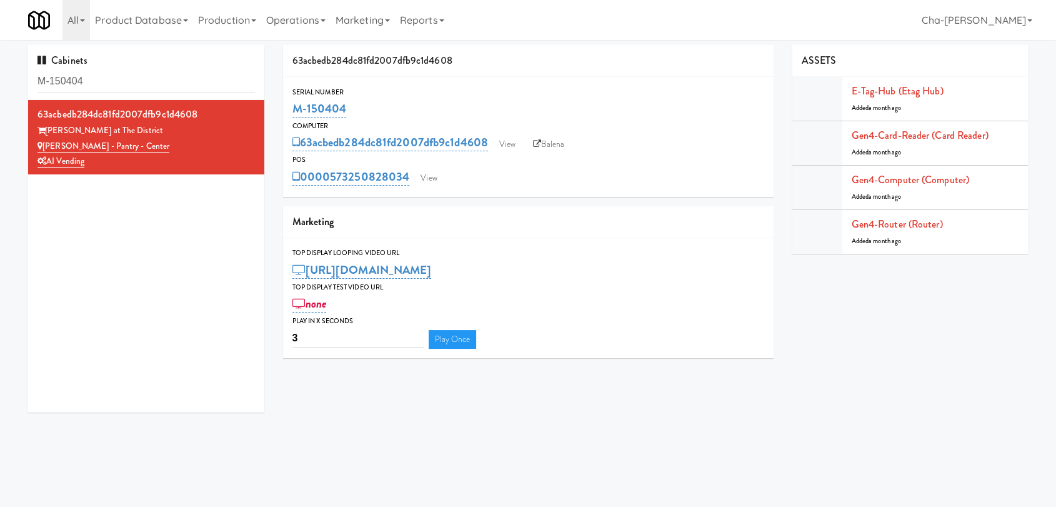
copy link "M-150404"
click at [505, 141] on link "View" at bounding box center [507, 144] width 29 height 19
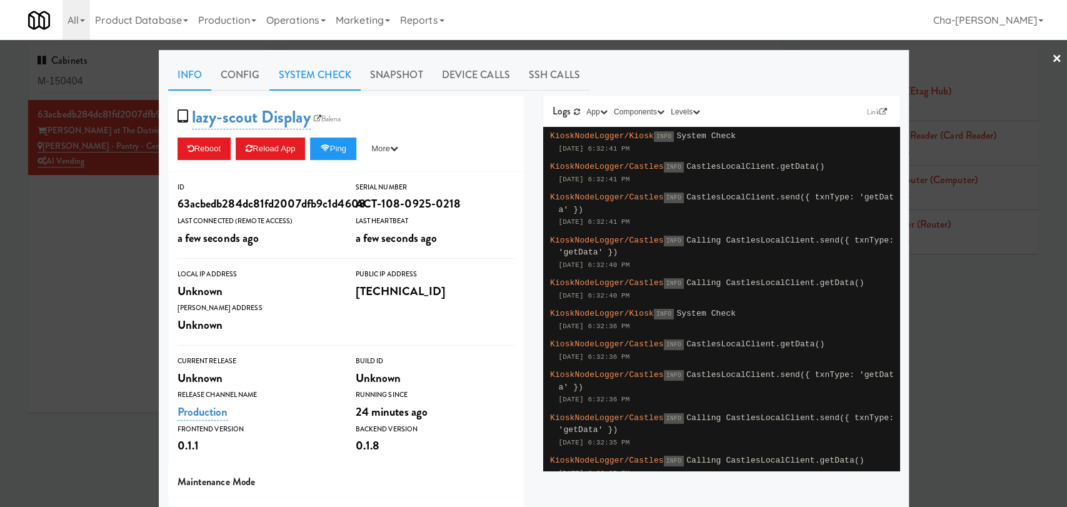
click at [317, 73] on link "System Check" at bounding box center [314, 74] width 91 height 31
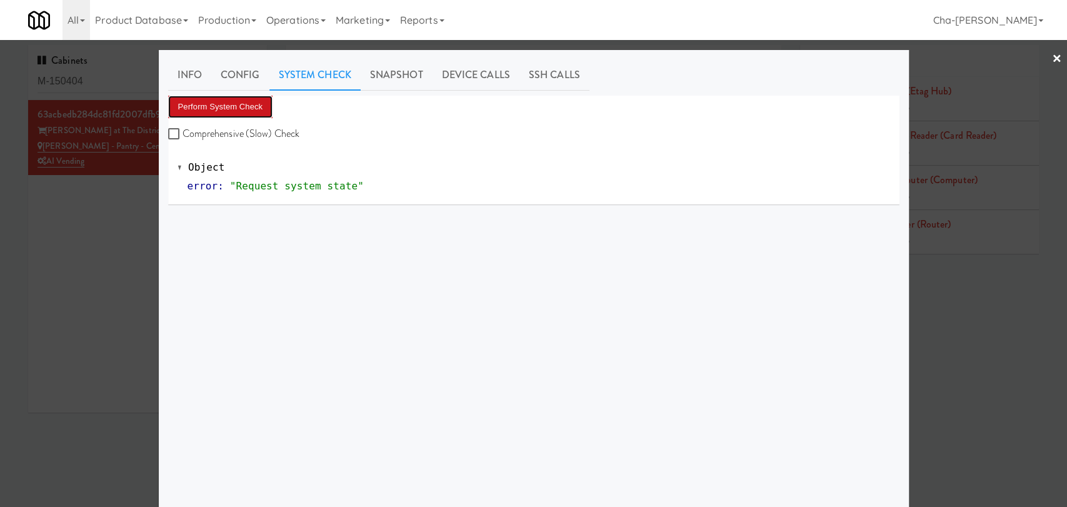
click at [234, 109] on button "Perform System Check" at bounding box center [220, 107] width 105 height 23
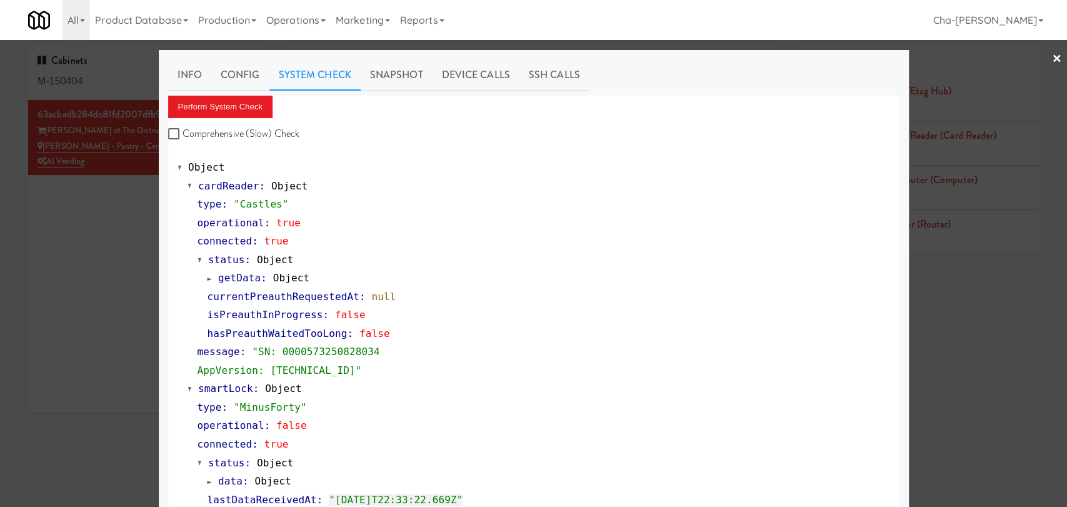
click at [100, 292] on div at bounding box center [533, 253] width 1067 height 507
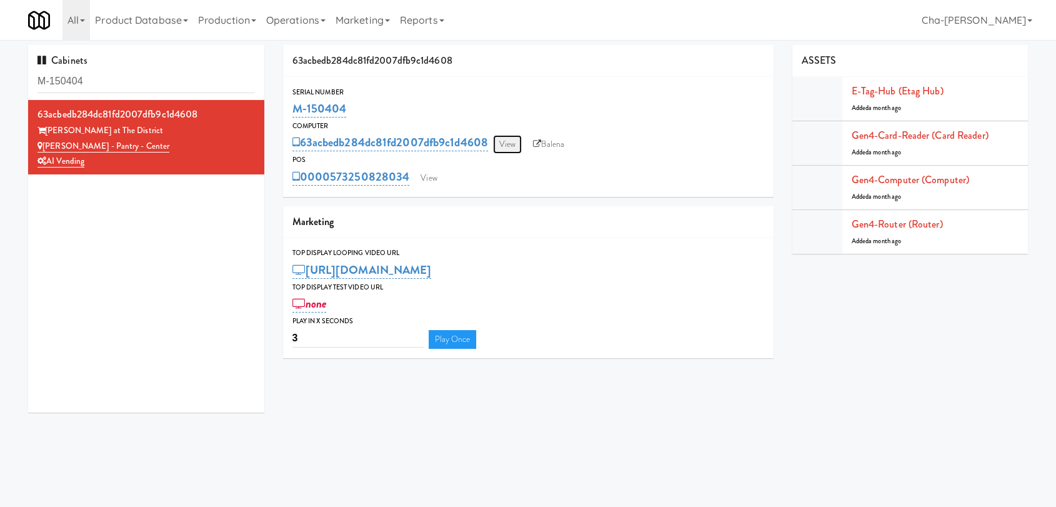
click at [511, 146] on link "View" at bounding box center [507, 144] width 29 height 19
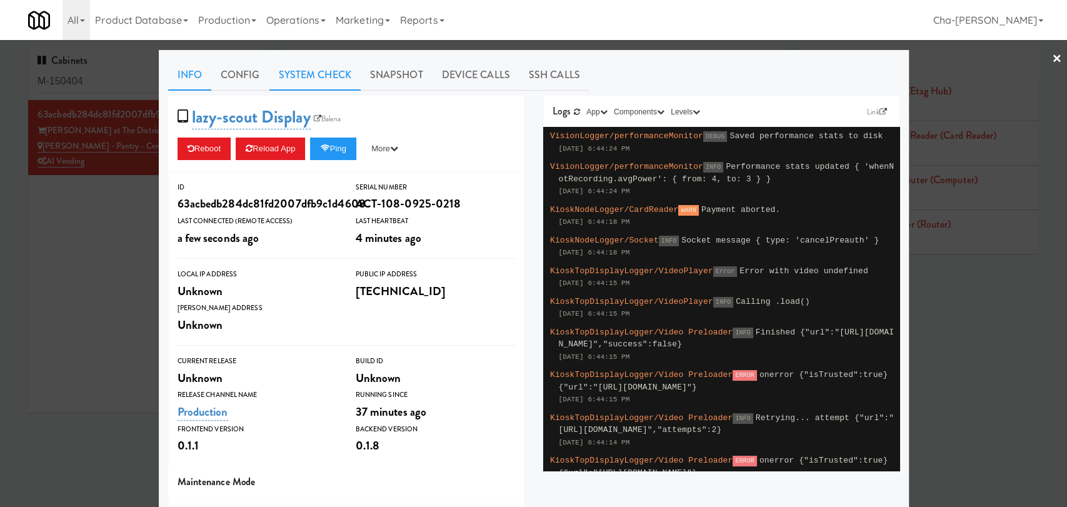
click at [314, 70] on link "System Check" at bounding box center [314, 74] width 91 height 31
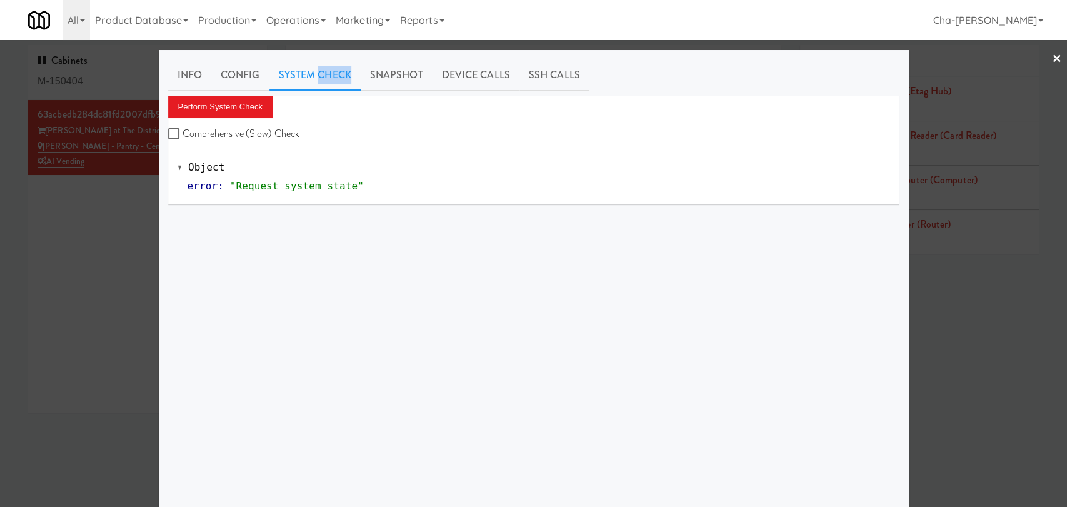
click at [314, 70] on link "System Check" at bounding box center [314, 74] width 91 height 31
click at [218, 106] on button "Perform System Check" at bounding box center [220, 107] width 105 height 23
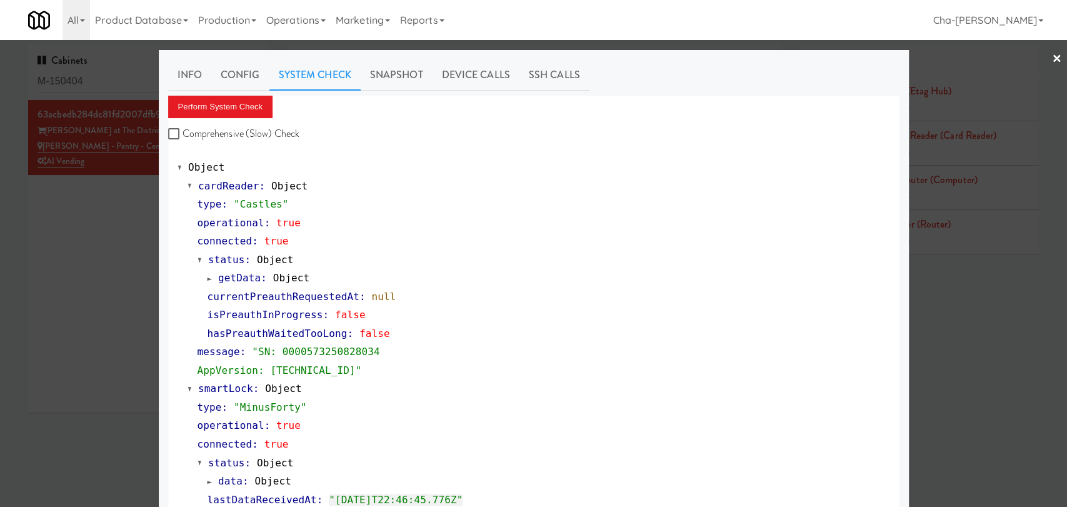
click at [100, 229] on div at bounding box center [533, 253] width 1067 height 507
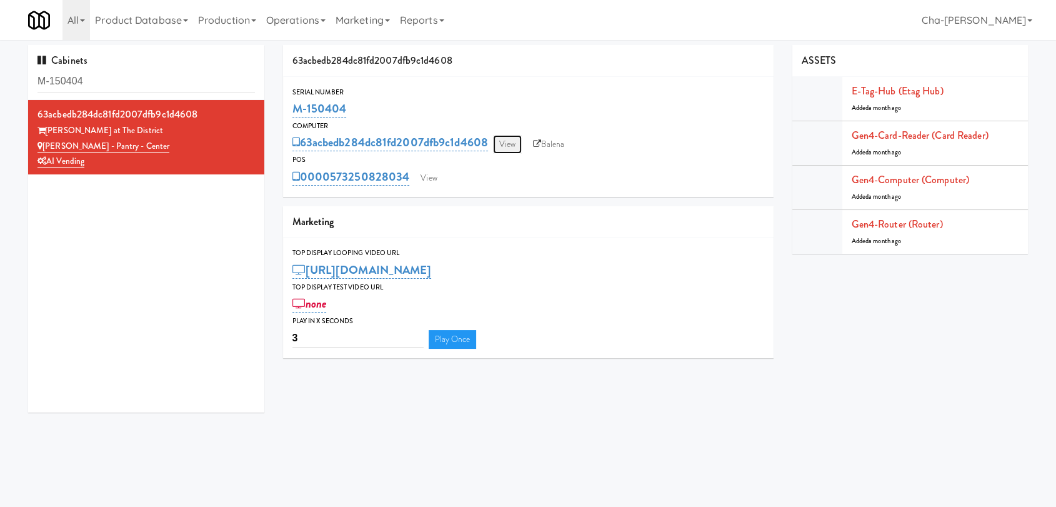
click at [509, 142] on link "View" at bounding box center [507, 144] width 29 height 19
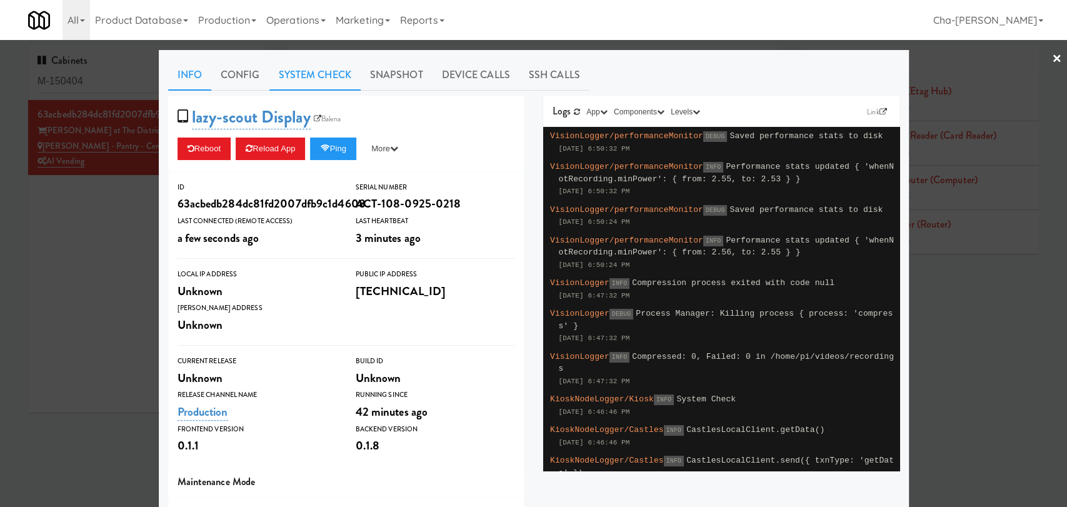
click at [314, 75] on link "System Check" at bounding box center [314, 74] width 91 height 31
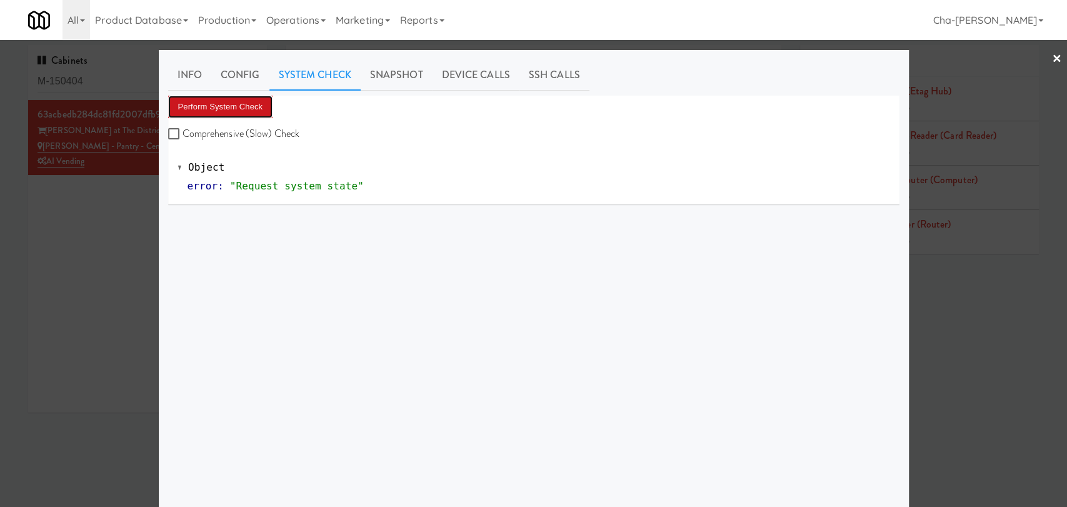
click at [240, 102] on button "Perform System Check" at bounding box center [220, 107] width 105 height 23
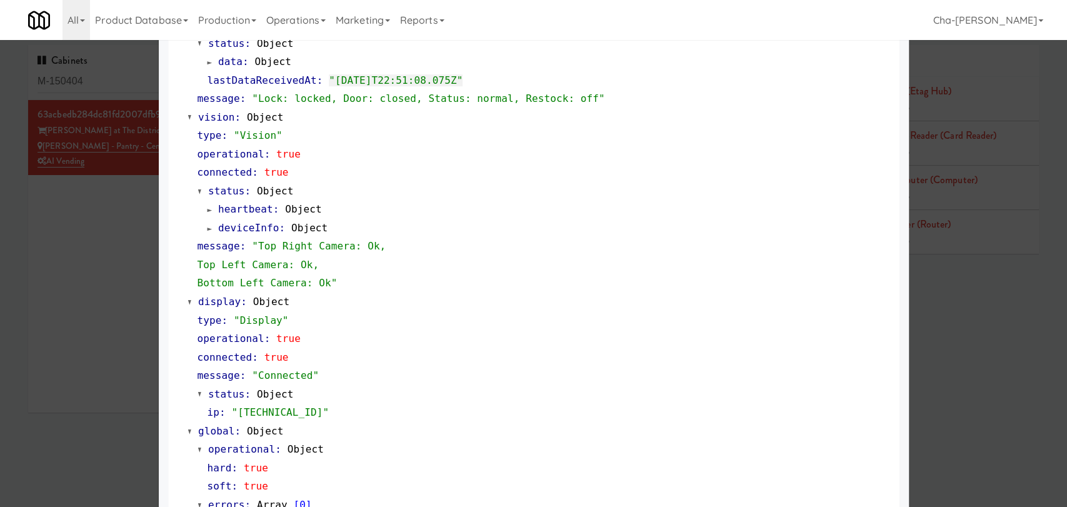
scroll to position [464, 0]
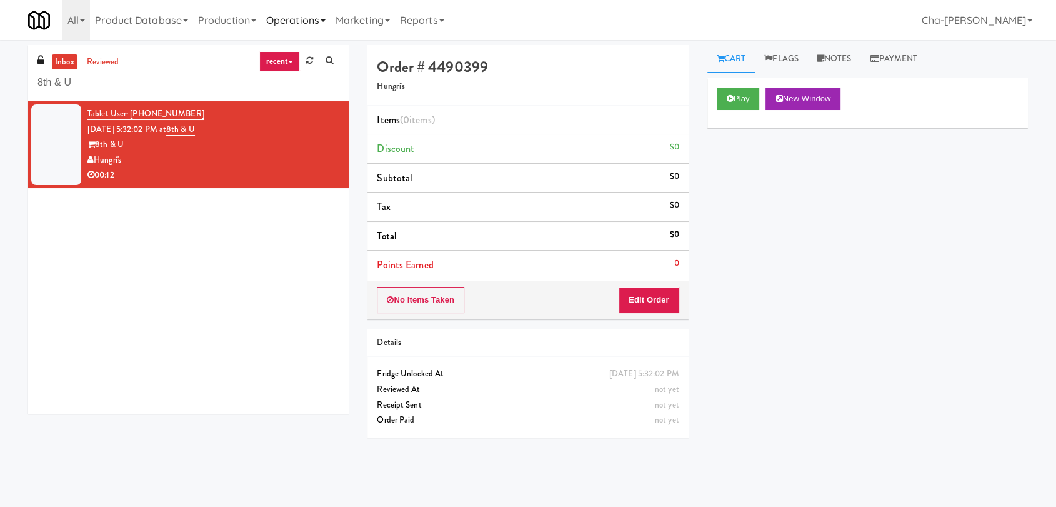
click at [319, 18] on link "Operations" at bounding box center [295, 20] width 69 height 40
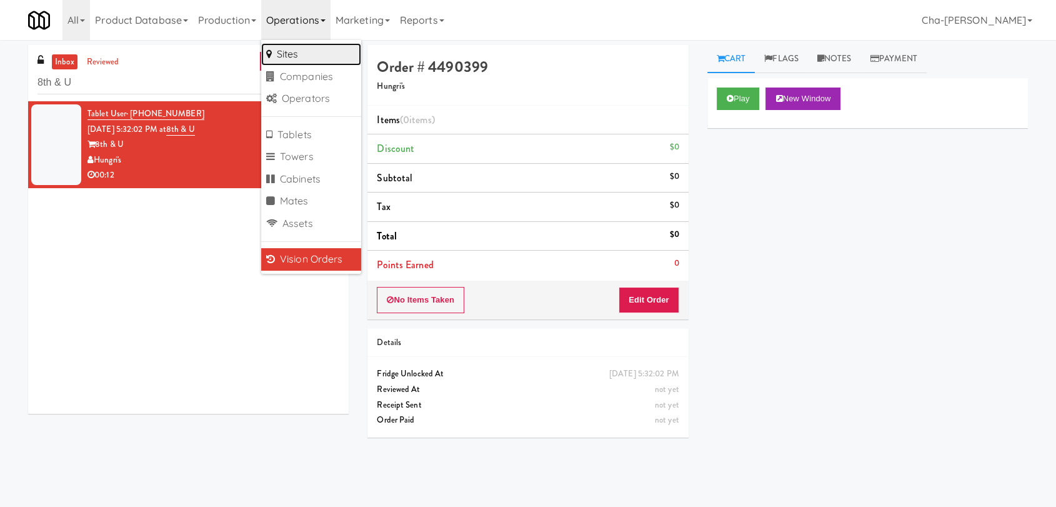
click at [276, 51] on link "Sites" at bounding box center [311, 54] width 100 height 23
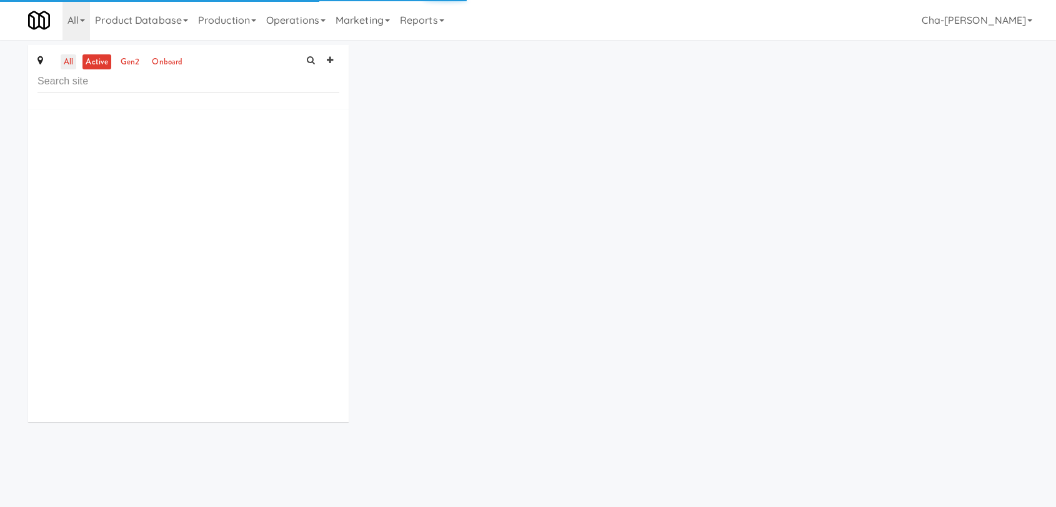
click at [69, 65] on link "all" at bounding box center [69, 62] width 16 height 16
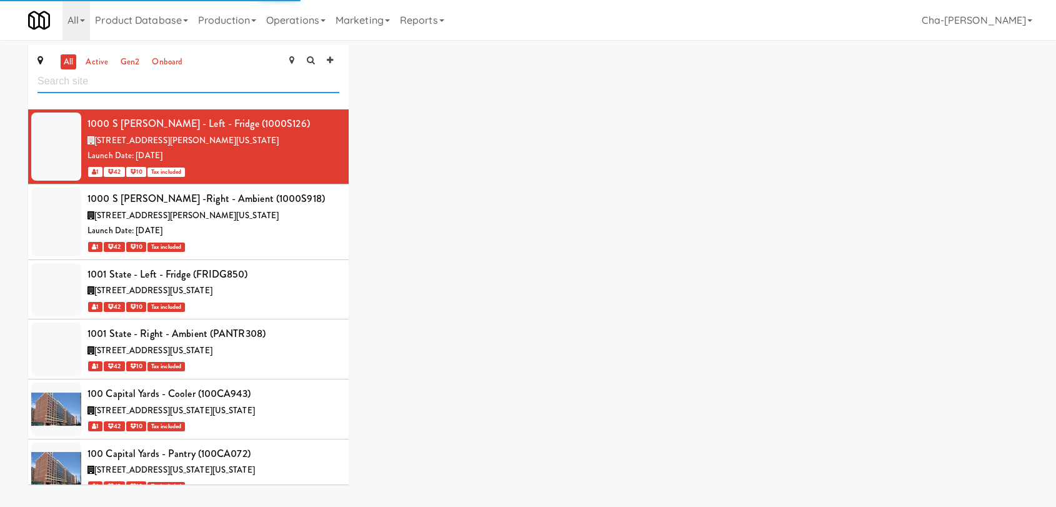
click at [115, 87] on input "text" at bounding box center [189, 81] width 302 height 23
paste input "Keene - Cooler - Right"
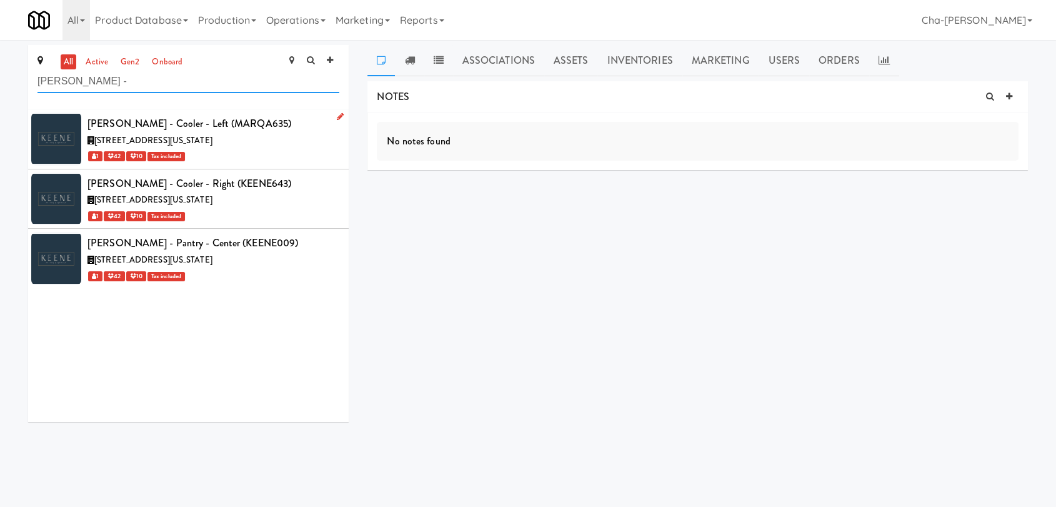
type input "Keene -"
click at [337, 116] on icon at bounding box center [340, 117] width 7 height 8
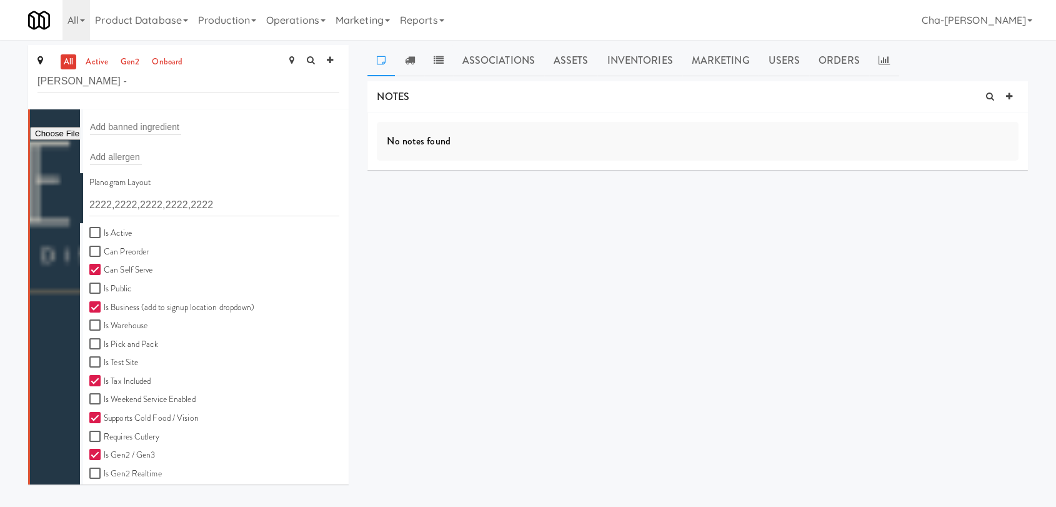
scroll to position [278, 0]
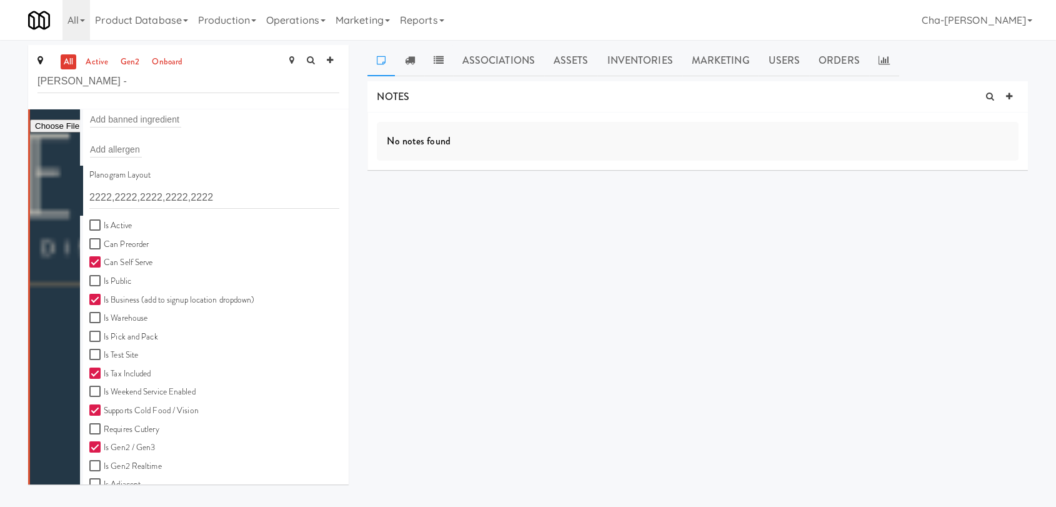
click at [108, 225] on label "Is Active" at bounding box center [110, 226] width 43 height 16
click at [104, 225] on input "Is Active" at bounding box center [96, 226] width 14 height 10
checkbox input "true"
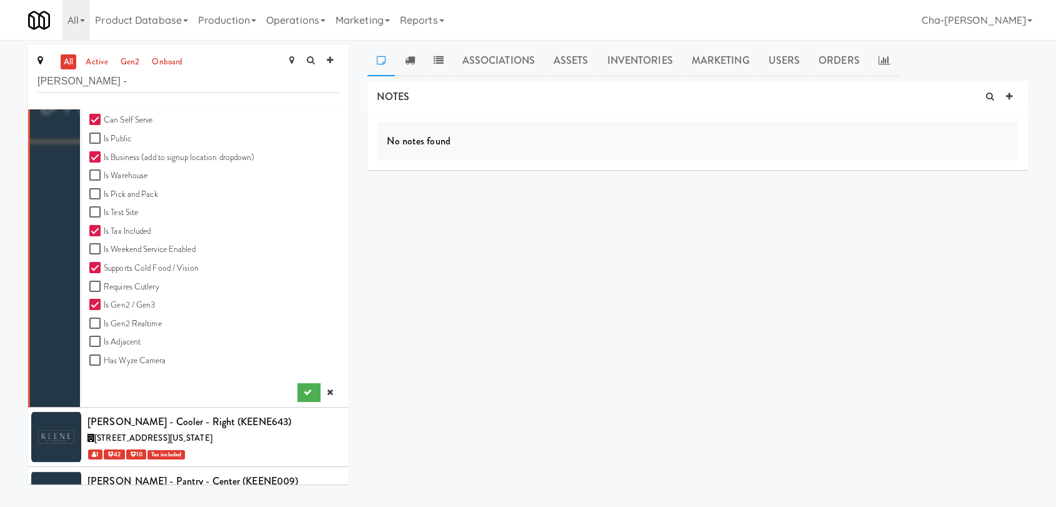
scroll to position [462, 0]
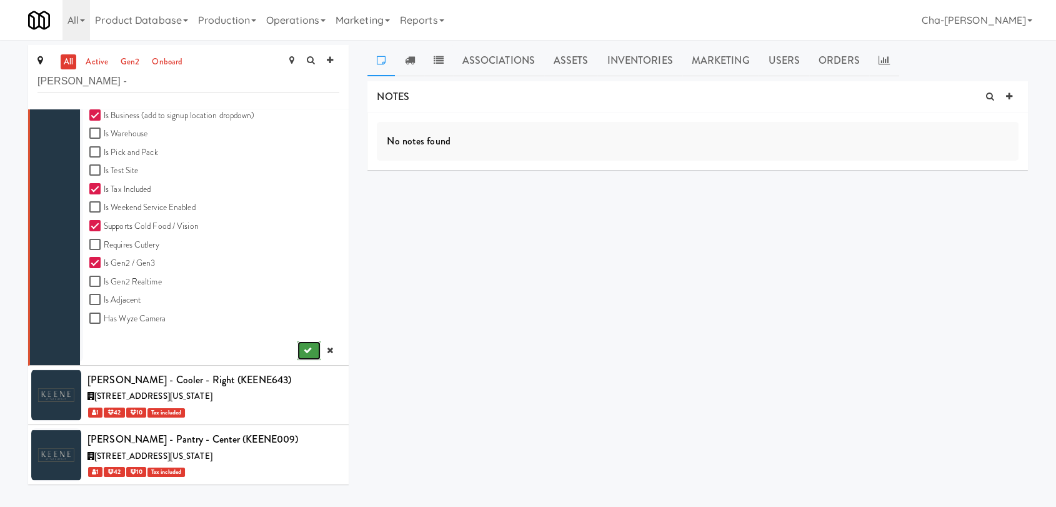
click at [304, 346] on icon "submit" at bounding box center [308, 350] width 8 height 8
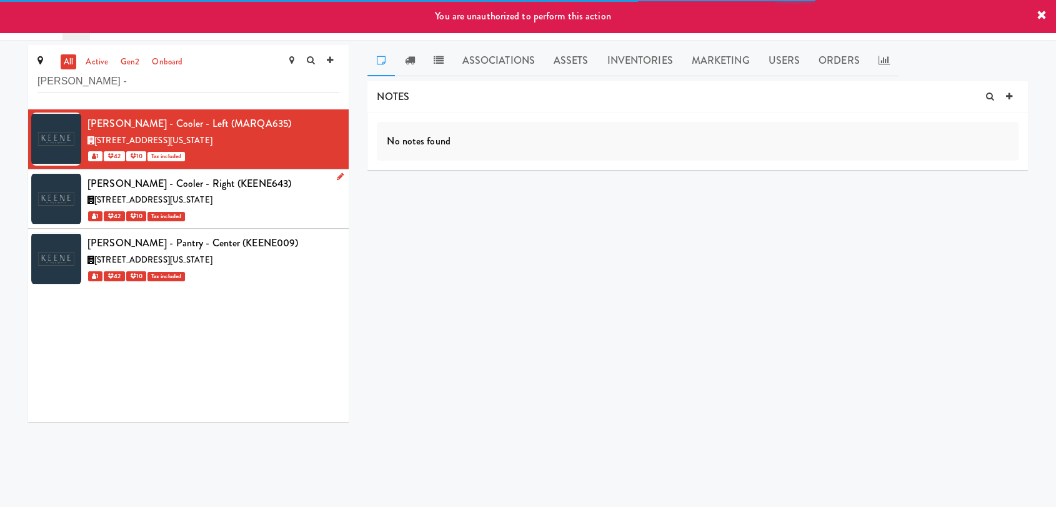
click at [337, 179] on icon at bounding box center [340, 177] width 7 height 8
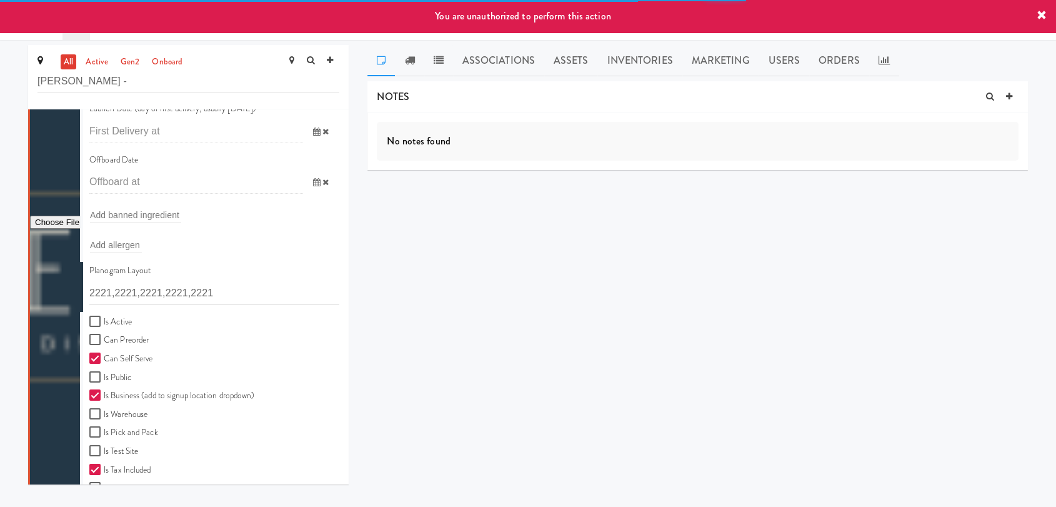
scroll to position [278, 0]
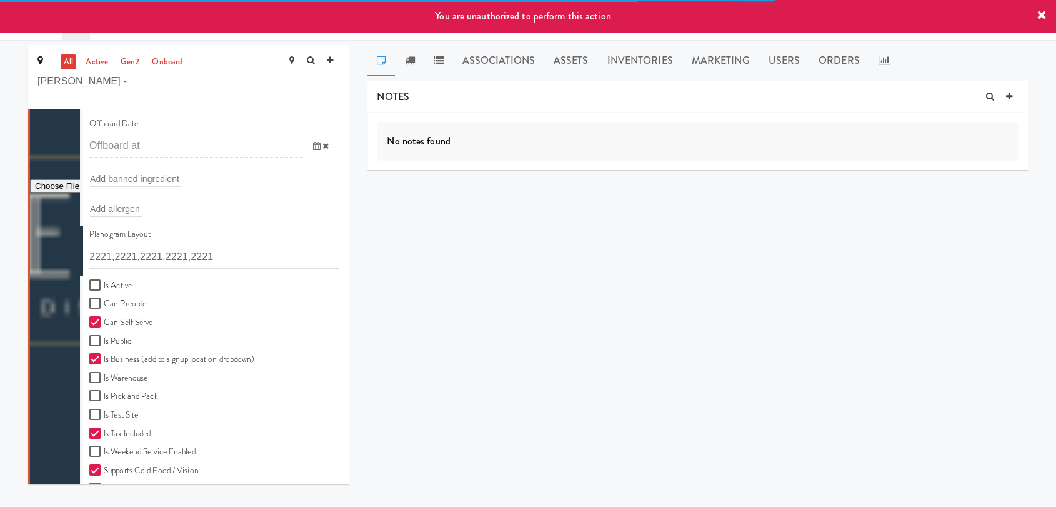
click at [113, 283] on label "Is Active" at bounding box center [110, 286] width 43 height 16
click at [104, 283] on input "Is Active" at bounding box center [96, 286] width 14 height 10
checkbox input "true"
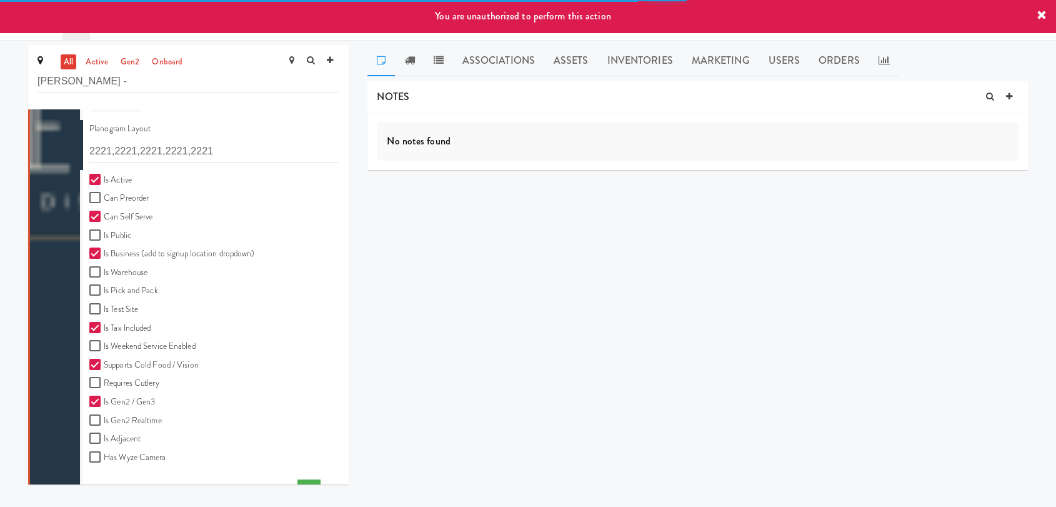
scroll to position [462, 0]
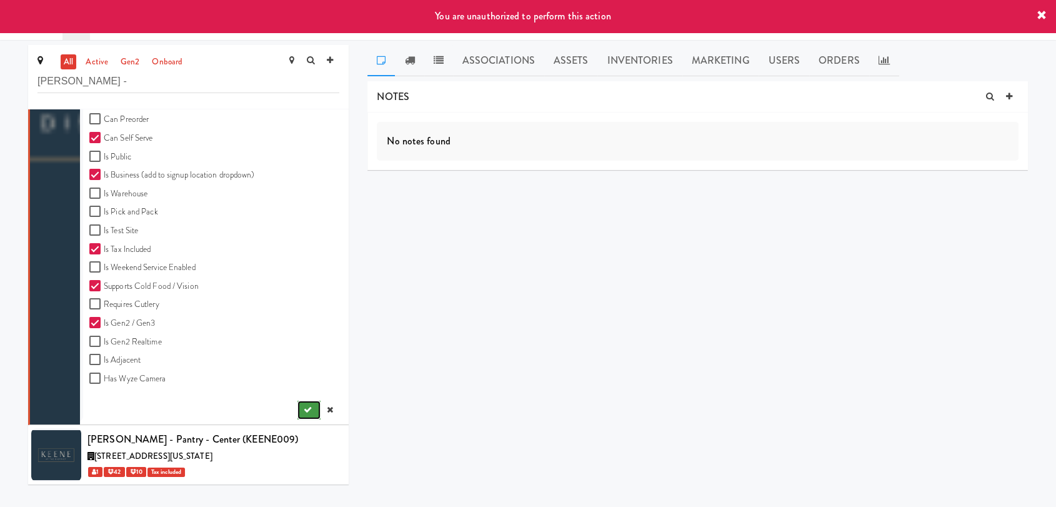
click at [299, 404] on button "submit" at bounding box center [309, 410] width 23 height 19
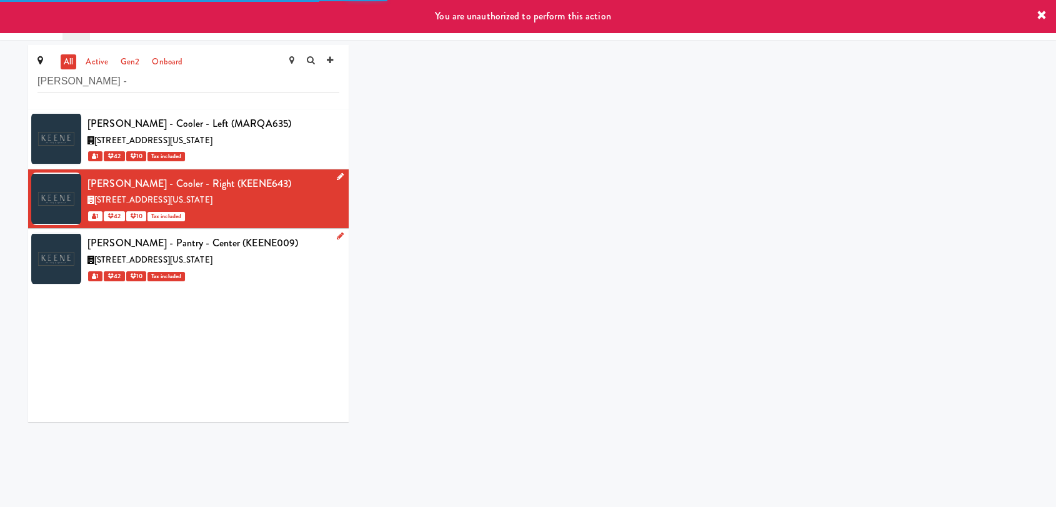
click at [337, 233] on icon at bounding box center [340, 236] width 7 height 8
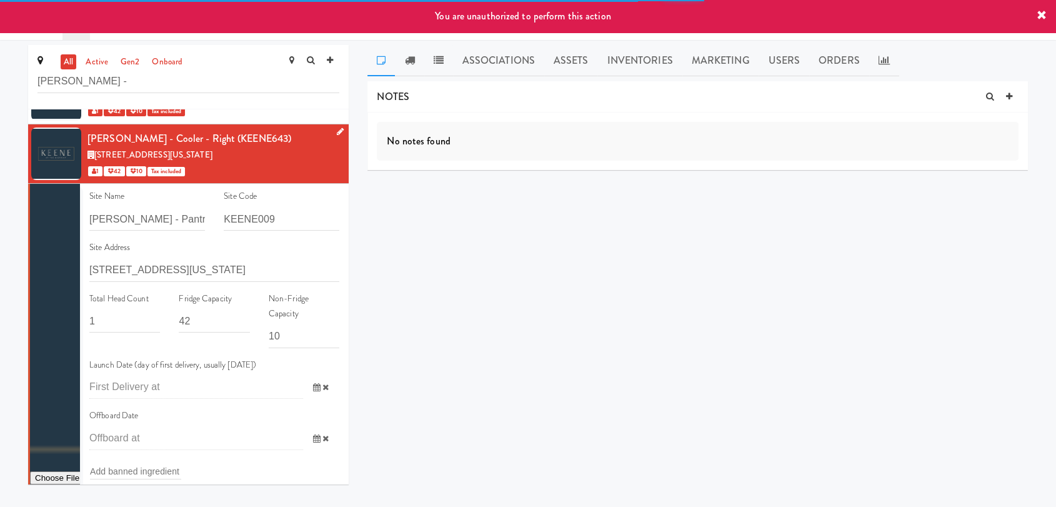
scroll to position [347, 0]
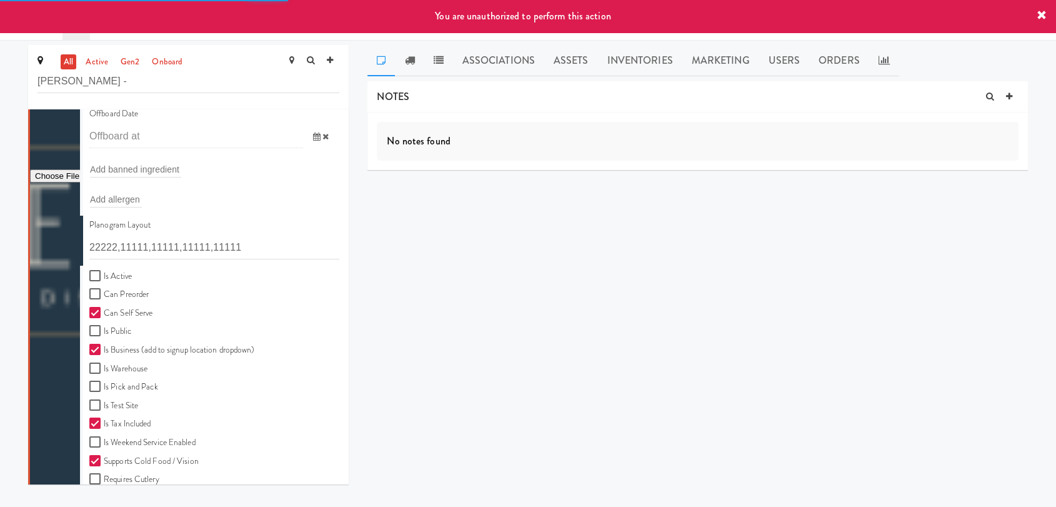
click at [115, 274] on label "Is Active" at bounding box center [110, 277] width 43 height 16
click at [104, 274] on input "Is Active" at bounding box center [96, 276] width 14 height 10
checkbox input "true"
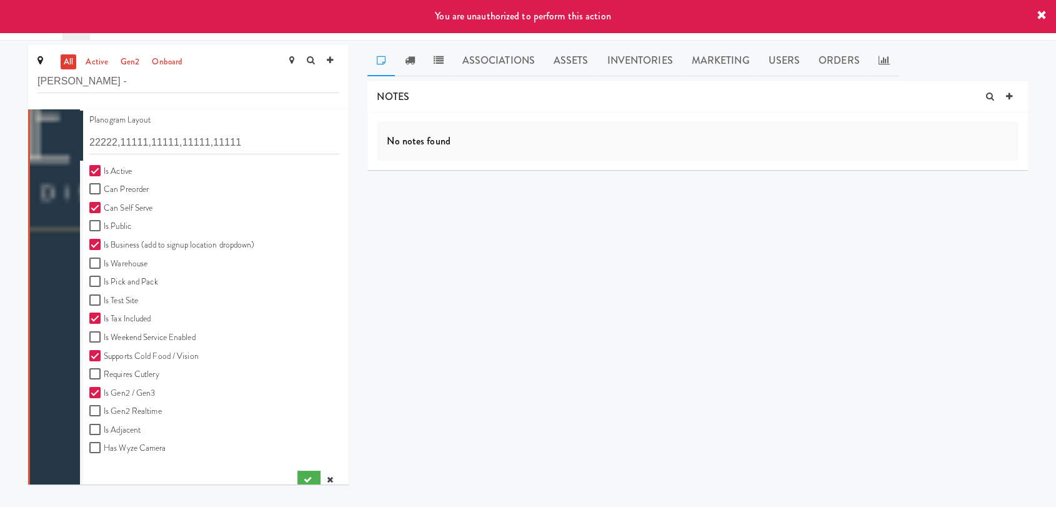
scroll to position [466, 0]
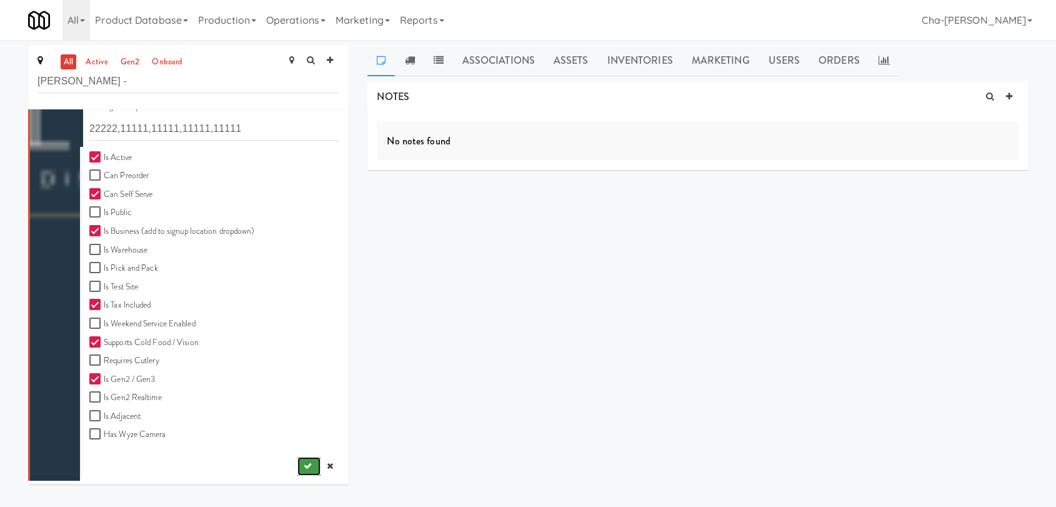
click at [304, 462] on icon "submit" at bounding box center [308, 466] width 8 height 8
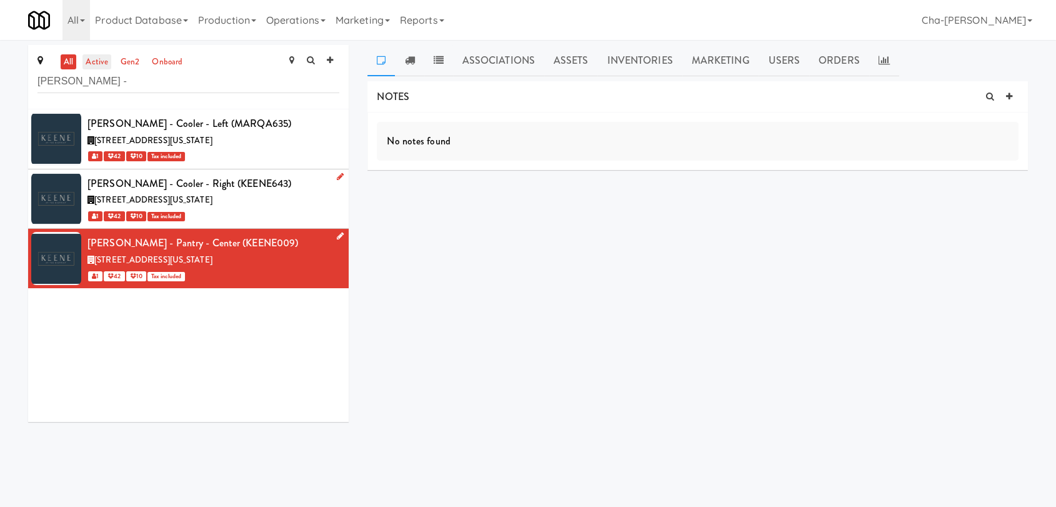
click at [100, 63] on link "active" at bounding box center [97, 62] width 29 height 16
drag, startPoint x: 88, startPoint y: 81, endPoint x: 24, endPoint y: 91, distance: 64.4
click at [24, 91] on div "all active gen2 onboard Keene - Keene - Cooler - Left (MARQA635) 7895 South Day…" at bounding box center [188, 238] width 339 height 386
click at [303, 17] on link "Operations" at bounding box center [295, 20] width 69 height 40
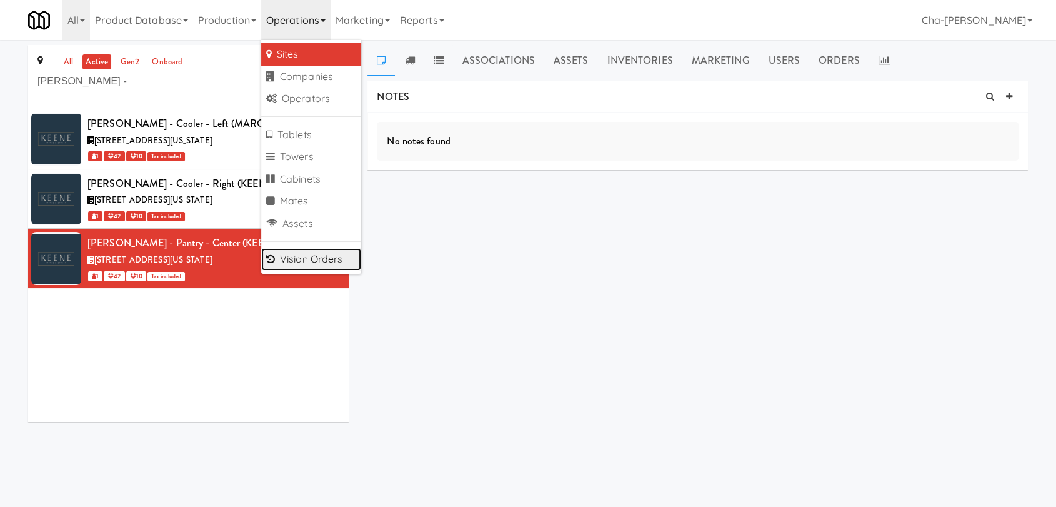
click at [319, 256] on link "Vision Orders" at bounding box center [311, 259] width 100 height 23
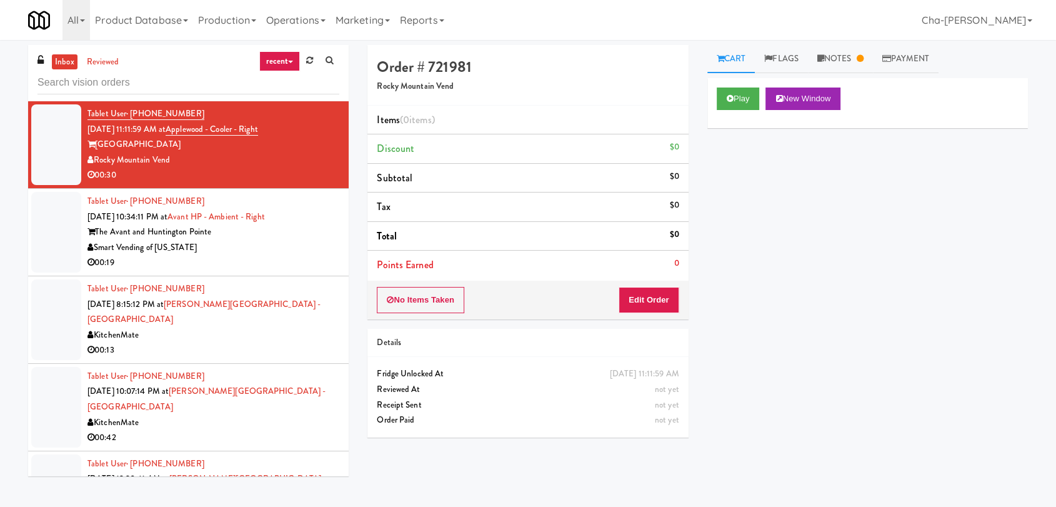
click at [116, 86] on input "text" at bounding box center [189, 82] width 302 height 23
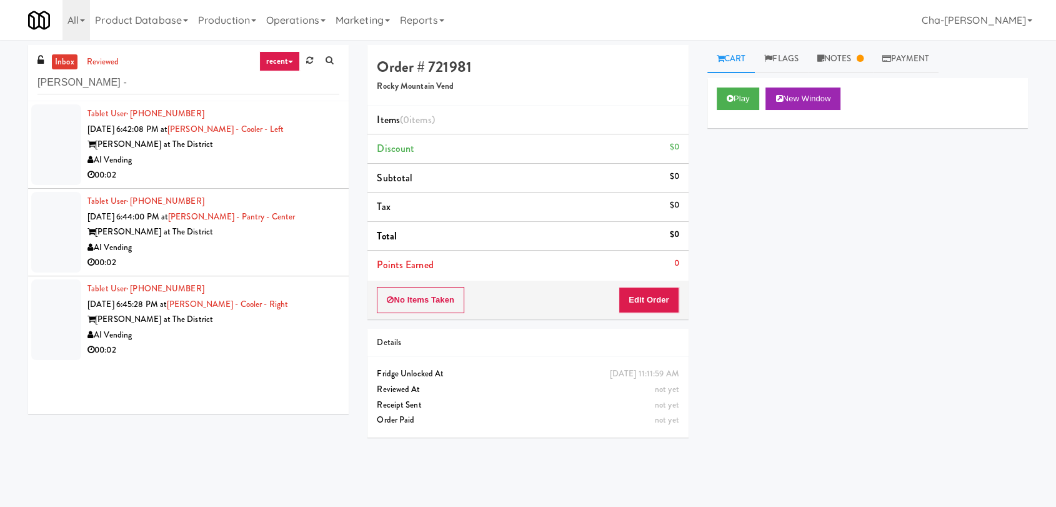
type input "Keene -"
click at [265, 153] on div "AI Vending" at bounding box center [214, 161] width 252 height 16
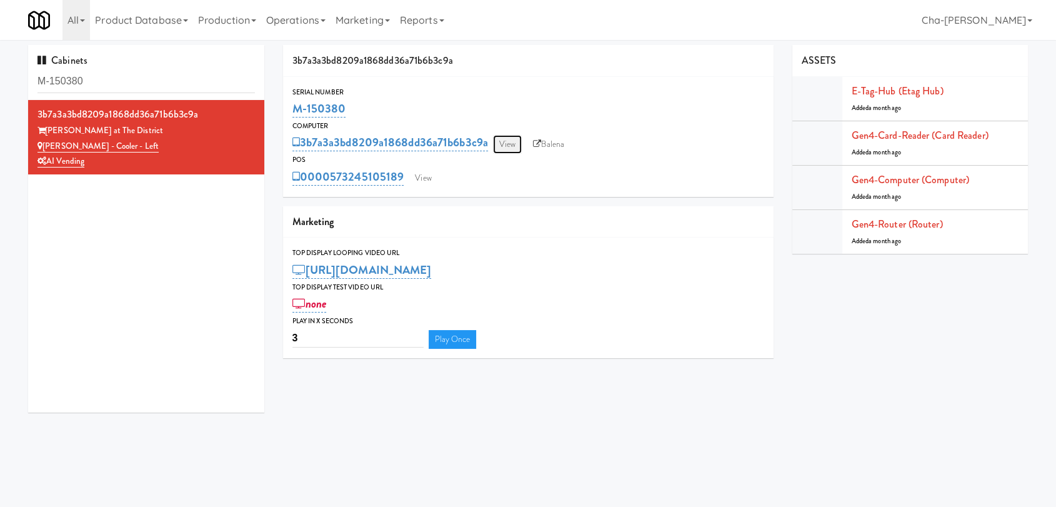
click at [510, 141] on link "View" at bounding box center [507, 144] width 29 height 19
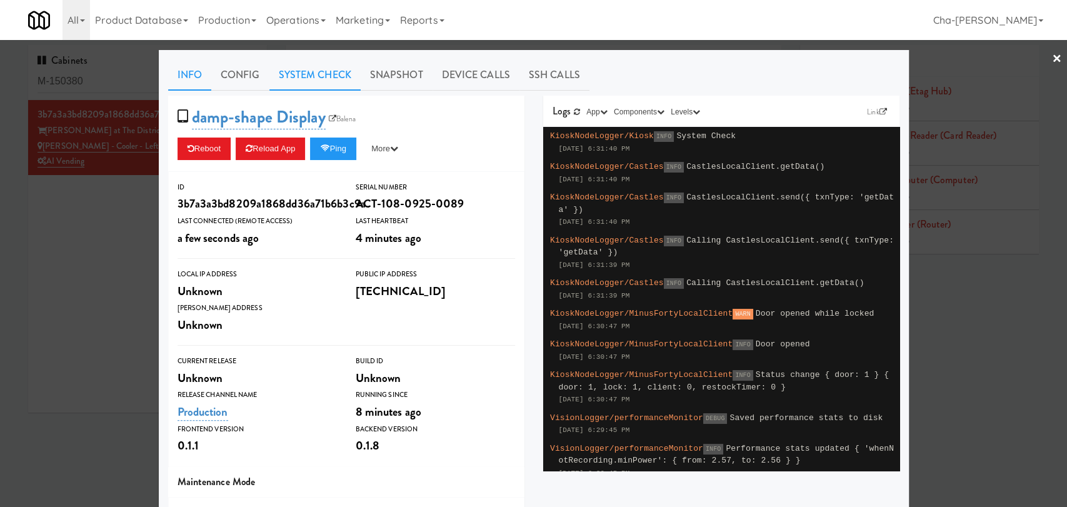
click at [318, 71] on link "System Check" at bounding box center [314, 74] width 91 height 31
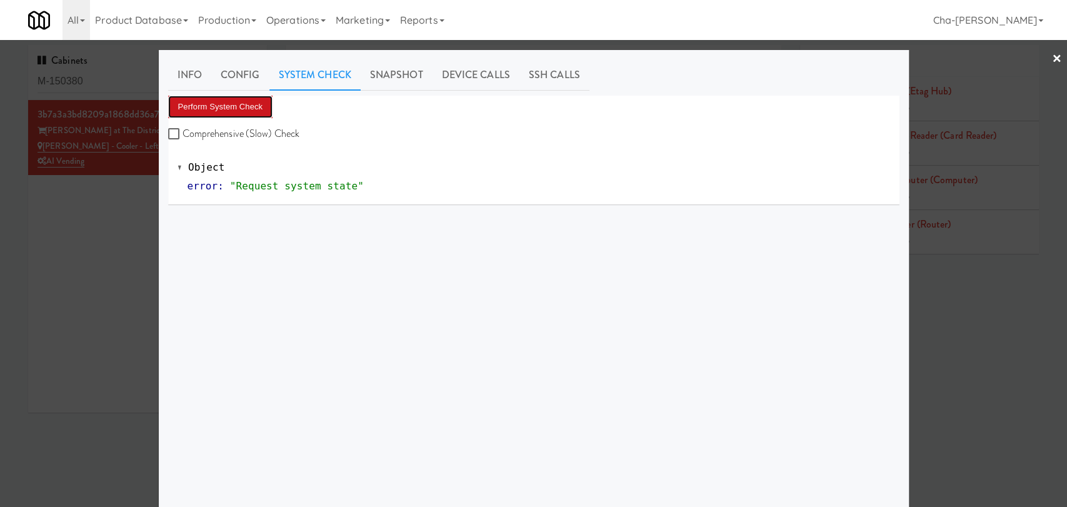
click at [238, 103] on button "Perform System Check" at bounding box center [220, 107] width 105 height 23
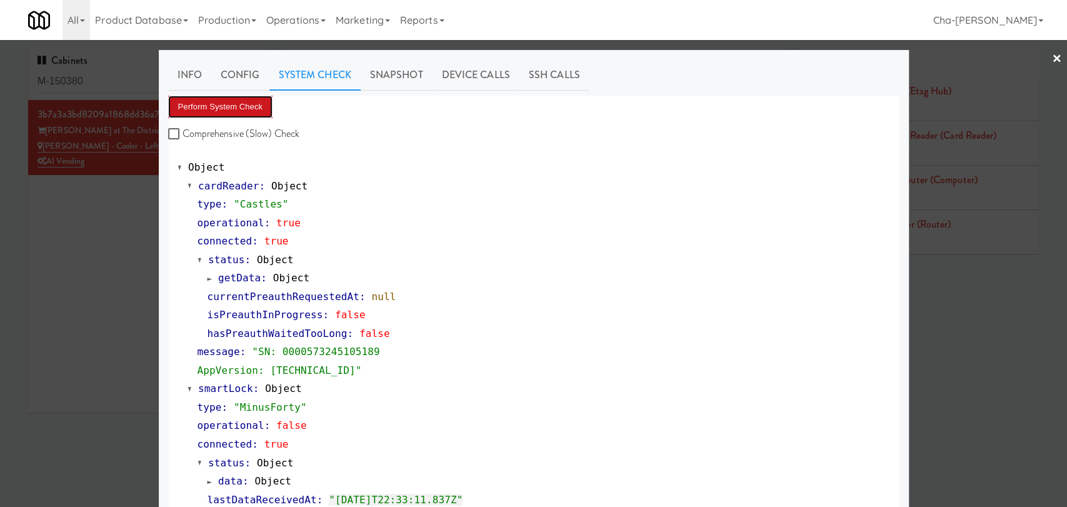
click at [251, 106] on button "Perform System Check" at bounding box center [220, 107] width 105 height 23
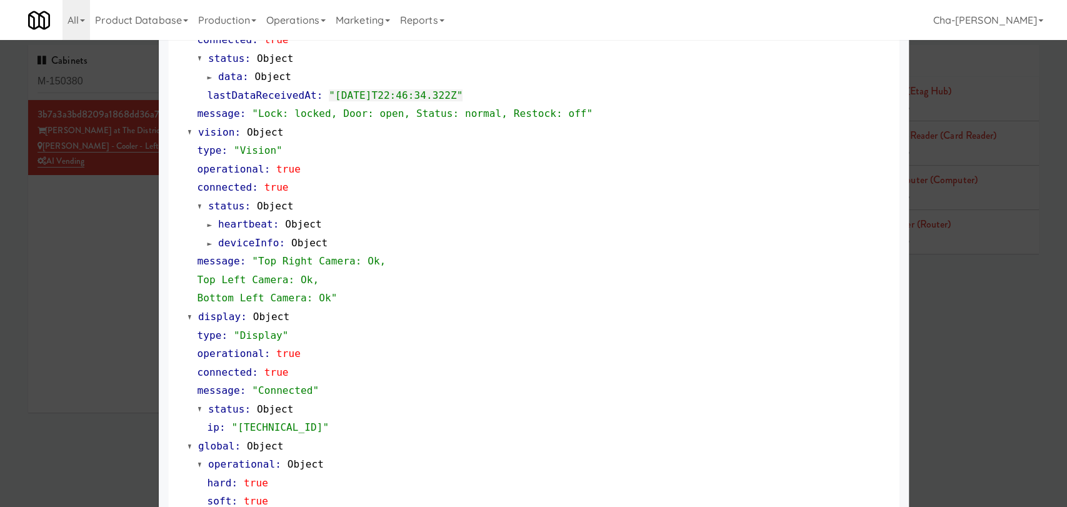
scroll to position [416, 0]
